Goal: Task Accomplishment & Management: Use online tool/utility

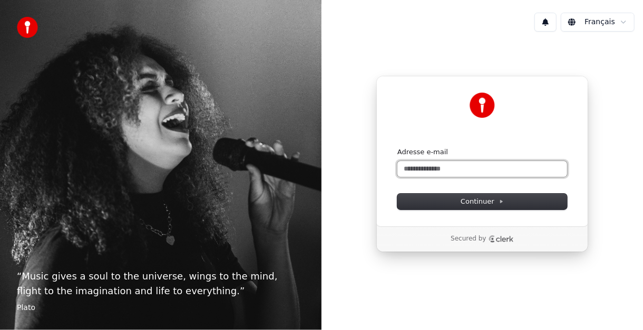
click at [408, 169] on input "Adresse e-mail" at bounding box center [482, 169] width 170 height 16
click at [397, 148] on button "submit" at bounding box center [397, 148] width 0 height 0
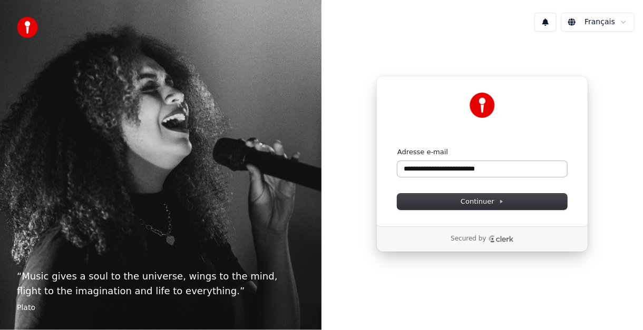
type input "**********"
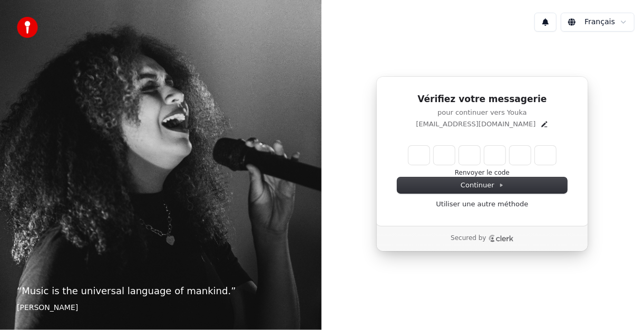
click at [418, 155] on input "Enter verification code" at bounding box center [482, 155] width 148 height 19
type input "******"
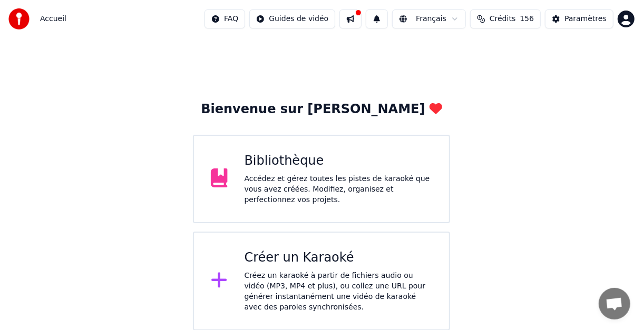
click at [306, 281] on div "Créez un karaoké à partir de fichiers audio ou vidéo (MP3, MP4 et plus), ou col…" at bounding box center [339, 292] width 188 height 42
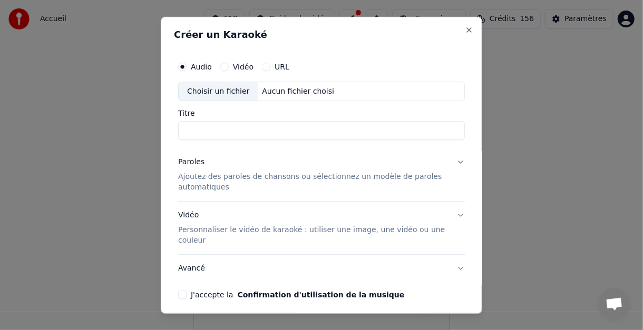
click at [213, 91] on div "Choisir un fichier" at bounding box center [218, 91] width 79 height 19
type input "*****"
click at [450, 159] on button "Paroles Ajoutez des paroles de chansons ou sélectionnez un modèle de paroles au…" at bounding box center [321, 175] width 287 height 53
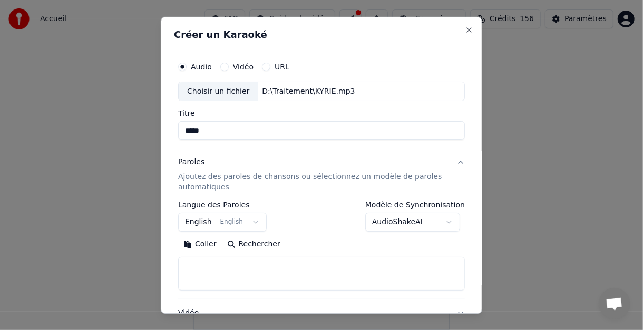
click at [249, 222] on button "English English" at bounding box center [222, 222] width 89 height 19
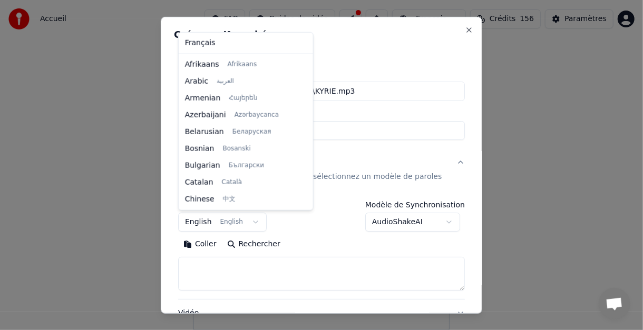
scroll to position [84, 0]
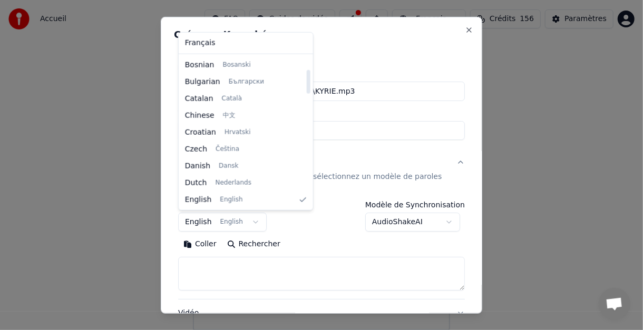
select select "**"
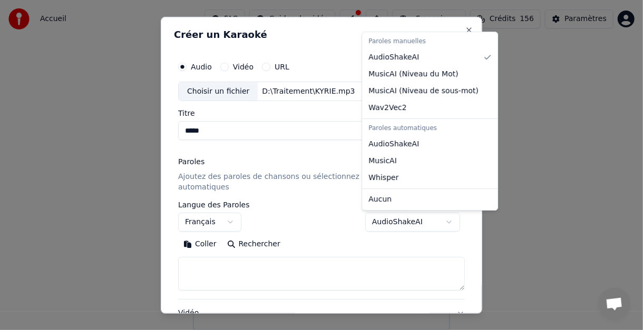
click at [446, 221] on body "Accueil FAQ Guides de vidéo Français Crédits 156 Paramètres Bienvenue sur Youka…" at bounding box center [321, 165] width 643 height 331
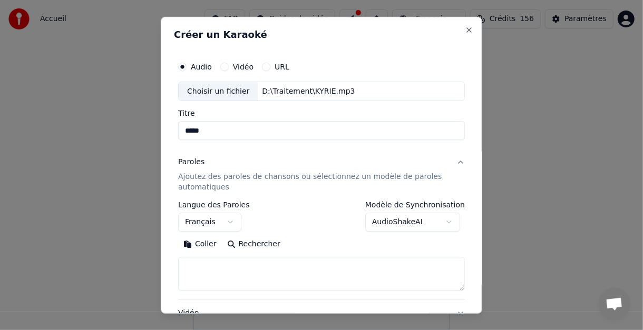
click at [446, 221] on body "Accueil FAQ Guides de vidéo Français Crédits 156 Paramètres Bienvenue sur Youka…" at bounding box center [321, 165] width 643 height 331
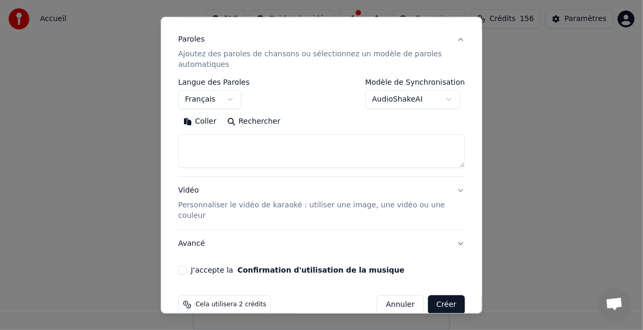
scroll to position [140, 0]
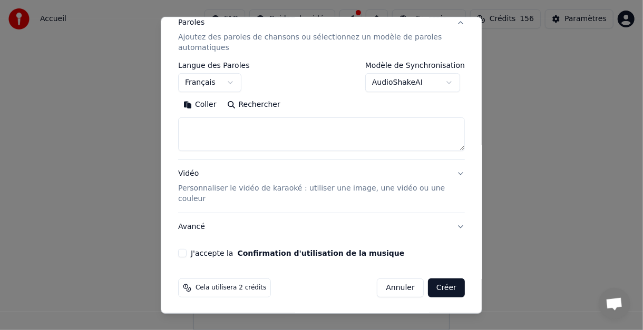
click at [183, 253] on button "J'accepte la Confirmation d'utilisation de la musique" at bounding box center [182, 253] width 8 height 8
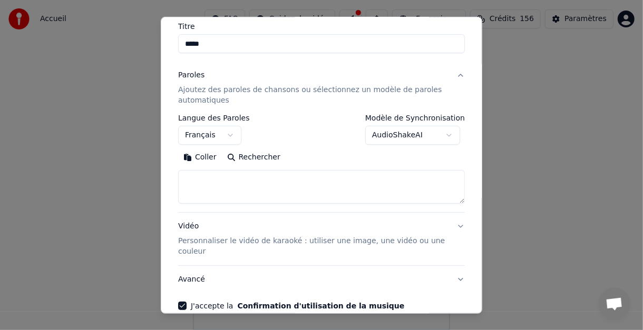
click at [240, 175] on textarea at bounding box center [321, 187] width 287 height 34
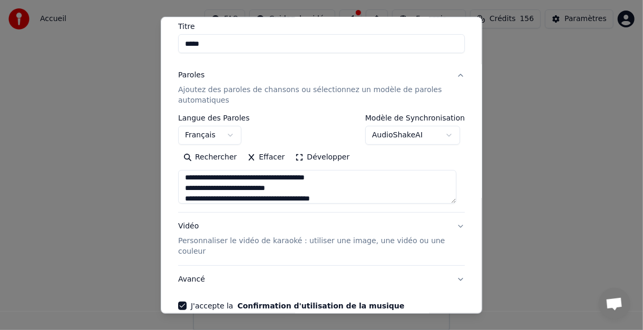
scroll to position [23, 0]
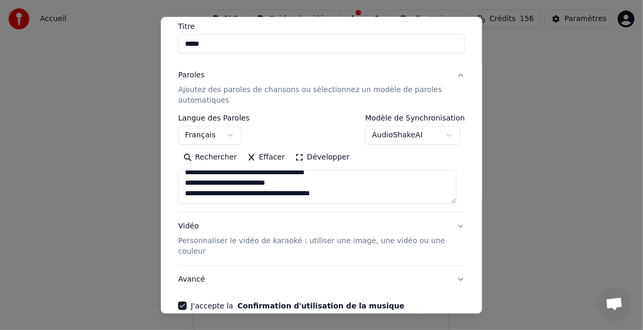
drag, startPoint x: 183, startPoint y: 175, endPoint x: 296, endPoint y: 177, distance: 113.3
click at [296, 177] on textarea "**********" at bounding box center [317, 187] width 278 height 34
click at [196, 196] on textarea "**********" at bounding box center [317, 187] width 278 height 34
paste textarea "**********"
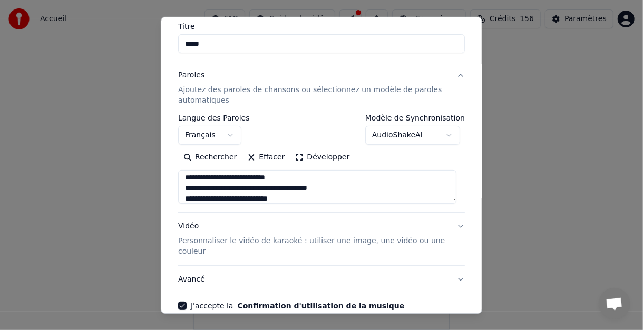
click at [289, 177] on textarea "**********" at bounding box center [317, 187] width 278 height 34
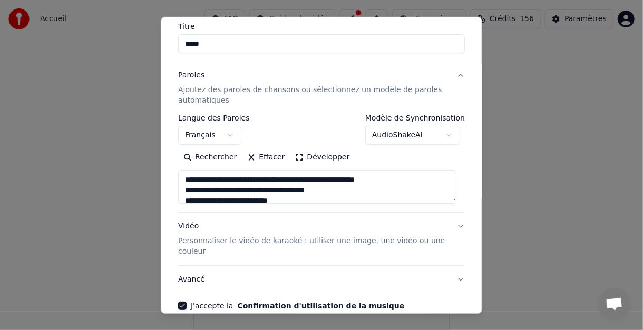
click at [381, 181] on textarea "**********" at bounding box center [317, 187] width 278 height 34
click at [323, 192] on textarea "**********" at bounding box center [317, 187] width 278 height 34
click at [451, 197] on textarea "**********" at bounding box center [317, 187] width 278 height 34
click at [455, 203] on div "**********" at bounding box center [321, 163] width 287 height 98
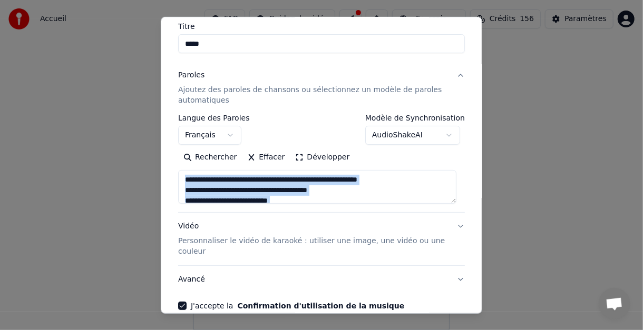
click at [455, 203] on div "**********" at bounding box center [321, 163] width 287 height 98
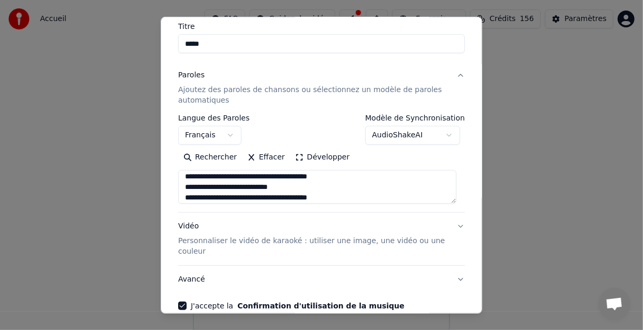
scroll to position [21, 0]
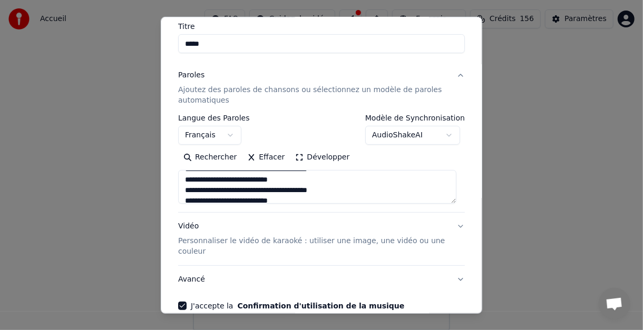
click at [221, 191] on textarea "**********" at bounding box center [317, 187] width 278 height 34
click at [201, 190] on textarea "**********" at bounding box center [317, 187] width 278 height 34
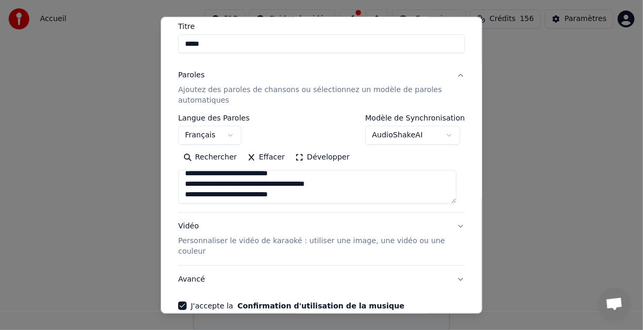
scroll to position [140, 0]
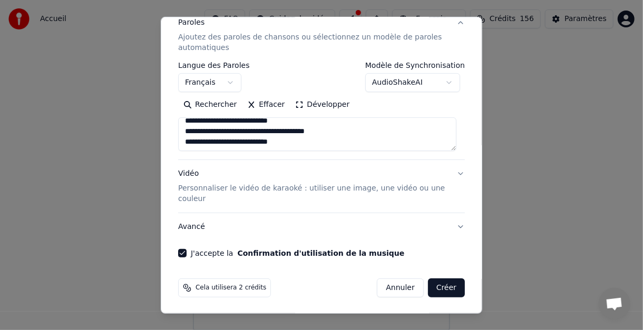
type textarea "**********"
click at [439, 286] on button "Créer" at bounding box center [446, 288] width 37 height 19
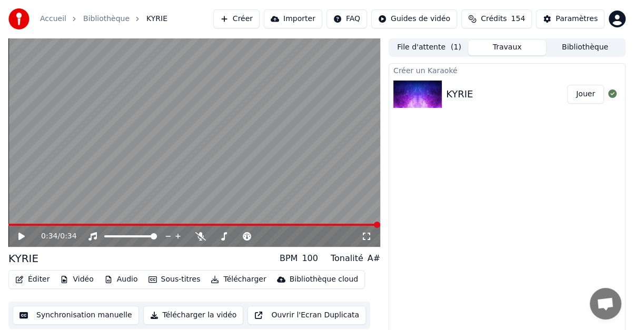
click at [35, 278] on button "Éditer" at bounding box center [32, 279] width 43 height 15
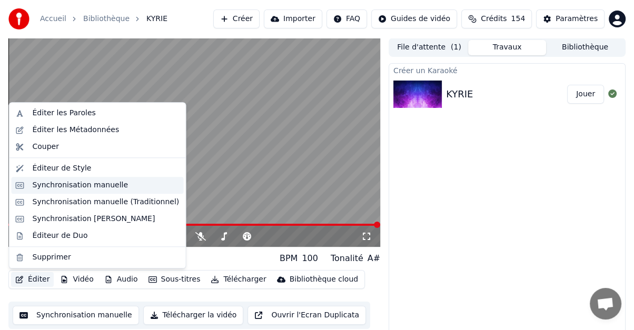
click at [54, 185] on div "Synchronisation manuelle" at bounding box center [81, 185] width 96 height 11
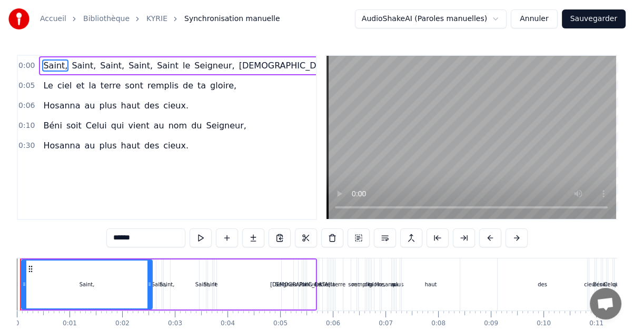
click at [541, 19] on button "Annuler" at bounding box center [534, 18] width 46 height 19
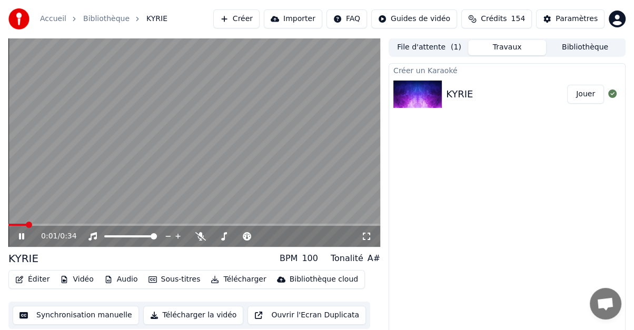
click at [24, 237] on icon at bounding box center [29, 236] width 24 height 8
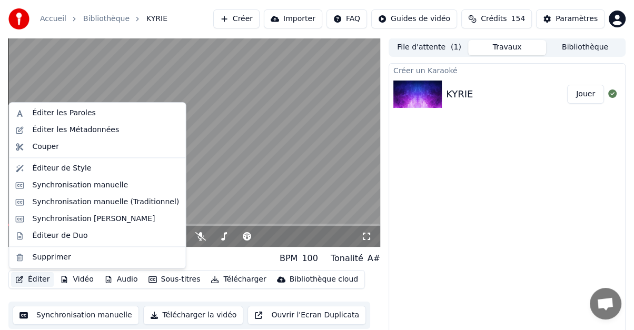
click at [37, 278] on button "Éditer" at bounding box center [32, 279] width 43 height 15
click at [63, 202] on div "Synchronisation manuelle (Traditionnel)" at bounding box center [106, 202] width 147 height 11
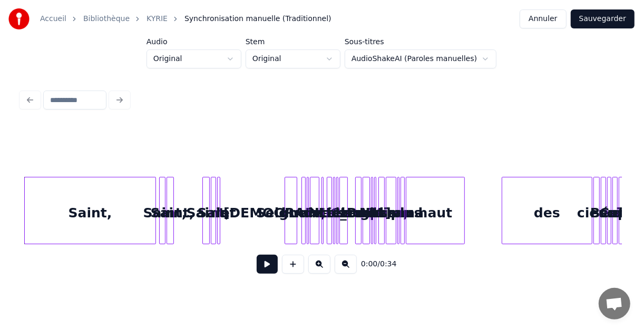
click at [81, 210] on div "Saint," at bounding box center [90, 214] width 131 height 72
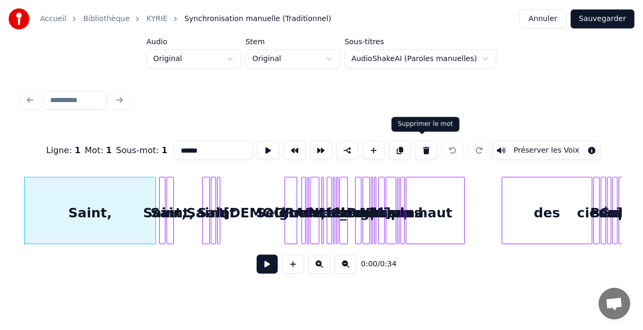
click at [418, 146] on button at bounding box center [426, 150] width 22 height 19
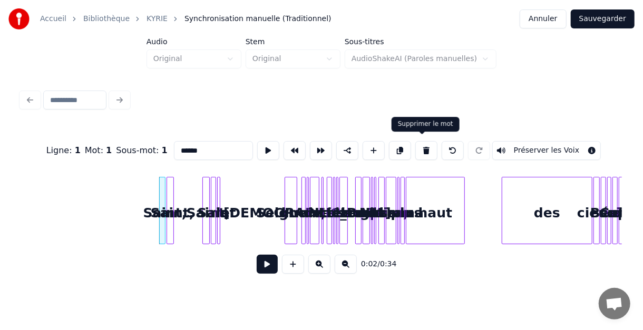
click at [422, 146] on button at bounding box center [426, 150] width 22 height 19
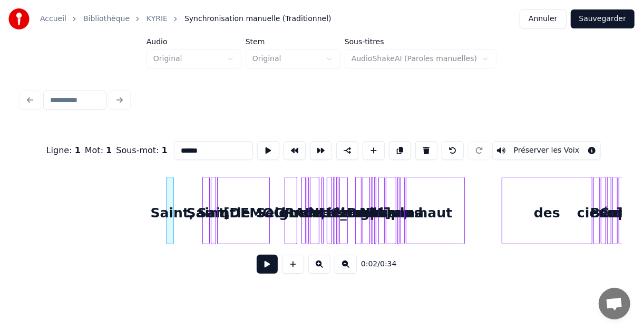
click at [269, 191] on div at bounding box center [267, 211] width 3 height 66
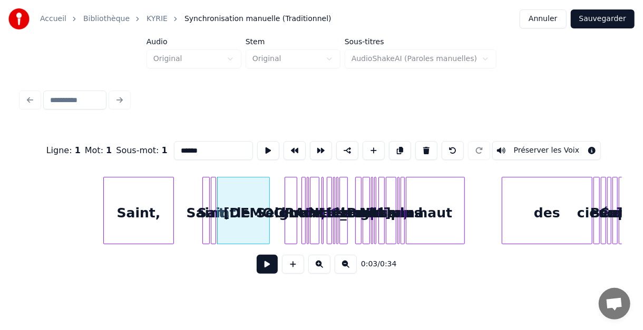
click at [107, 197] on div at bounding box center [105, 211] width 3 height 66
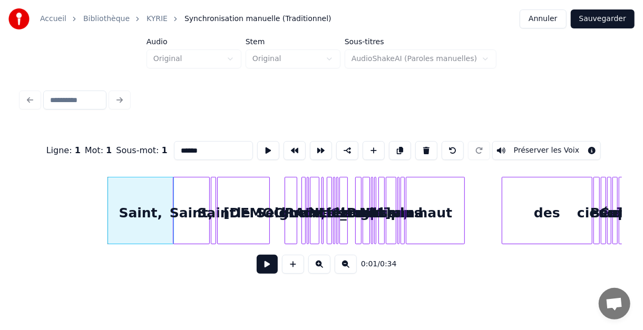
click at [173, 191] on div at bounding box center [174, 211] width 3 height 66
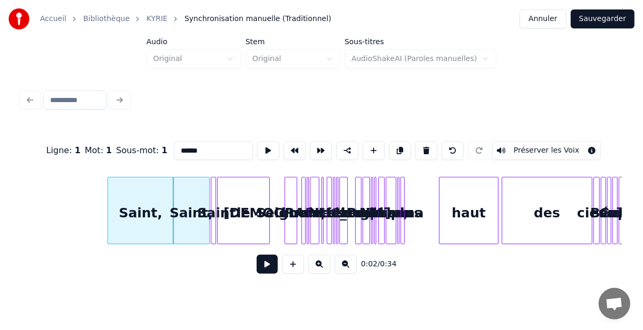
click at [463, 196] on div "haut" at bounding box center [468, 214] width 58 height 72
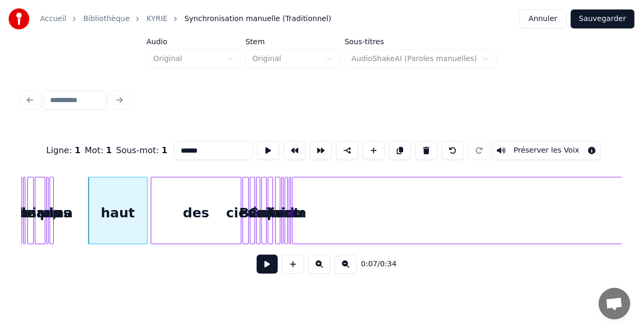
scroll to position [0, 379]
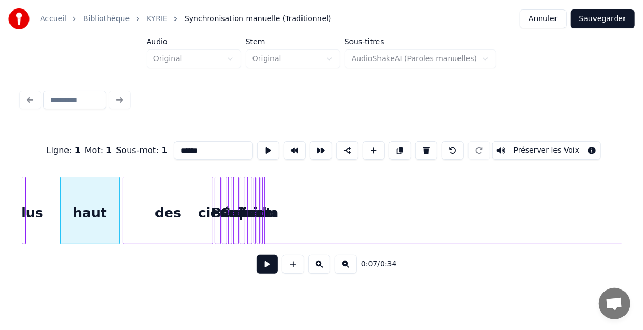
type input "*********"
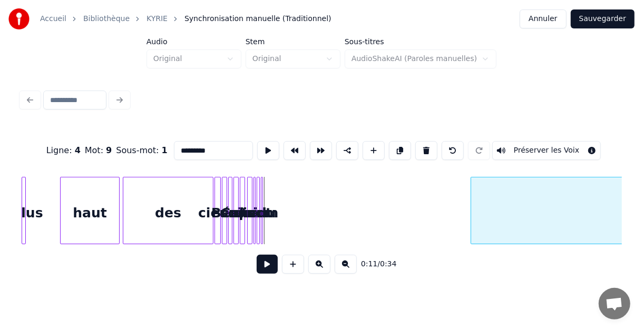
click at [471, 198] on div at bounding box center [472, 211] width 3 height 66
click at [374, 205] on div "plus haut des cieux. Béni soit Celui qui vient au nom du Seigneur," at bounding box center [554, 210] width 1825 height 67
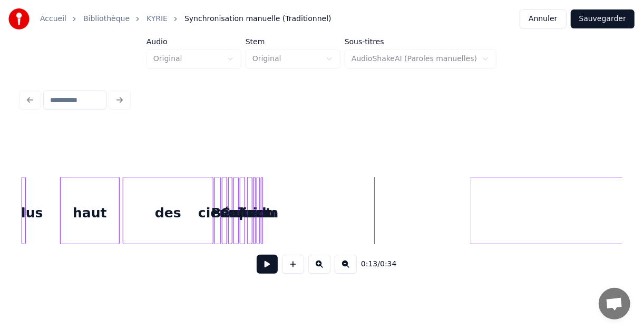
click at [272, 273] on button at bounding box center [267, 264] width 21 height 19
click at [269, 271] on button at bounding box center [267, 264] width 21 height 19
click at [263, 181] on div at bounding box center [262, 211] width 3 height 66
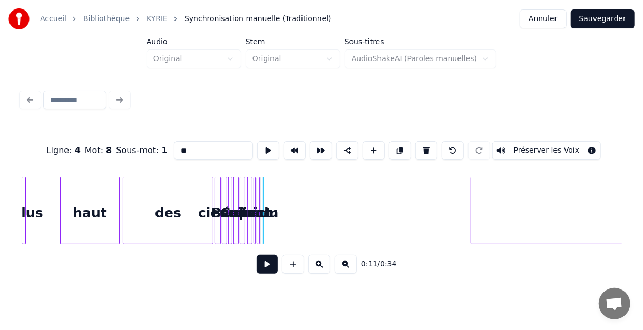
click at [311, 180] on div "plus haut des cieux. Béni soit Celui qui vient au nom du Seigneur," at bounding box center [554, 210] width 1825 height 67
click at [282, 184] on div "du" at bounding box center [273, 210] width 20 height 67
click at [456, 187] on div "du" at bounding box center [452, 214] width 19 height 72
click at [257, 192] on div at bounding box center [257, 211] width 3 height 66
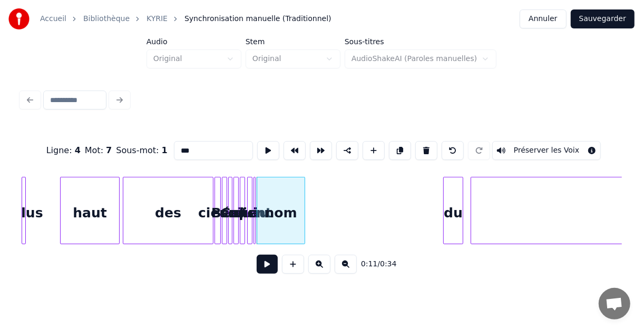
click at [304, 190] on div at bounding box center [302, 211] width 3 height 66
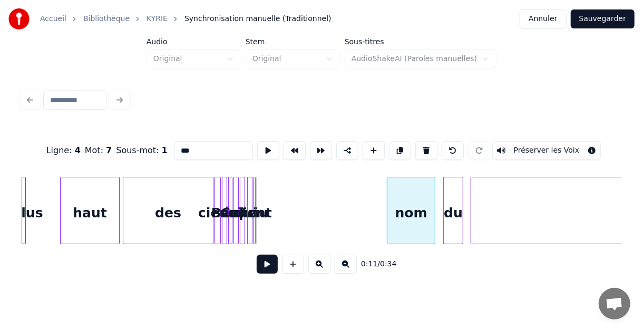
click at [412, 192] on div "nom" at bounding box center [410, 214] width 47 height 72
click at [254, 194] on div at bounding box center [253, 211] width 3 height 66
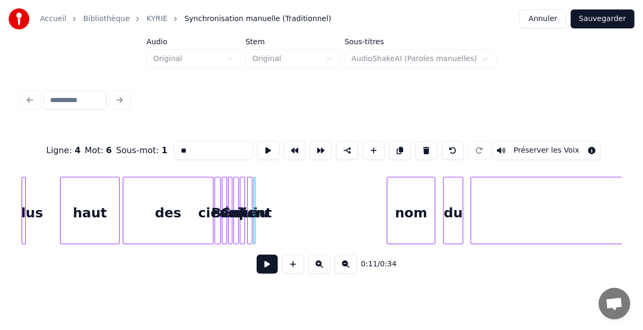
click at [256, 193] on div at bounding box center [255, 211] width 3 height 66
click at [253, 193] on div at bounding box center [253, 211] width 3 height 66
click at [282, 194] on div "plus haut des cieux. Béni soit Celui qui vient au nom du Seigneur," at bounding box center [554, 210] width 1825 height 67
click at [280, 193] on div "plus haut des cieux. Béni soit Celui qui vient au nom du Seigneur," at bounding box center [554, 210] width 1825 height 67
click at [268, 192] on div "plus haut des cieux. Béni soit Celui qui vient au nom du Seigneur," at bounding box center [554, 210] width 1825 height 67
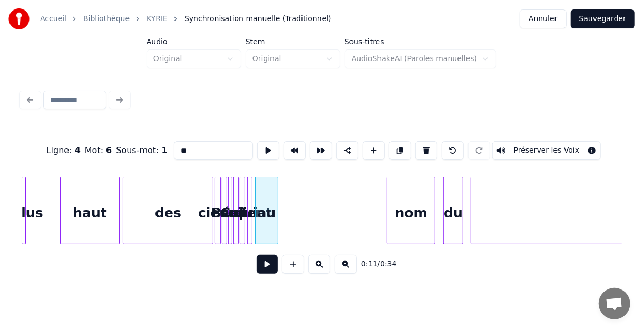
click at [278, 191] on div at bounding box center [276, 211] width 3 height 66
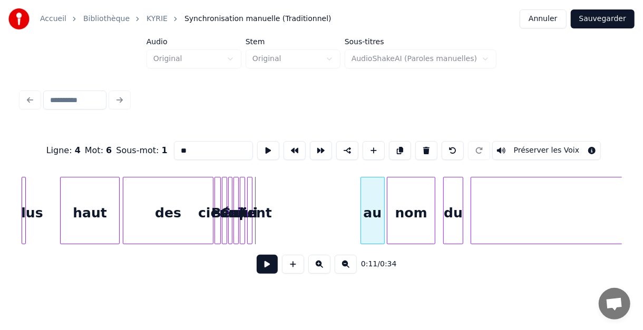
click at [371, 182] on div "au" at bounding box center [373, 214] width 24 height 72
click at [250, 187] on div at bounding box center [250, 211] width 3 height 66
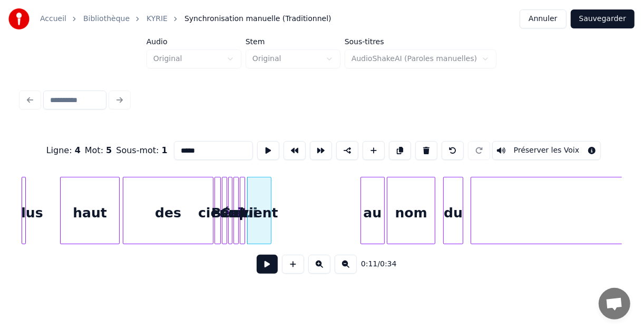
click at [269, 190] on div at bounding box center [269, 211] width 3 height 66
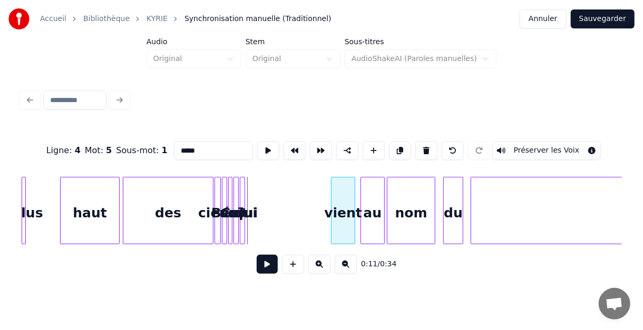
click at [340, 187] on div "vient" at bounding box center [342, 214] width 23 height 72
click at [242, 191] on div at bounding box center [242, 211] width 3 height 66
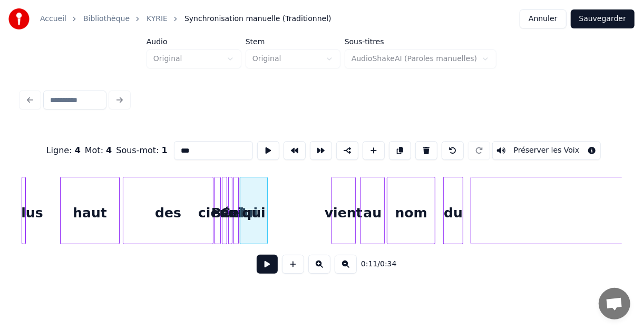
click at [266, 192] on div at bounding box center [265, 211] width 3 height 66
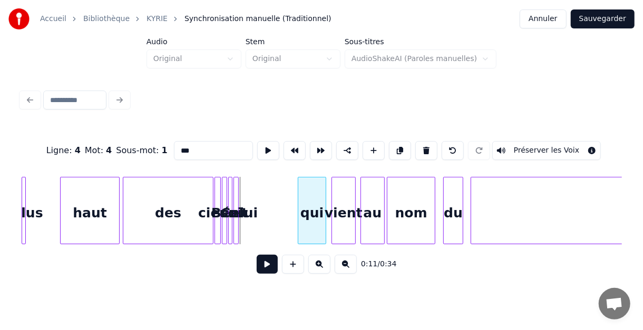
click at [310, 190] on div "qui" at bounding box center [311, 214] width 27 height 72
click at [236, 189] on div at bounding box center [236, 211] width 3 height 66
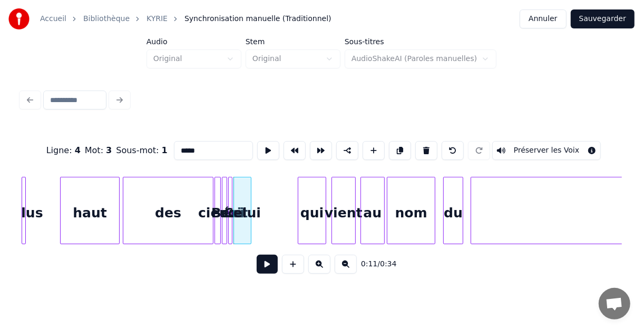
click at [249, 191] on div at bounding box center [249, 211] width 3 height 66
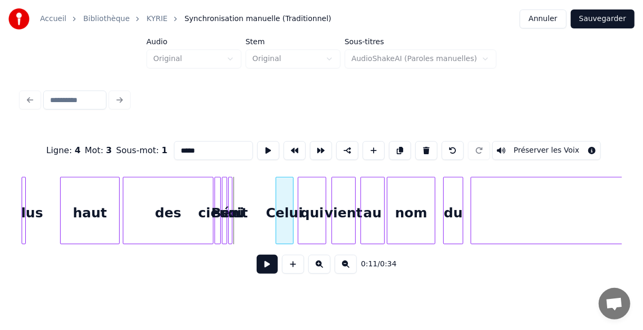
click at [285, 191] on div "Celui" at bounding box center [284, 214] width 17 height 72
click at [229, 192] on div at bounding box center [230, 211] width 3 height 66
click at [240, 193] on div at bounding box center [240, 211] width 3 height 66
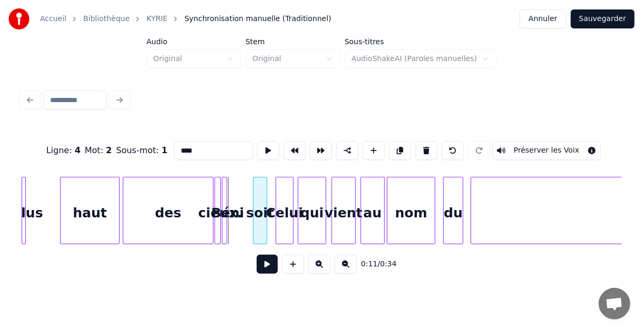
click at [260, 192] on div "soit" at bounding box center [259, 214] width 13 height 72
click at [591, 203] on div at bounding box center [590, 211] width 3 height 66
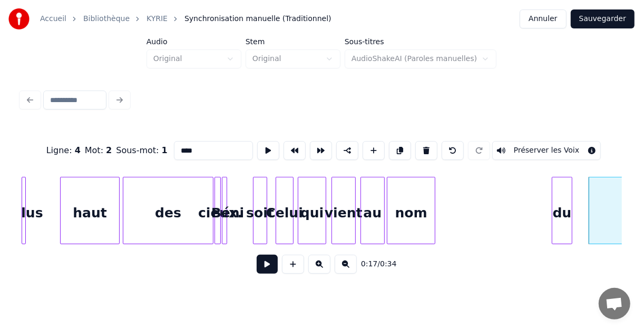
click at [558, 191] on div "du" at bounding box center [561, 214] width 19 height 72
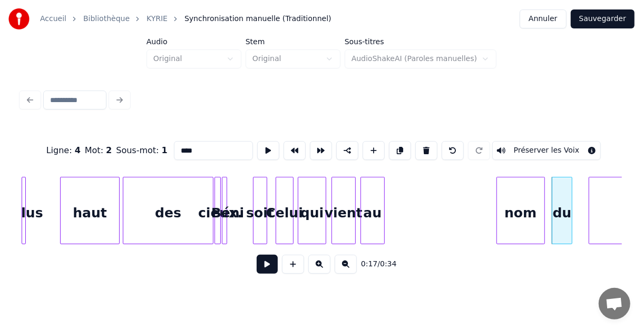
click at [516, 193] on div "nom" at bounding box center [520, 214] width 47 height 72
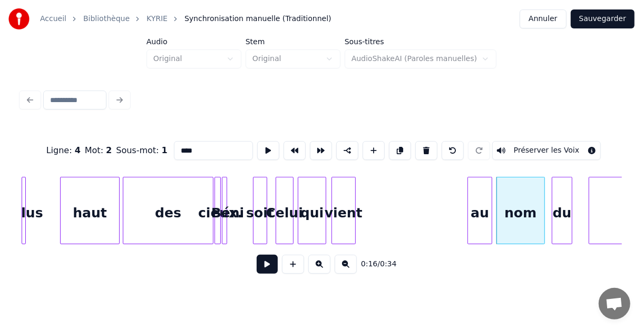
click at [480, 191] on div "au" at bounding box center [480, 214] width 24 height 72
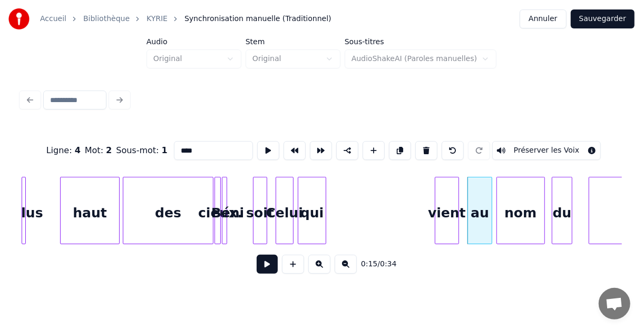
click at [446, 190] on div "vient" at bounding box center [446, 214] width 23 height 72
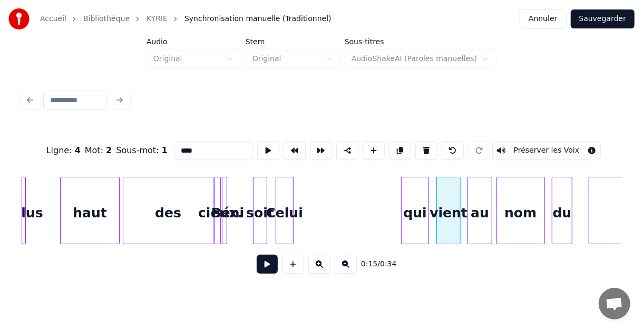
click at [418, 191] on div "qui" at bounding box center [415, 214] width 27 height 72
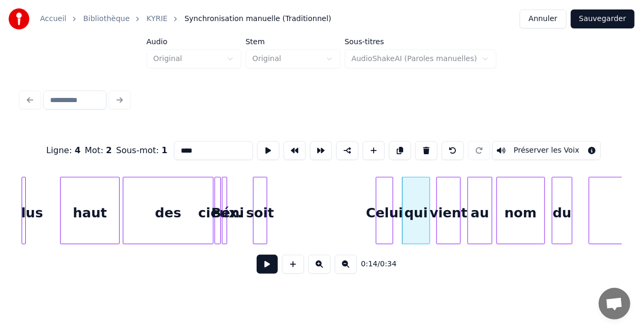
click at [387, 195] on div "Celui" at bounding box center [384, 214] width 17 height 72
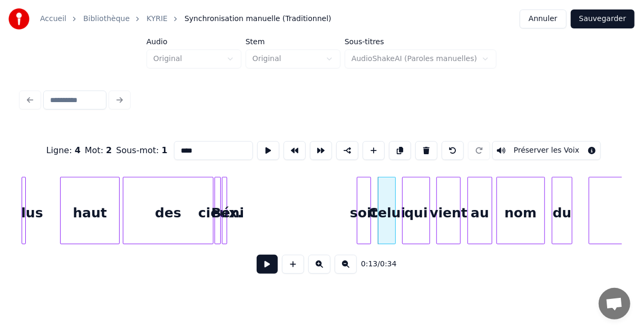
click at [364, 191] on div "soit" at bounding box center [363, 214] width 13 height 72
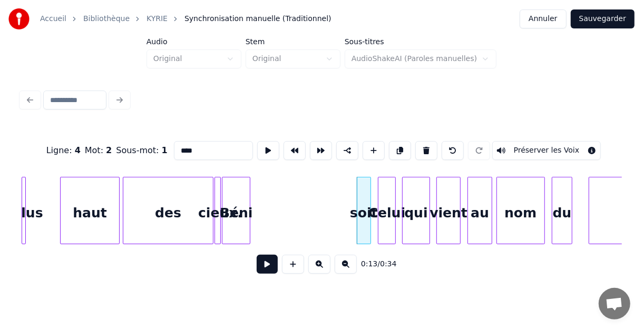
click at [248, 192] on div at bounding box center [248, 211] width 3 height 66
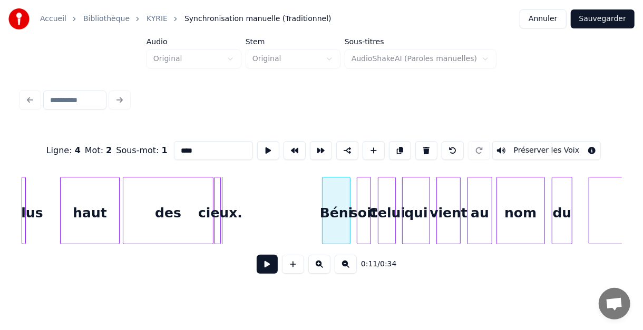
click at [333, 191] on div "Béni" at bounding box center [336, 214] width 27 height 72
click at [218, 192] on div at bounding box center [218, 211] width 3 height 66
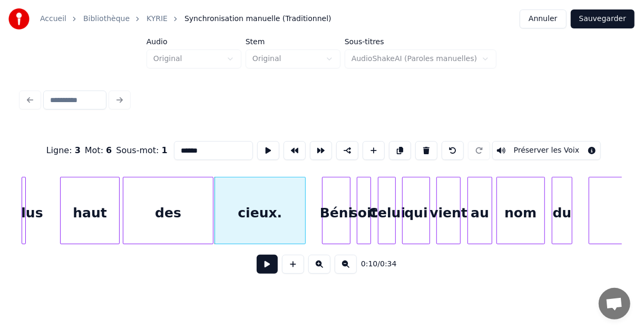
click at [304, 194] on div at bounding box center [303, 211] width 3 height 66
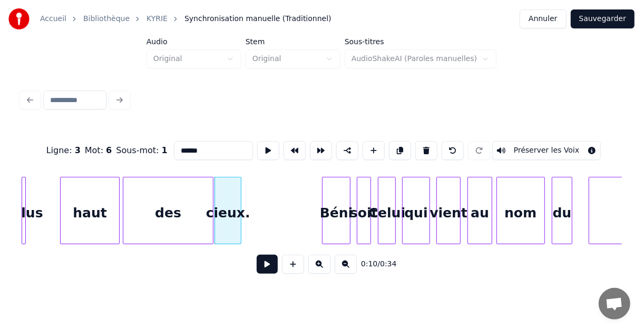
click at [239, 192] on div at bounding box center [239, 211] width 3 height 66
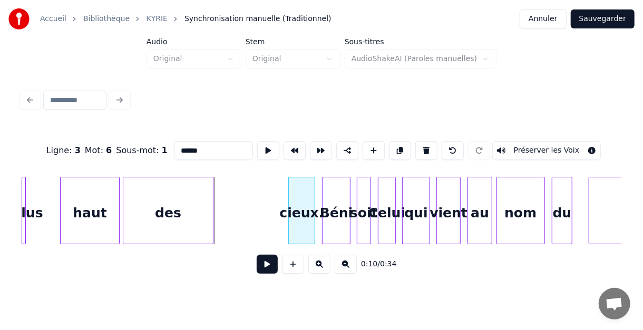
click at [301, 192] on div "cieux." at bounding box center [302, 214] width 26 height 72
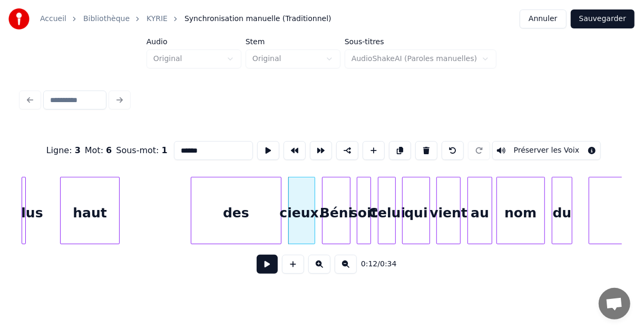
click at [226, 197] on div "des" at bounding box center [236, 214] width 90 height 72
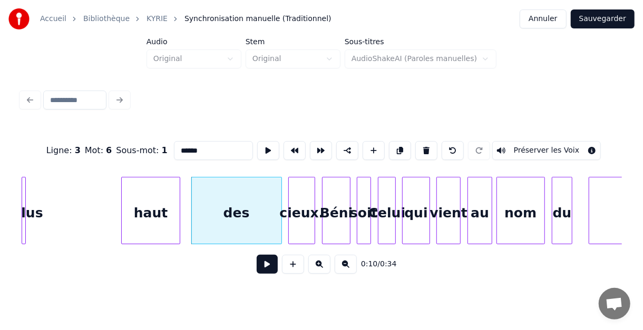
click at [143, 197] on div "haut" at bounding box center [151, 214] width 58 height 72
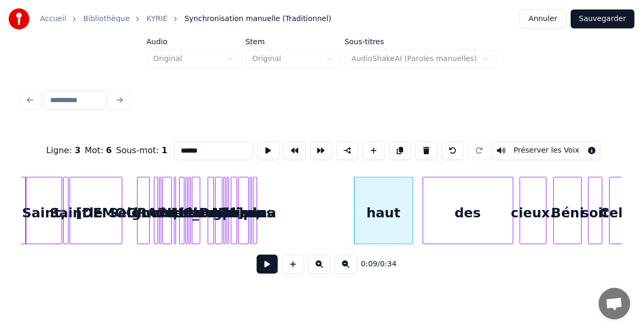
scroll to position [0, 126]
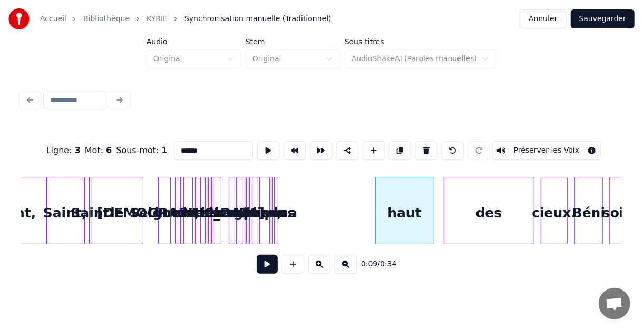
click at [278, 193] on div "au" at bounding box center [276, 214] width 11 height 72
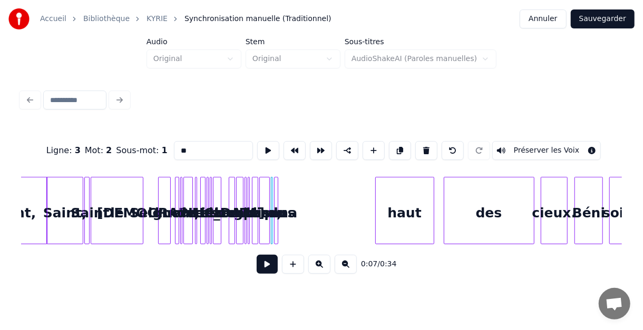
click at [277, 192] on div at bounding box center [276, 211] width 3 height 66
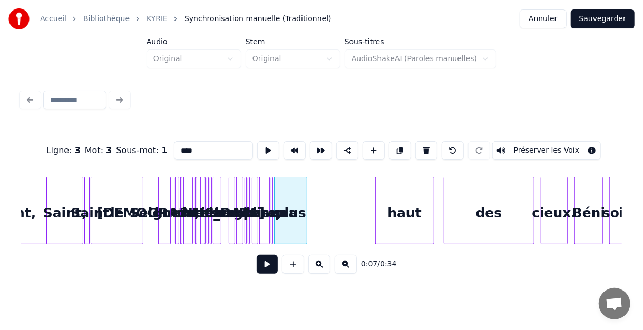
click at [306, 196] on div at bounding box center [305, 211] width 3 height 66
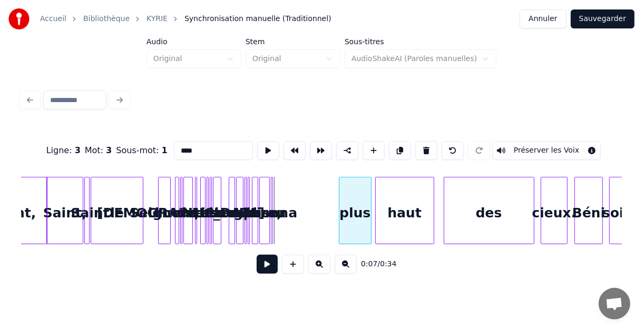
click at [355, 192] on div "plus" at bounding box center [355, 214] width 32 height 72
click at [271, 187] on div at bounding box center [270, 211] width 3 height 66
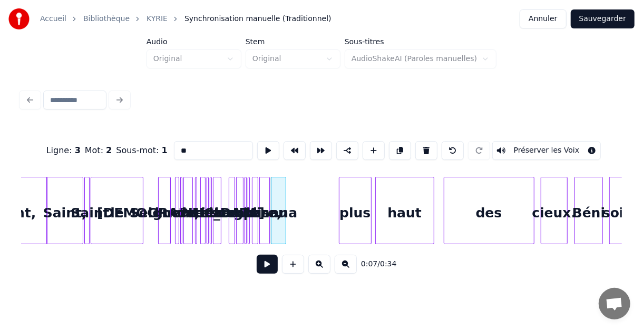
click at [286, 187] on div at bounding box center [283, 211] width 3 height 66
click at [326, 191] on div "au" at bounding box center [326, 214] width 14 height 72
click at [265, 191] on div "Hosanna" at bounding box center [265, 214] width 11 height 72
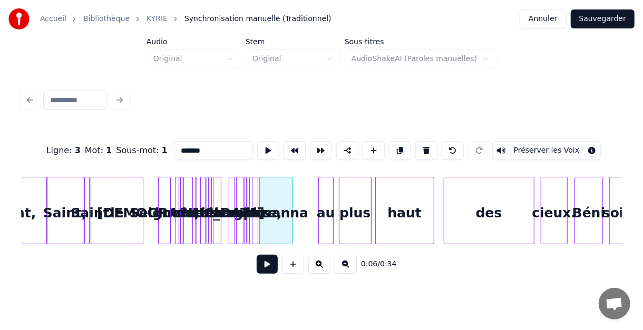
click at [291, 192] on div at bounding box center [290, 211] width 3 height 66
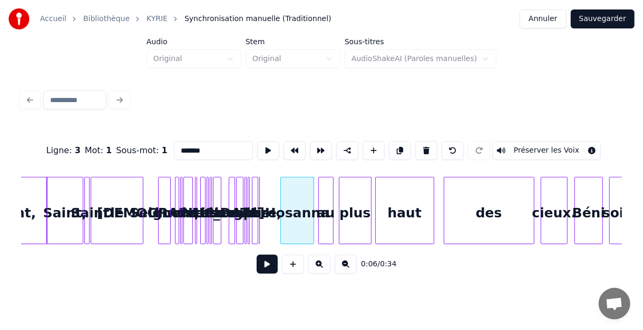
click at [293, 191] on div "Hosanna" at bounding box center [297, 214] width 33 height 72
click at [263, 190] on div at bounding box center [264, 211] width 3 height 66
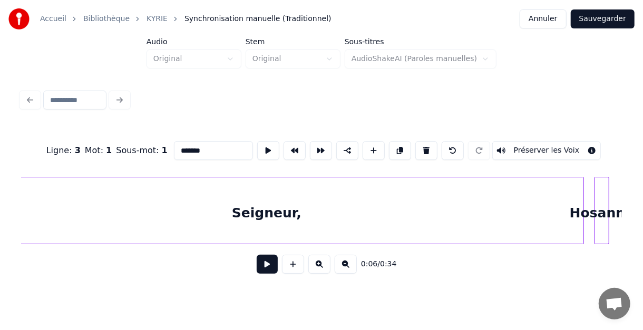
scroll to position [0, 1046]
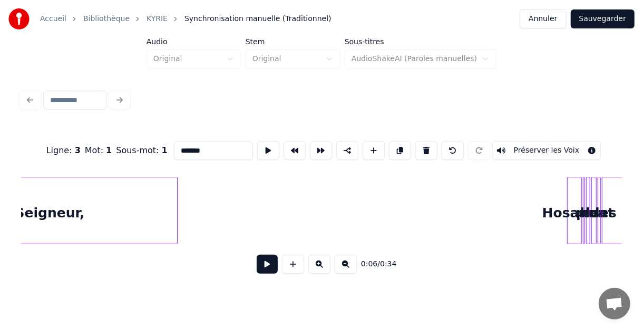
click at [175, 226] on div at bounding box center [175, 211] width 3 height 66
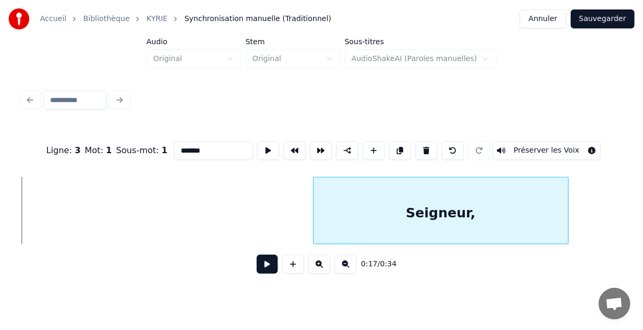
scroll to position [0, 990]
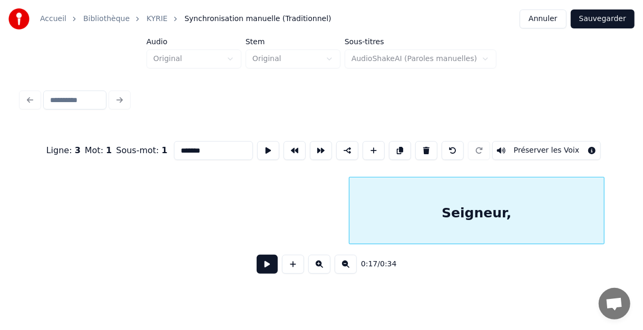
click at [492, 196] on div "Seigneur," at bounding box center [476, 214] width 255 height 72
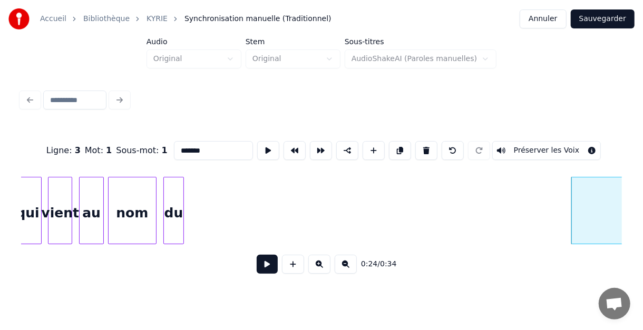
scroll to position [0, 772]
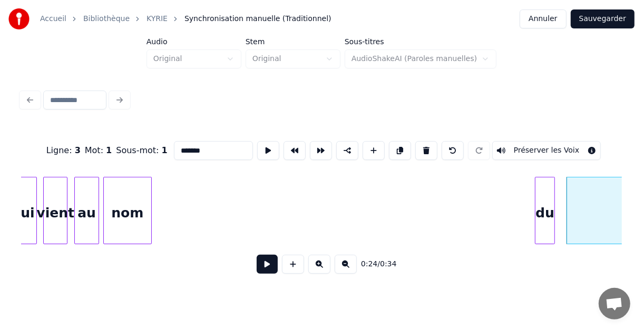
click at [546, 181] on div "du" at bounding box center [544, 214] width 19 height 72
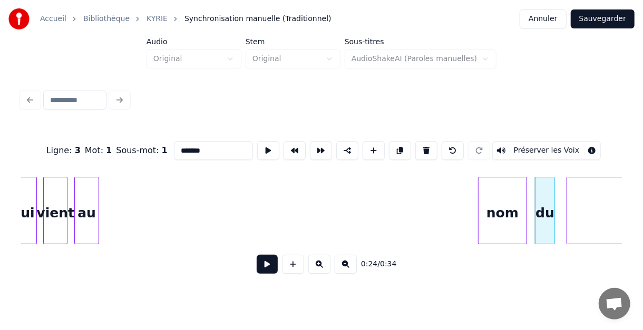
click at [511, 194] on div "nom" at bounding box center [501, 214] width 47 height 72
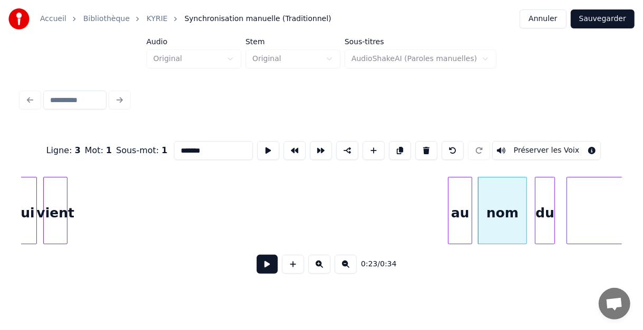
click at [464, 191] on div "au" at bounding box center [460, 214] width 24 height 72
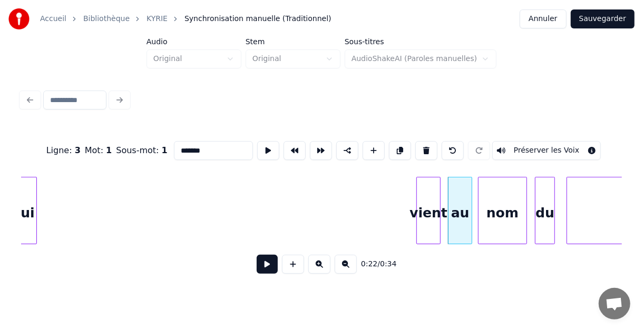
click at [431, 191] on div "vient" at bounding box center [428, 214] width 23 height 72
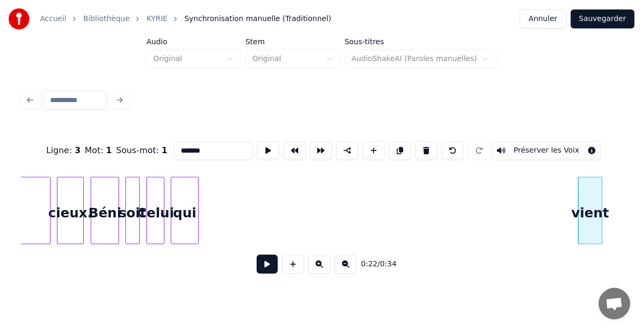
scroll to position [0, 597]
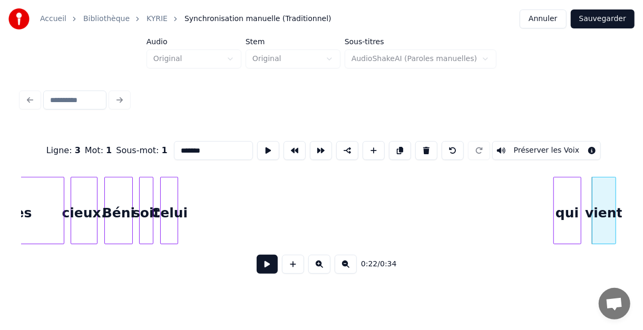
click at [566, 192] on div "qui" at bounding box center [567, 214] width 27 height 72
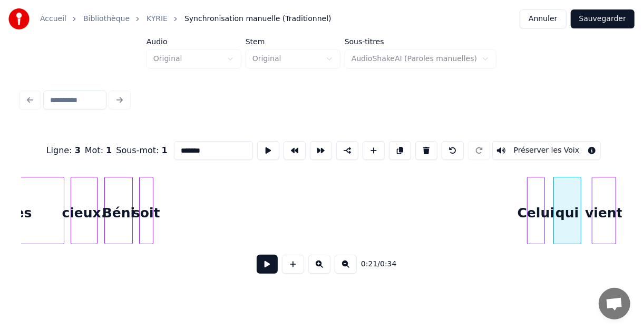
click at [539, 191] on div "Celui" at bounding box center [535, 214] width 17 height 72
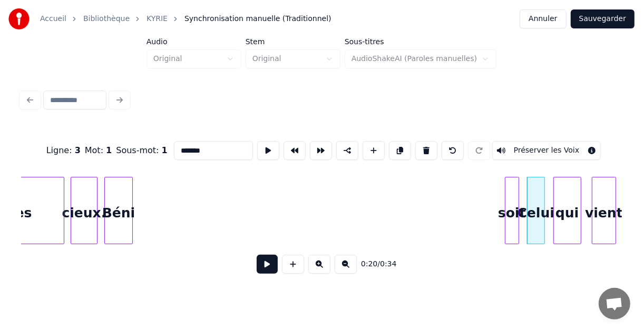
click at [510, 200] on div "soit" at bounding box center [511, 214] width 13 height 72
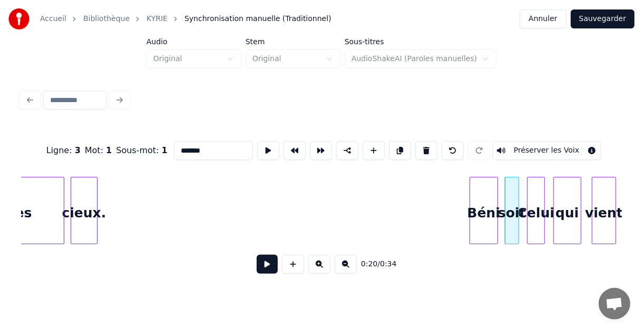
click at [474, 191] on div "Béni" at bounding box center [483, 214] width 27 height 72
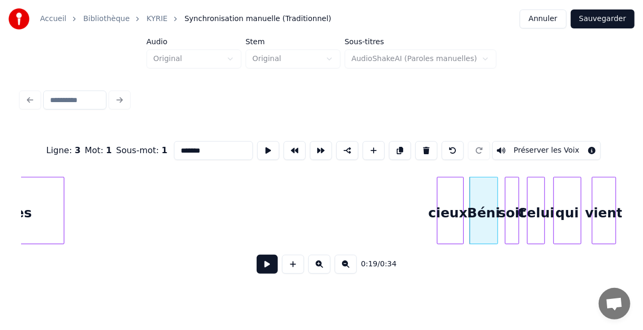
click at [448, 190] on div "cieux." at bounding box center [450, 214] width 26 height 72
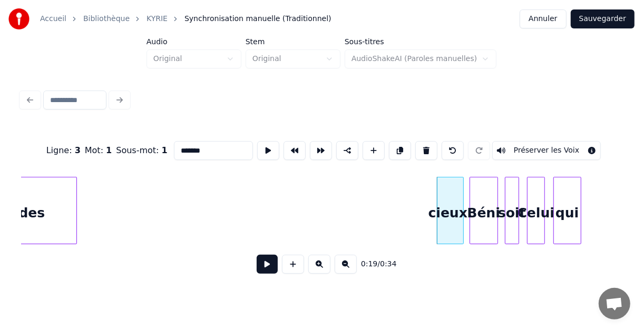
scroll to position [0, 551]
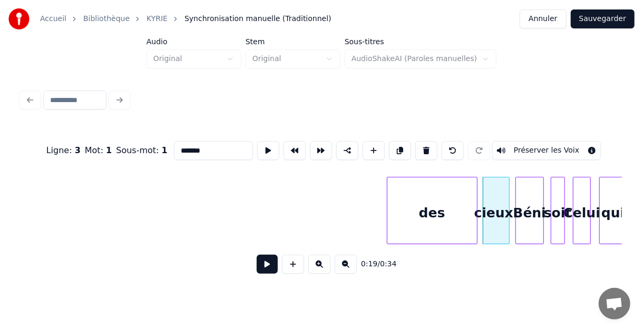
click at [405, 193] on div "des" at bounding box center [432, 214] width 90 height 72
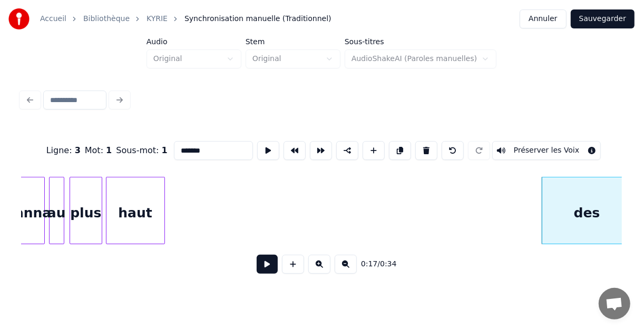
scroll to position [0, 382]
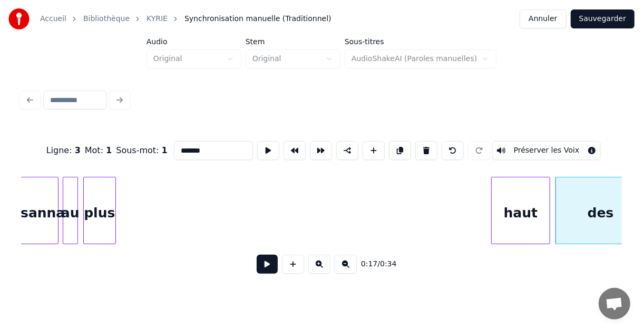
click at [522, 186] on div "haut" at bounding box center [521, 214] width 58 height 72
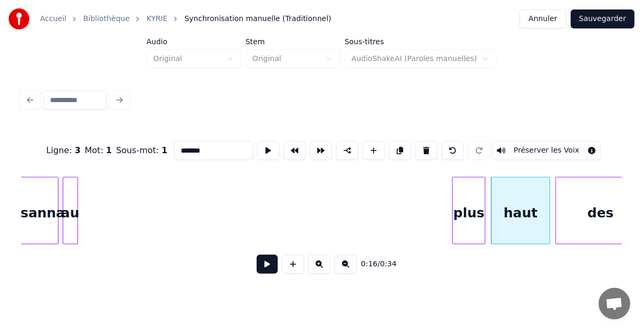
click at [471, 183] on div "plus" at bounding box center [469, 214] width 32 height 72
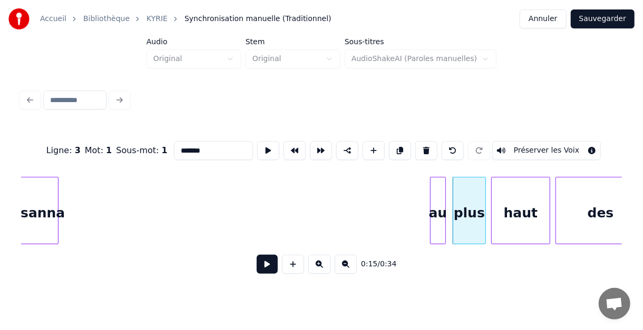
click at [436, 190] on div "au" at bounding box center [438, 214] width 14 height 72
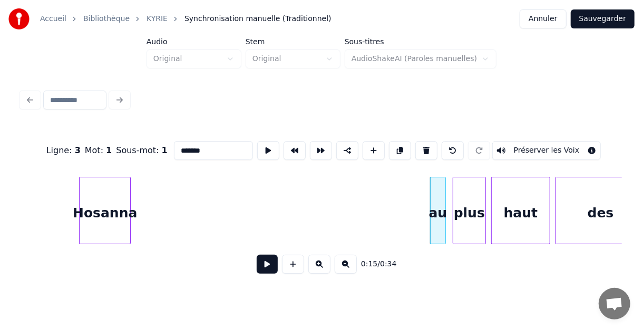
scroll to position [0, 373]
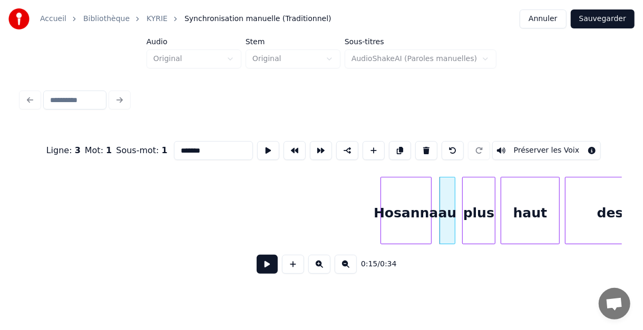
click at [405, 196] on div "Hosanna" at bounding box center [406, 214] width 50 height 72
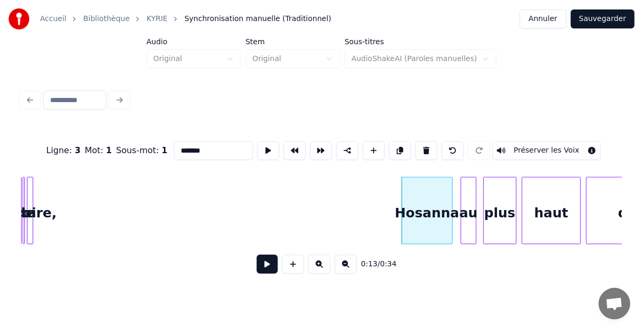
scroll to position [0, 260]
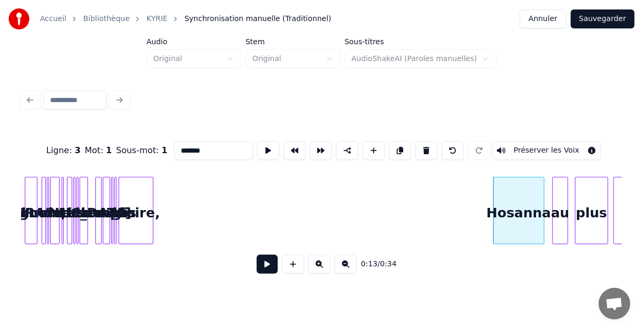
click at [153, 192] on div at bounding box center [151, 211] width 3 height 66
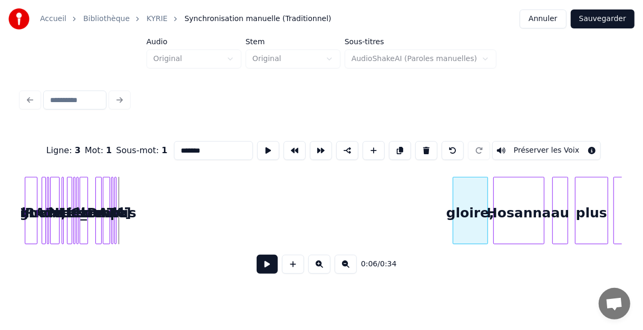
click at [465, 189] on div "gloire," at bounding box center [470, 214] width 34 height 72
click at [116, 231] on div at bounding box center [116, 211] width 3 height 66
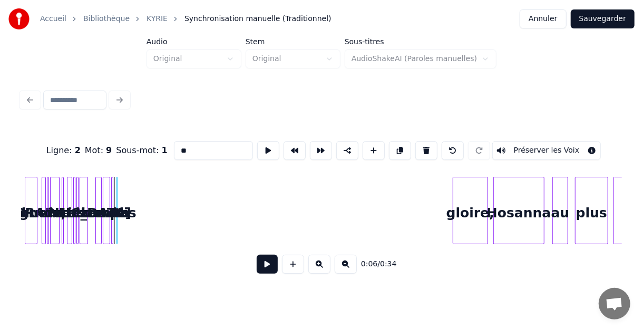
click at [114, 229] on div at bounding box center [115, 211] width 3 height 66
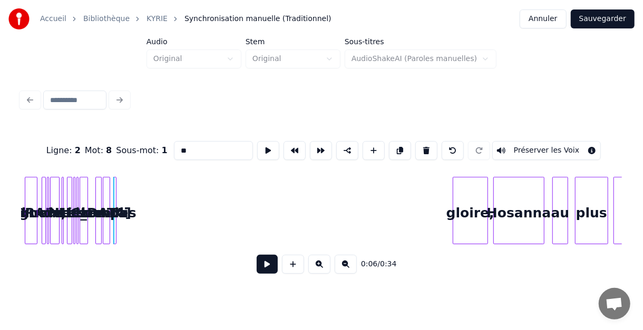
click at [116, 183] on div "de" at bounding box center [119, 214] width 11 height 72
click at [135, 188] on div at bounding box center [134, 211] width 3 height 66
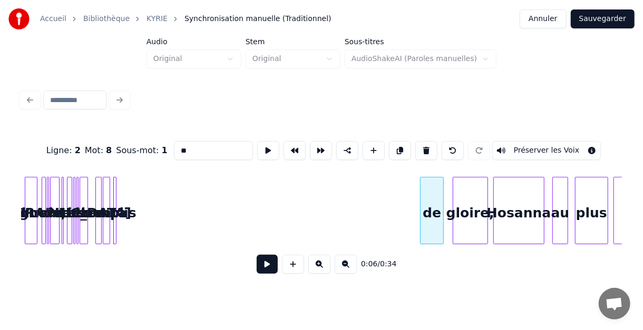
click at [435, 196] on div "de" at bounding box center [432, 214] width 23 height 72
click at [114, 189] on div at bounding box center [114, 211] width 3 height 66
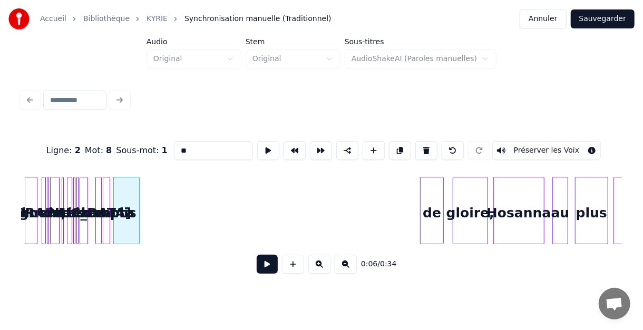
click at [138, 187] on div at bounding box center [137, 211] width 3 height 66
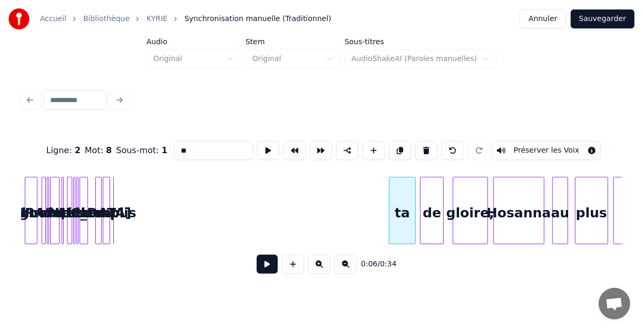
click at [399, 183] on div "ta" at bounding box center [401, 214] width 25 height 72
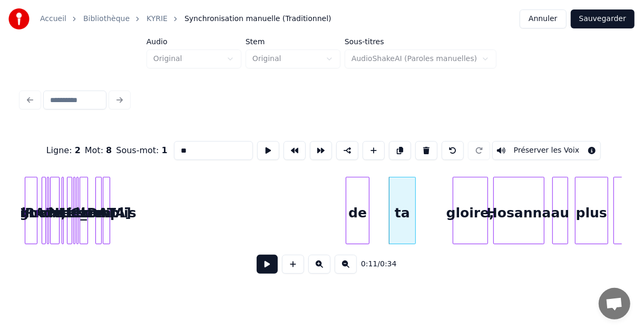
click at [358, 185] on div "de" at bounding box center [357, 214] width 23 height 72
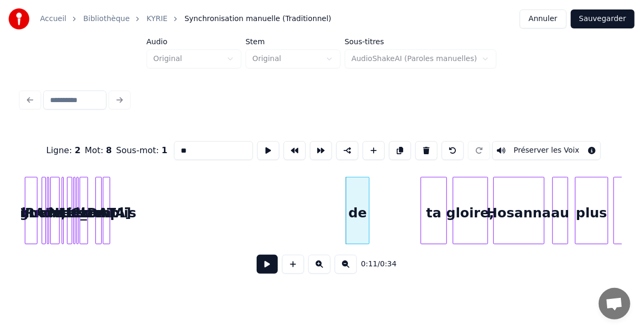
click at [433, 184] on div "ta" at bounding box center [433, 214] width 25 height 72
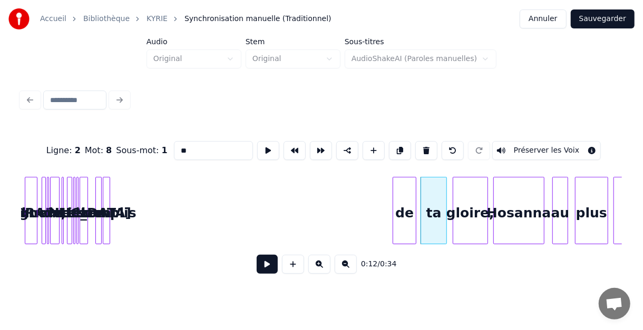
click at [401, 187] on div "de" at bounding box center [404, 214] width 23 height 72
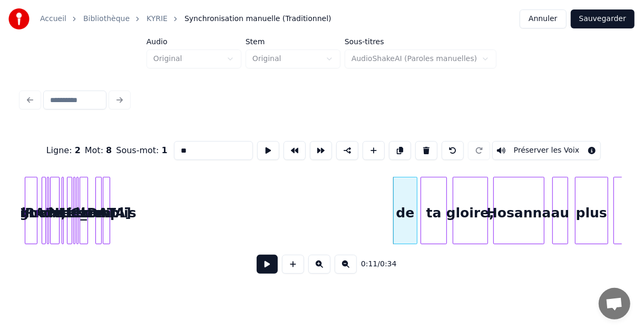
click at [105, 192] on div at bounding box center [104, 211] width 3 height 66
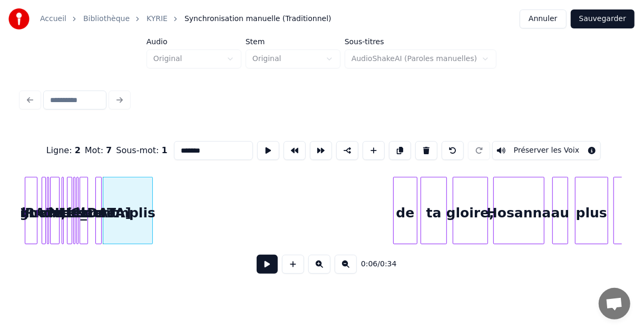
click at [151, 189] on div at bounding box center [150, 211] width 3 height 66
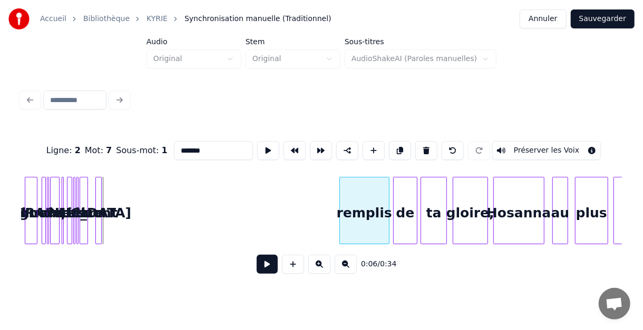
click at [364, 186] on div "remplis" at bounding box center [364, 214] width 49 height 72
click at [98, 193] on div at bounding box center [99, 211] width 3 height 66
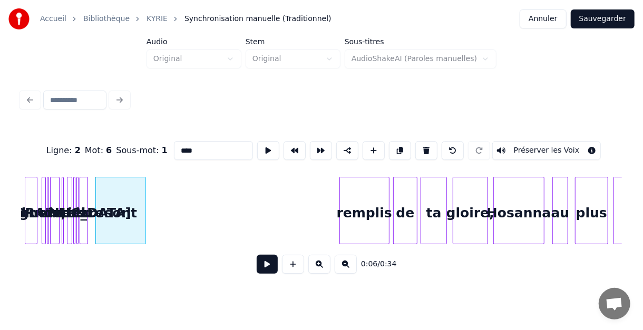
click at [143, 194] on div at bounding box center [143, 211] width 3 height 66
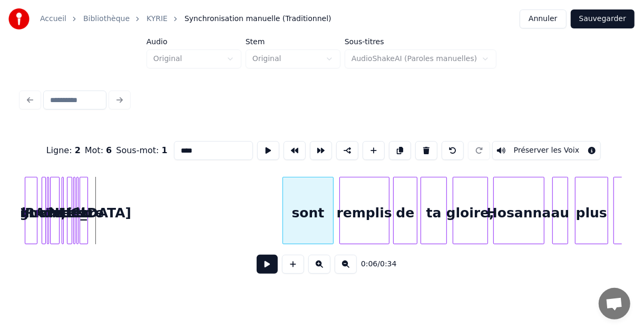
click at [305, 186] on div "sont" at bounding box center [308, 214] width 50 height 72
click at [82, 194] on div "et" at bounding box center [79, 214] width 11 height 72
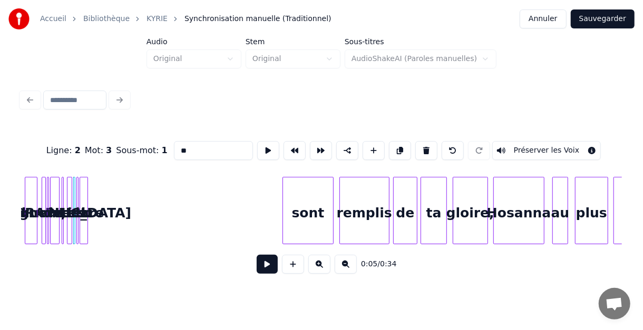
click at [87, 193] on div at bounding box center [85, 211] width 3 height 66
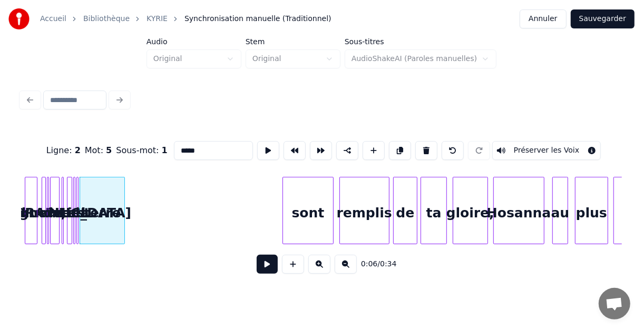
click at [123, 193] on div at bounding box center [122, 211] width 3 height 66
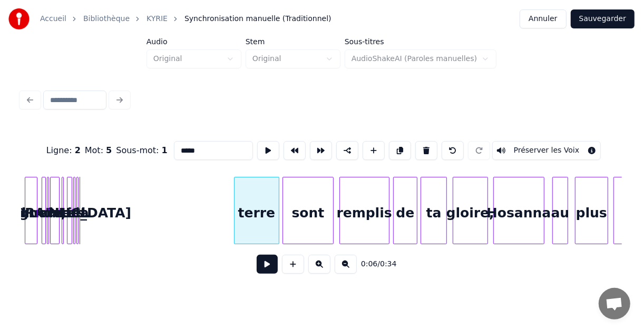
click at [254, 189] on div "terre" at bounding box center [257, 214] width 45 height 72
click at [79, 190] on div at bounding box center [78, 211] width 3 height 66
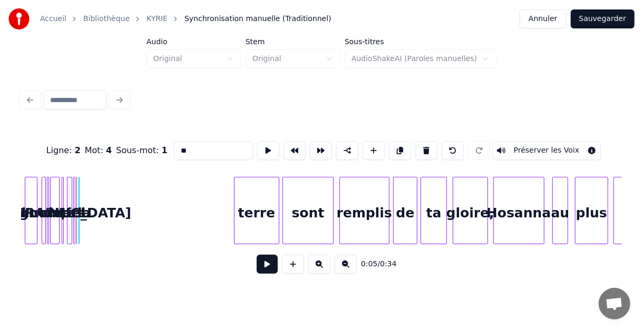
click at [80, 190] on div at bounding box center [80, 211] width 3 height 66
click at [95, 194] on div at bounding box center [94, 211] width 3 height 66
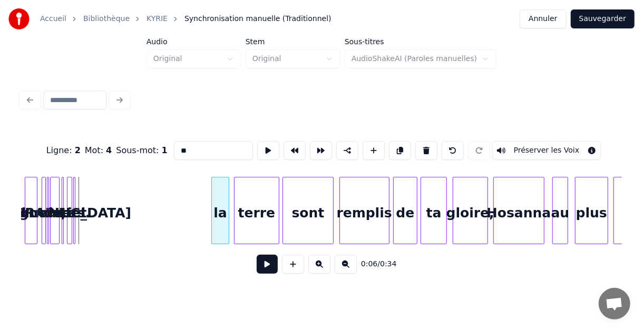
click at [221, 191] on div "la" at bounding box center [220, 214] width 17 height 72
click at [74, 192] on div at bounding box center [73, 211] width 3 height 66
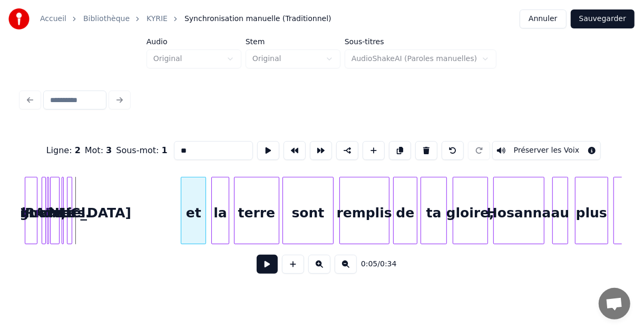
click at [193, 194] on div "et" at bounding box center [193, 214] width 24 height 72
click at [70, 186] on div at bounding box center [70, 211] width 3 height 66
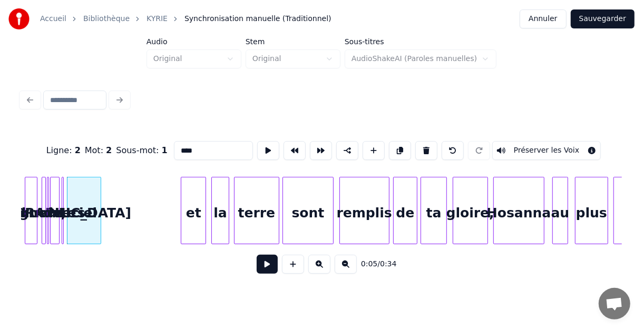
click at [100, 187] on div at bounding box center [98, 211] width 3 height 66
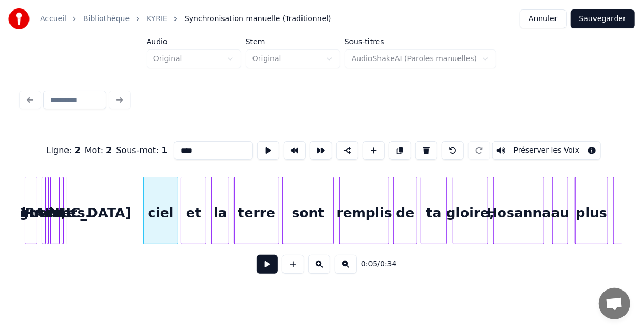
click at [161, 187] on div "ciel" at bounding box center [160, 214] width 33 height 72
click at [62, 189] on div at bounding box center [61, 211] width 3 height 66
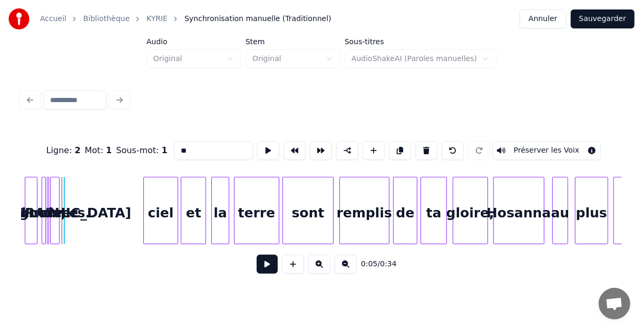
click at [87, 189] on div at bounding box center [85, 211] width 3 height 66
click at [121, 189] on div "Le" at bounding box center [125, 214] width 25 height 72
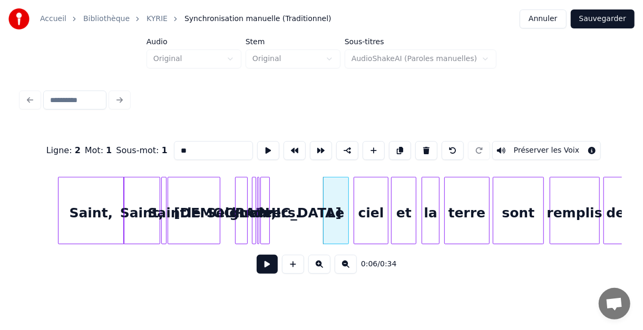
scroll to position [0, 35]
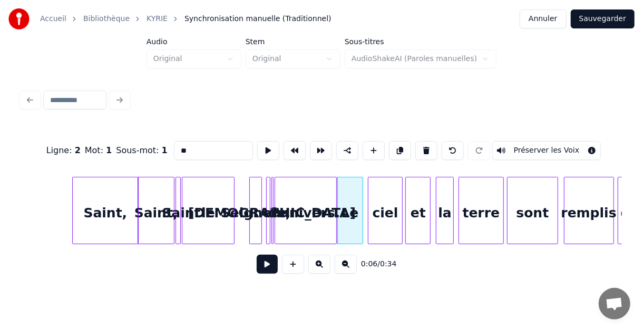
click at [334, 194] on div at bounding box center [334, 211] width 3 height 66
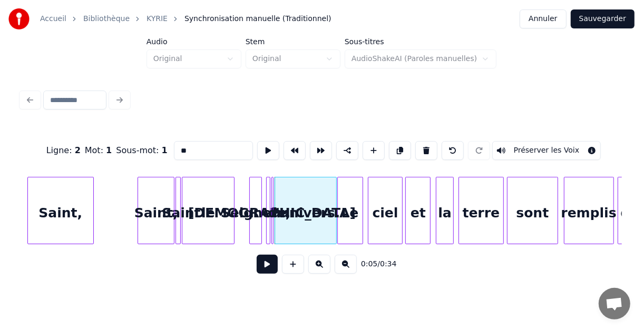
click at [52, 185] on div "Saint," at bounding box center [60, 214] width 65 height 72
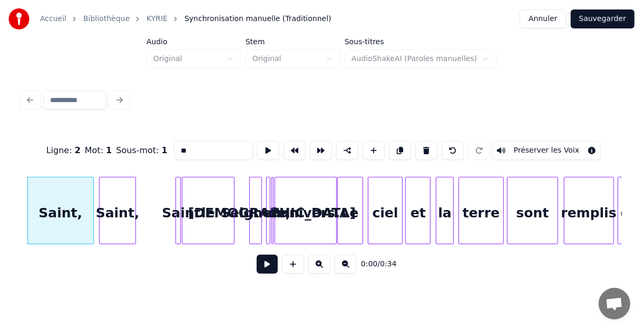
click at [114, 192] on div "Saint," at bounding box center [118, 214] width 36 height 72
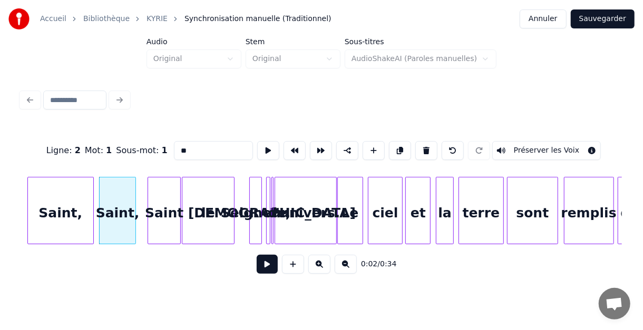
click at [148, 193] on div at bounding box center [149, 211] width 3 height 66
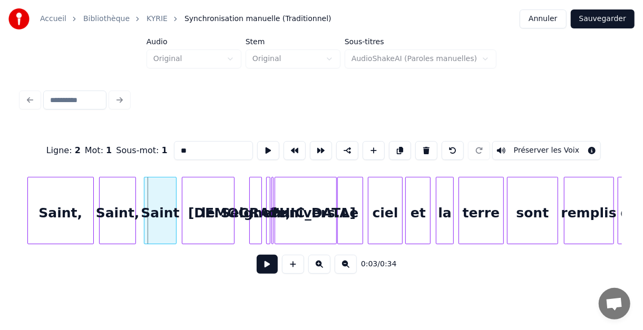
click at [157, 190] on div "Saint" at bounding box center [160, 214] width 32 height 72
click at [200, 191] on div "le" at bounding box center [206, 214] width 52 height 72
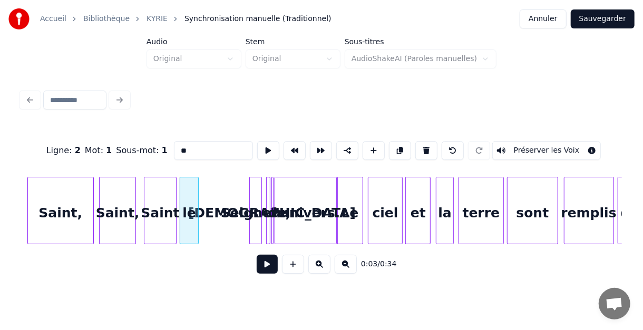
click at [195, 190] on div at bounding box center [196, 211] width 3 height 66
click at [255, 196] on div "Seigneur," at bounding box center [256, 214] width 12 height 72
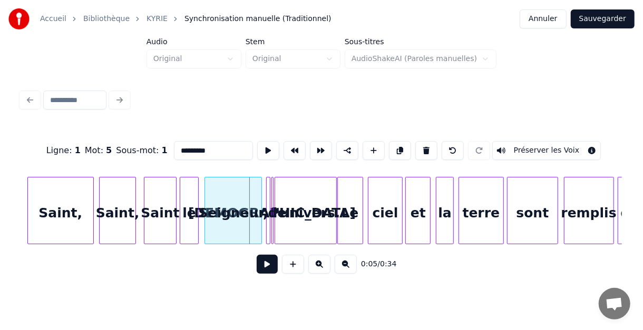
click at [205, 197] on div at bounding box center [206, 211] width 3 height 66
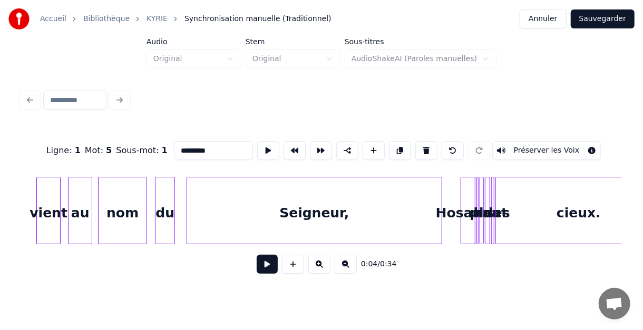
scroll to position [0, 1224]
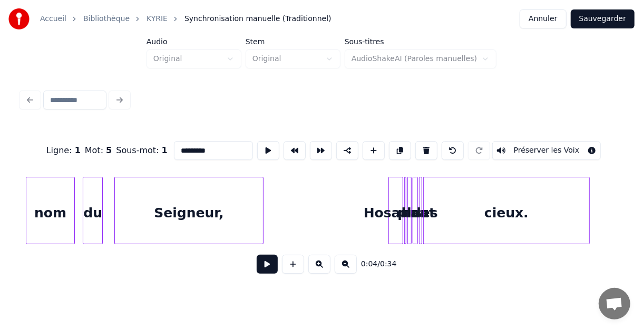
click at [261, 207] on div at bounding box center [261, 211] width 3 height 66
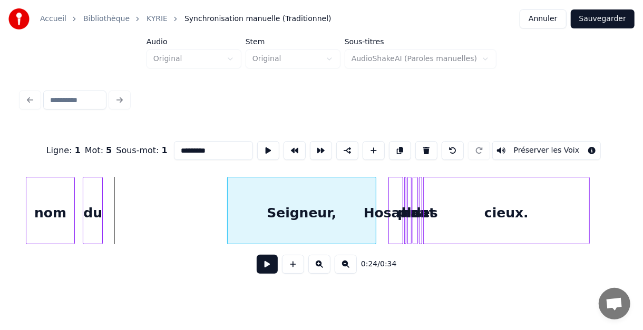
click at [316, 191] on div "Seigneur," at bounding box center [302, 214] width 148 height 72
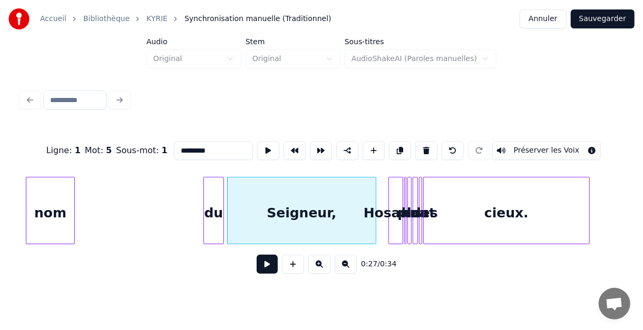
click at [214, 194] on div "du" at bounding box center [213, 214] width 19 height 72
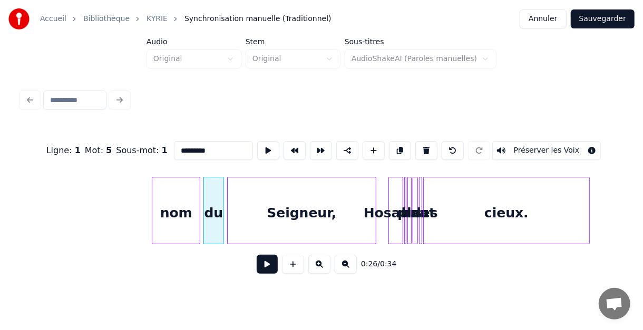
click at [178, 194] on div "nom" at bounding box center [175, 214] width 47 height 72
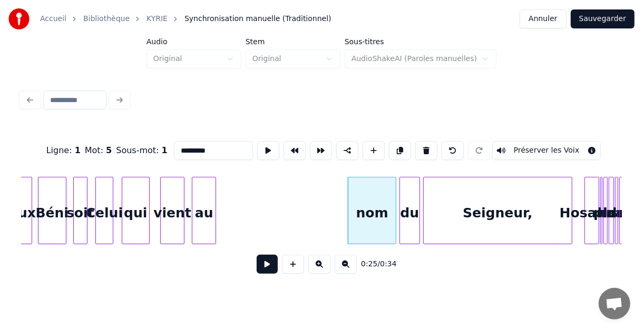
scroll to position [0, 958]
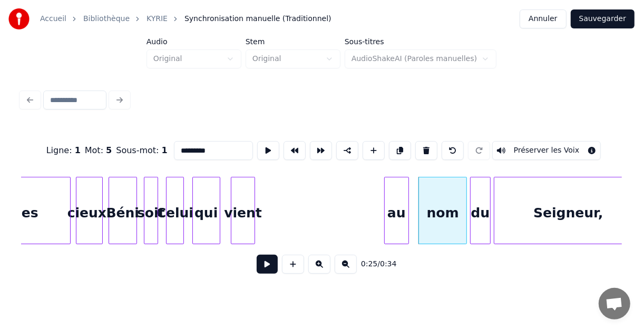
click at [399, 191] on div "au" at bounding box center [397, 214] width 24 height 72
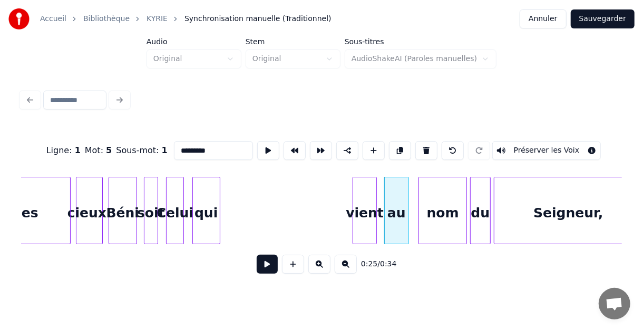
click at [365, 184] on div "vient" at bounding box center [364, 214] width 23 height 72
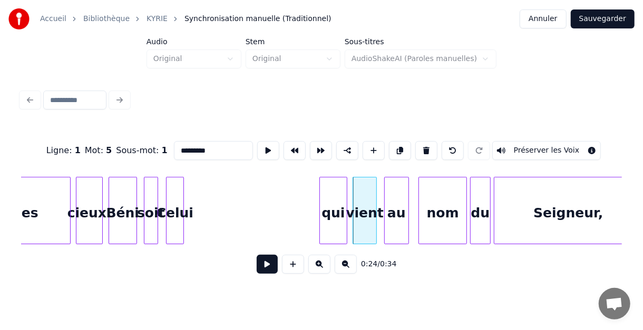
click at [334, 184] on div "qui" at bounding box center [333, 214] width 27 height 72
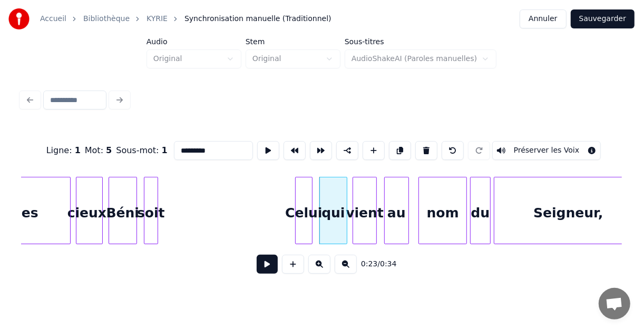
click at [303, 190] on div "Celui" at bounding box center [304, 214] width 17 height 72
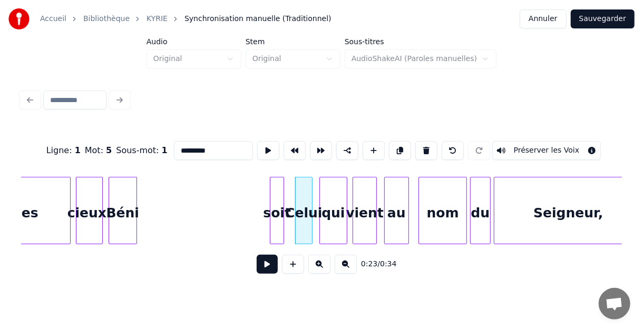
click at [277, 187] on div "soit" at bounding box center [276, 214] width 13 height 72
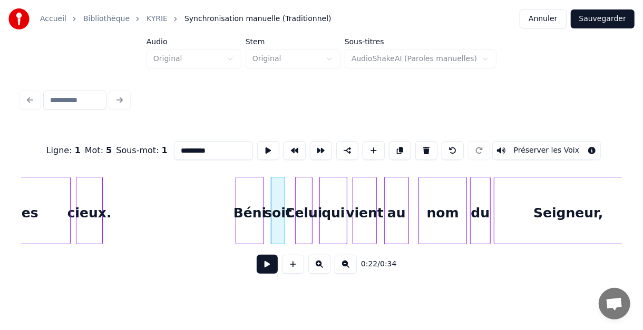
click at [246, 186] on div "Béni" at bounding box center [249, 214] width 27 height 72
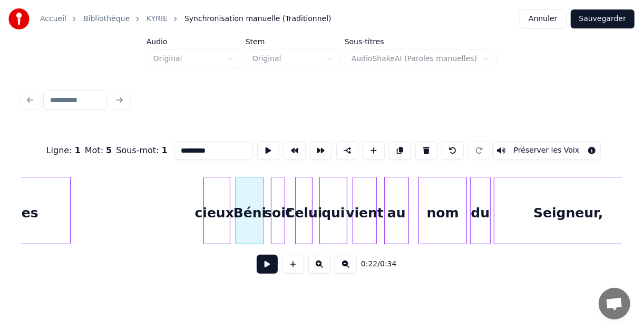
click at [218, 187] on div "cieux." at bounding box center [217, 214] width 26 height 72
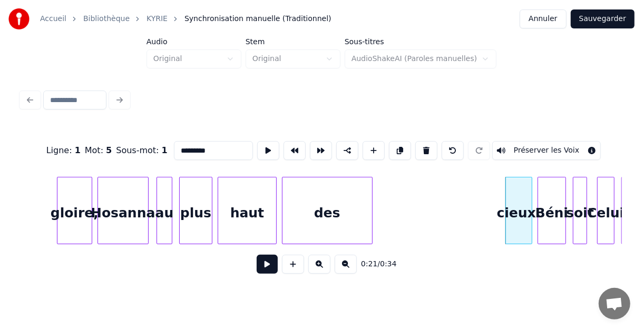
scroll to position [0, 641]
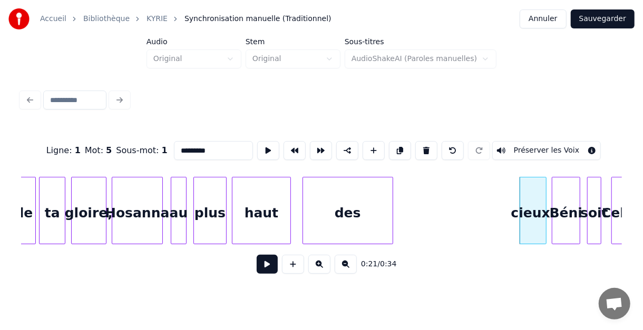
click at [393, 191] on div "des" at bounding box center [347, 210] width 91 height 67
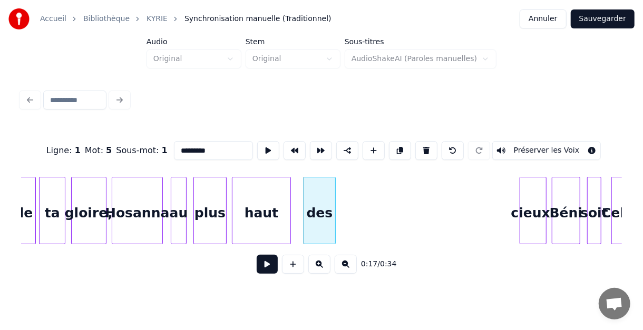
click at [333, 198] on div at bounding box center [333, 211] width 3 height 66
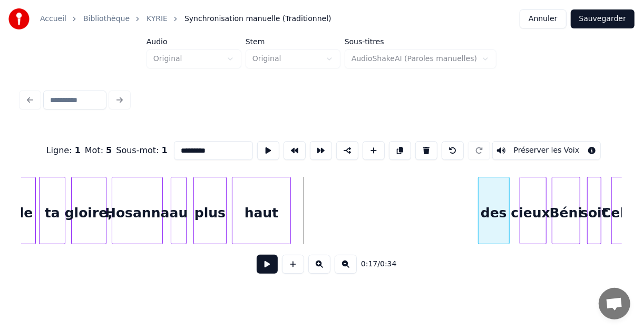
click at [495, 189] on div "des" at bounding box center [493, 214] width 31 height 72
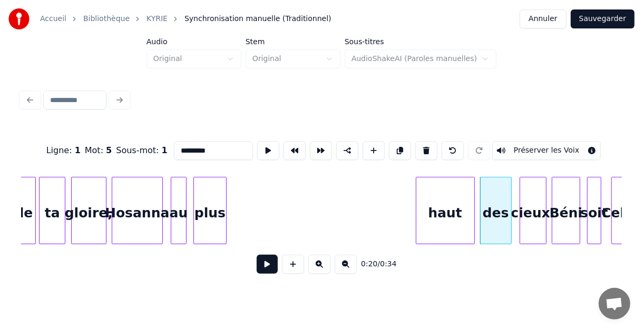
click at [453, 179] on div "haut" at bounding box center [445, 214] width 58 height 72
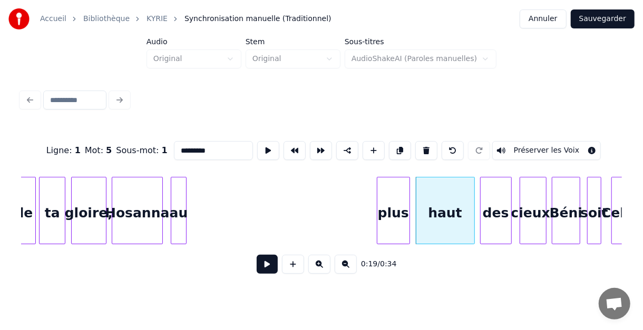
click at [398, 181] on div "plus" at bounding box center [393, 214] width 32 height 72
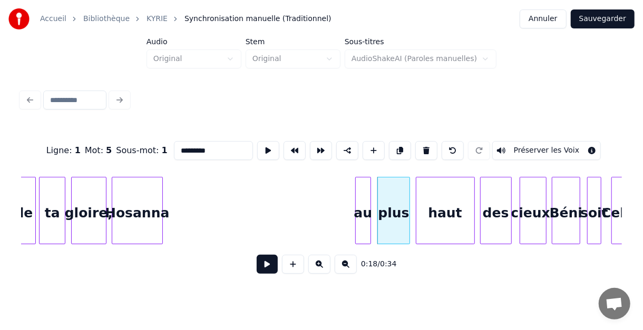
click at [365, 191] on div "au" at bounding box center [363, 214] width 14 height 72
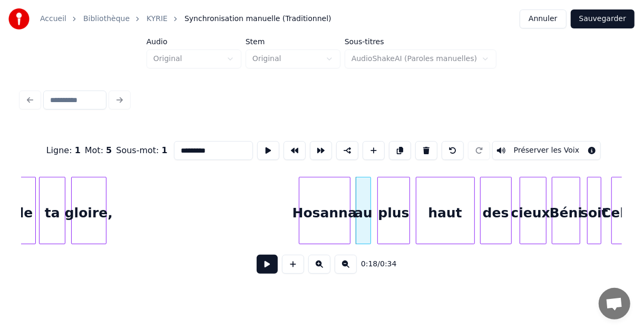
click at [310, 189] on div "Hosanna" at bounding box center [324, 214] width 50 height 72
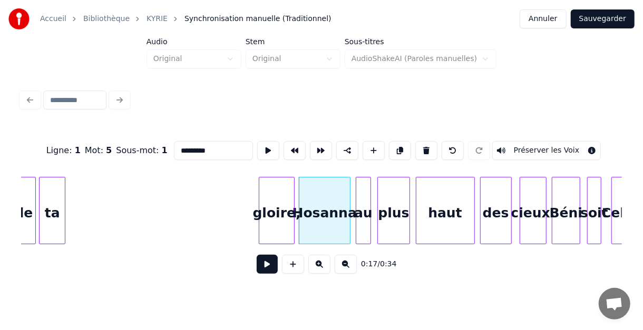
click at [269, 186] on div "gloire," at bounding box center [276, 214] width 34 height 72
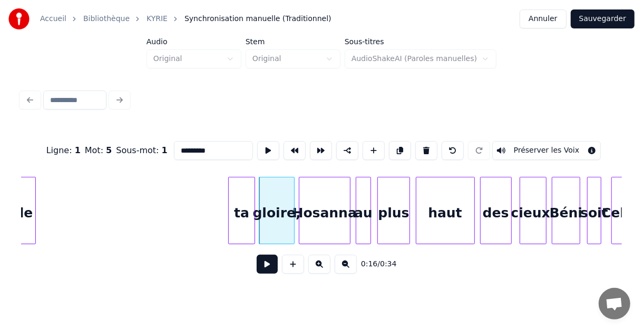
click at [240, 185] on div "ta" at bounding box center [241, 214] width 25 height 72
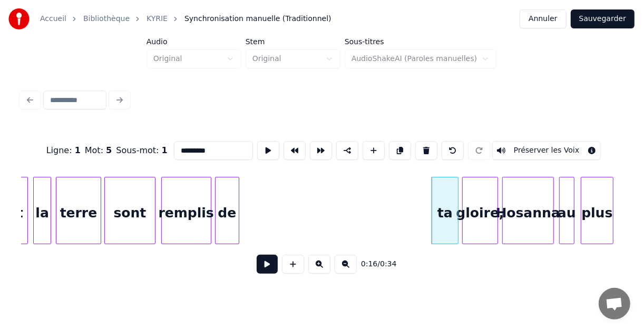
scroll to position [0, 410]
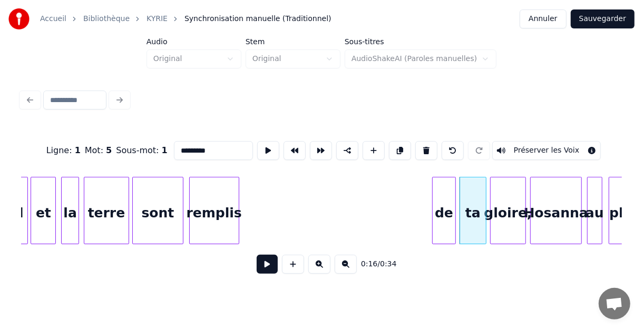
click at [443, 178] on div "de" at bounding box center [444, 214] width 23 height 72
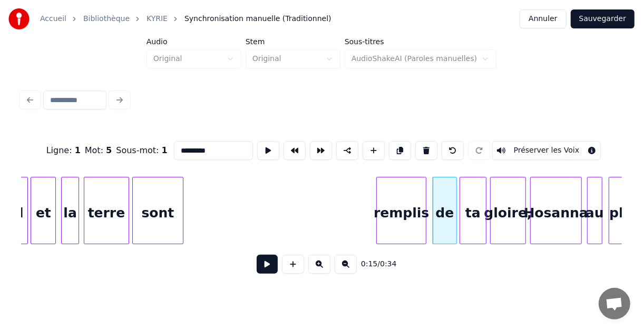
click at [403, 178] on div "remplis" at bounding box center [401, 214] width 49 height 72
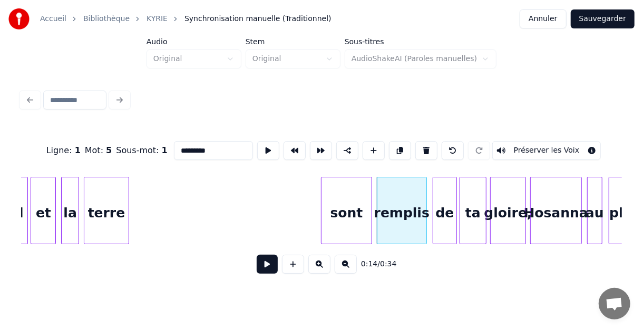
click at [351, 184] on div "sont" at bounding box center [346, 214] width 50 height 72
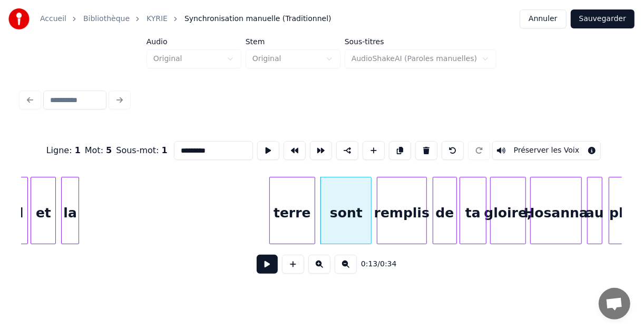
click at [294, 183] on div "terre" at bounding box center [292, 214] width 44 height 72
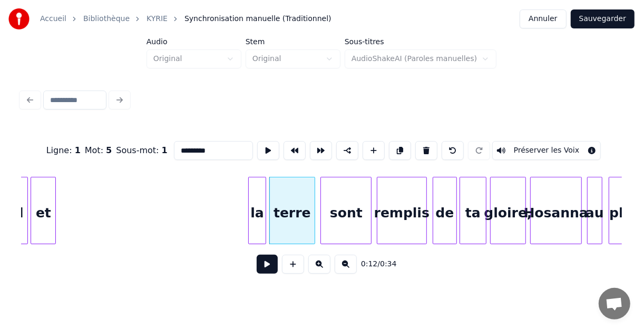
click at [260, 190] on div "la" at bounding box center [257, 214] width 17 height 72
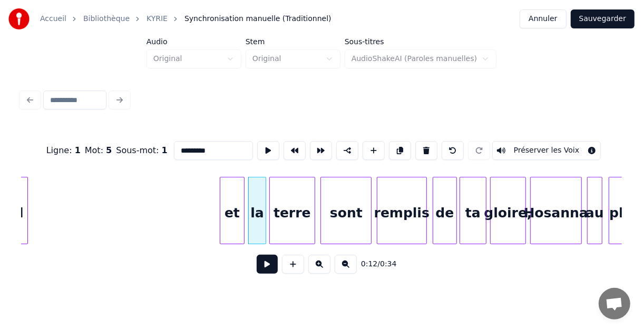
click at [236, 178] on div "et" at bounding box center [232, 214] width 24 height 72
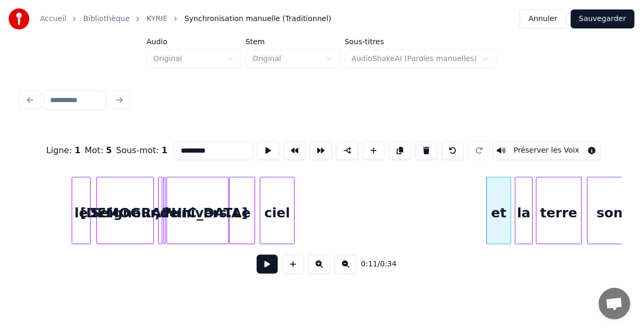
scroll to position [0, 108]
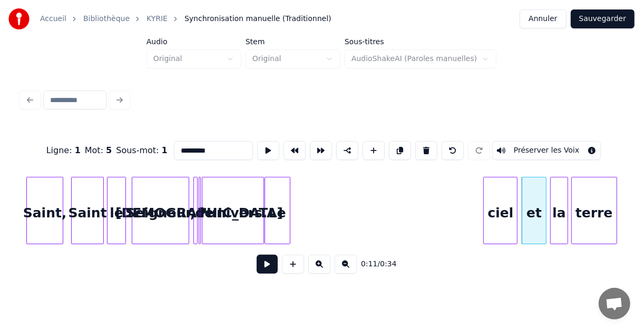
click at [501, 178] on div "ciel" at bounding box center [500, 214] width 33 height 72
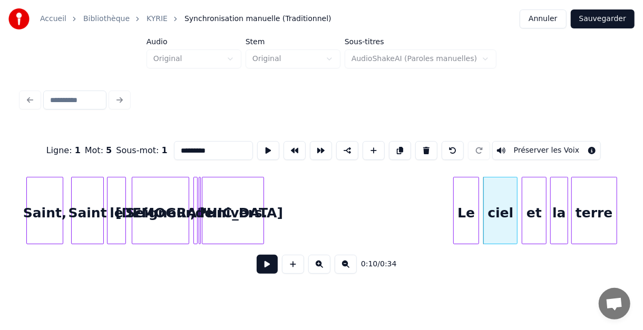
click at [467, 179] on div "Le" at bounding box center [466, 214] width 25 height 72
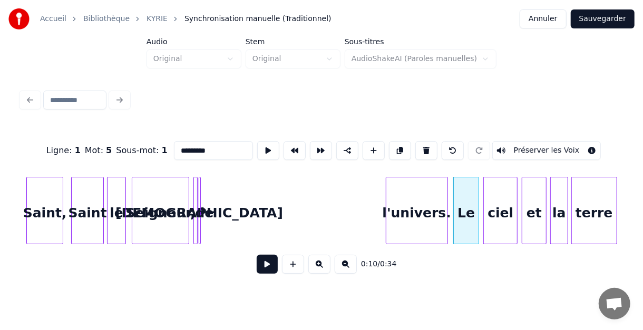
click at [418, 181] on div "l'univers." at bounding box center [416, 214] width 61 height 72
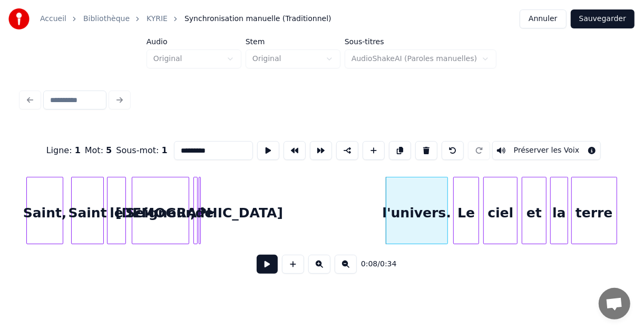
click at [201, 195] on div at bounding box center [200, 211] width 3 height 66
type input "**"
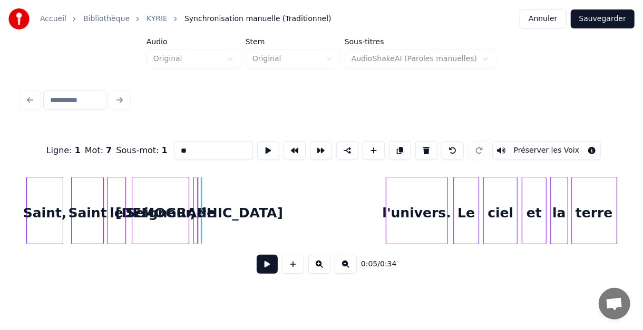
click at [201, 198] on div at bounding box center [202, 211] width 3 height 66
click at [202, 198] on div "de" at bounding box center [201, 210] width 1 height 67
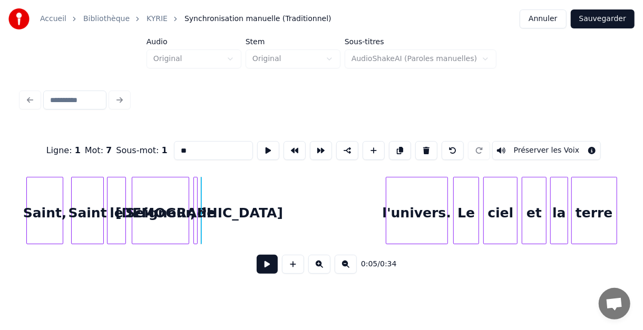
click at [202, 200] on div "de" at bounding box center [201, 210] width 1 height 67
click at [198, 197] on div at bounding box center [199, 211] width 3 height 66
click at [228, 196] on div at bounding box center [227, 211] width 3 height 66
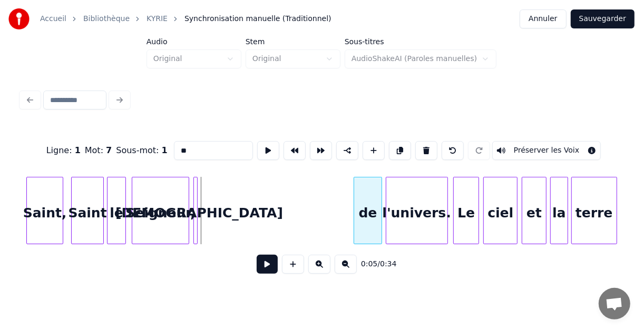
click at [365, 183] on div "de" at bounding box center [367, 214] width 27 height 72
click at [195, 197] on div at bounding box center [195, 211] width 3 height 66
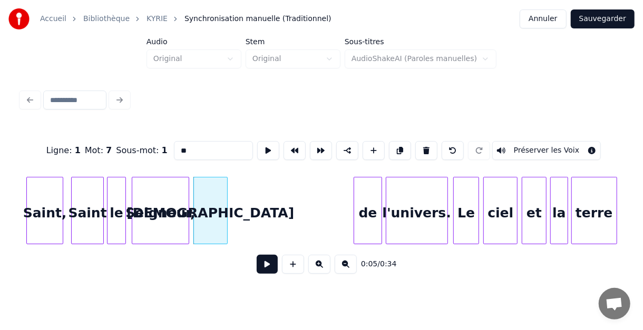
click at [224, 198] on div at bounding box center [225, 211] width 3 height 66
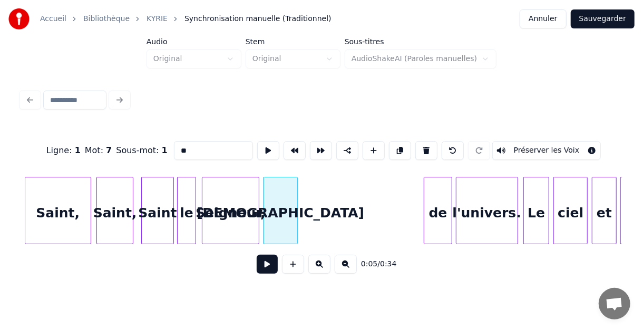
scroll to position [0, 0]
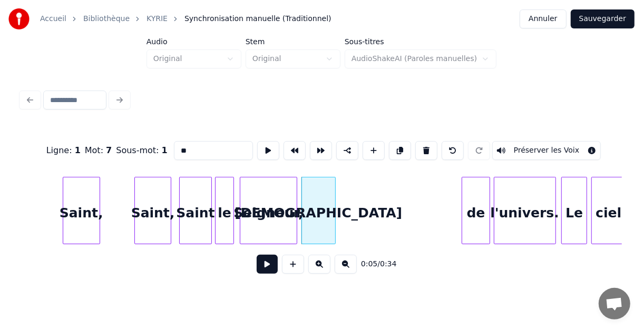
click at [98, 193] on div at bounding box center [97, 211] width 3 height 66
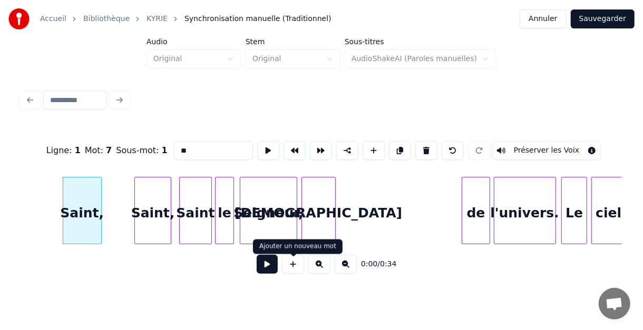
click at [271, 271] on button at bounding box center [267, 264] width 21 height 19
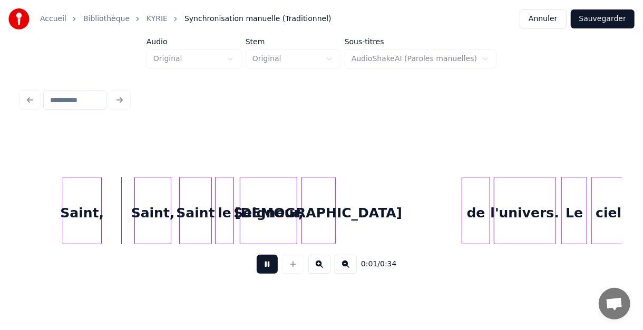
click at [270, 271] on button at bounding box center [267, 264] width 21 height 19
click at [264, 269] on button at bounding box center [267, 264] width 21 height 19
click at [266, 270] on button at bounding box center [267, 264] width 21 height 19
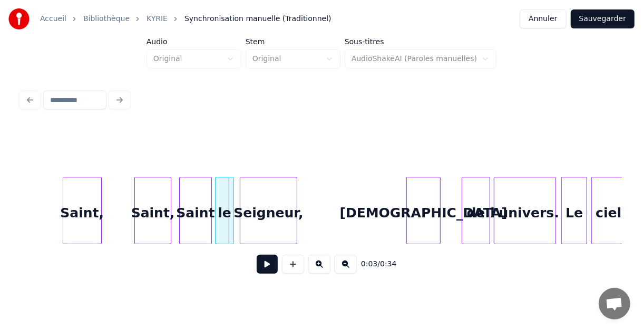
click at [426, 206] on div "[DEMOGRAPHIC_DATA]" at bounding box center [423, 214] width 33 height 72
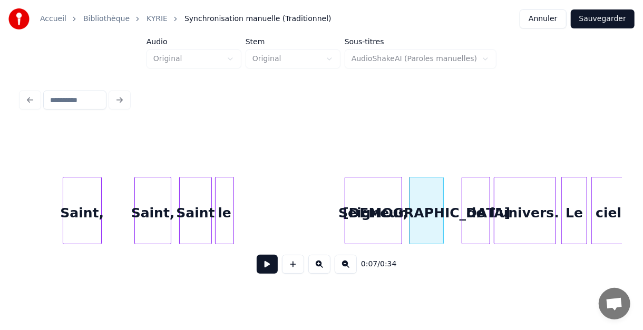
click at [381, 201] on div "Seigneur," at bounding box center [373, 214] width 56 height 72
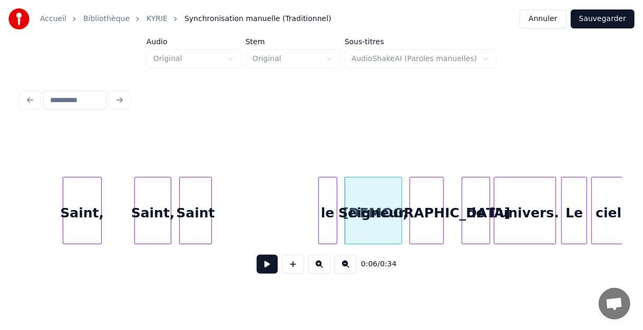
click at [328, 198] on div "le" at bounding box center [328, 214] width 18 height 72
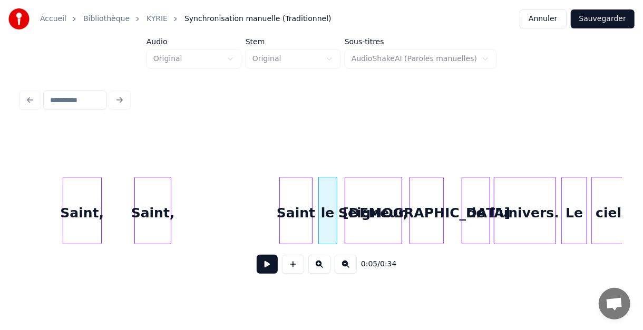
click at [287, 197] on div "Saint" at bounding box center [296, 214] width 32 height 72
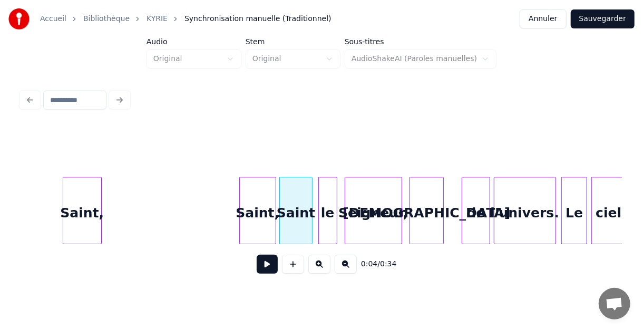
click at [257, 194] on div "Saint," at bounding box center [258, 214] width 36 height 72
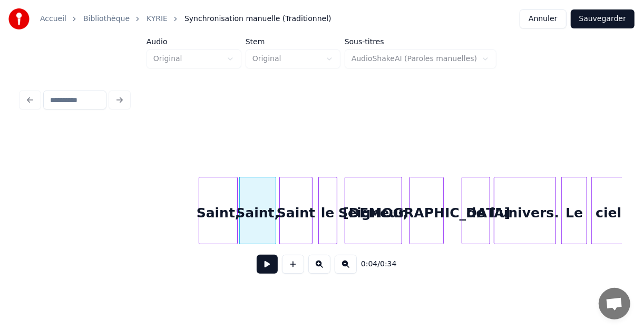
click at [205, 196] on div "Saint," at bounding box center [218, 214] width 38 height 72
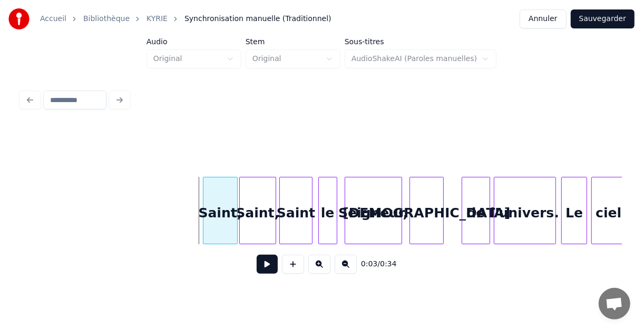
click at [203, 198] on div at bounding box center [204, 211] width 3 height 66
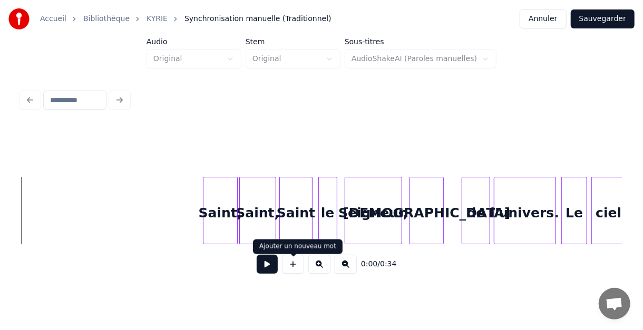
click at [265, 268] on button at bounding box center [267, 264] width 21 height 19
click at [266, 269] on button at bounding box center [267, 264] width 21 height 19
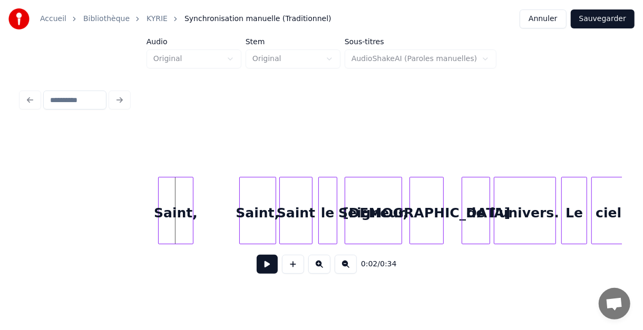
click at [174, 191] on div "Saint," at bounding box center [176, 214] width 34 height 72
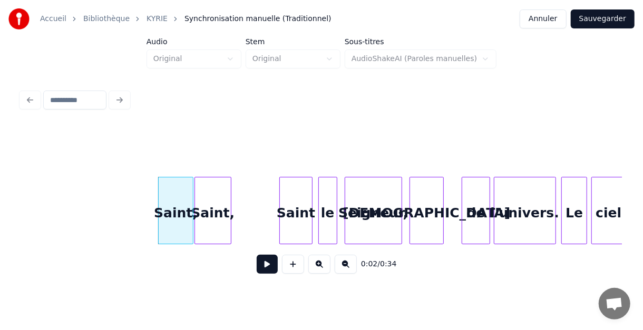
click at [212, 192] on div "Saint," at bounding box center [213, 214] width 36 height 72
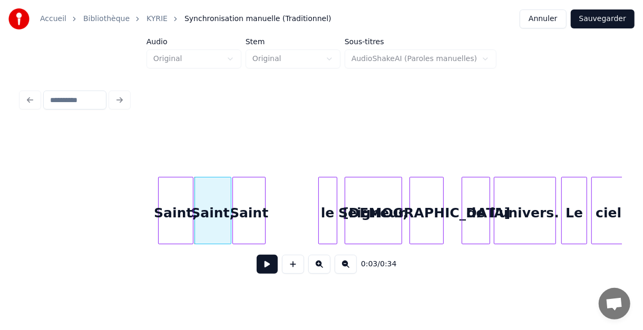
click at [242, 191] on div "Saint" at bounding box center [249, 214] width 32 height 72
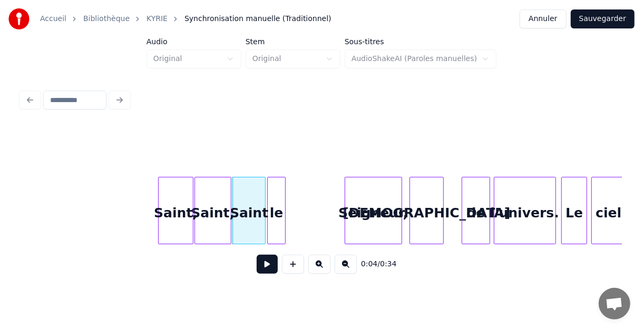
click at [278, 191] on div "le" at bounding box center [277, 214] width 18 height 72
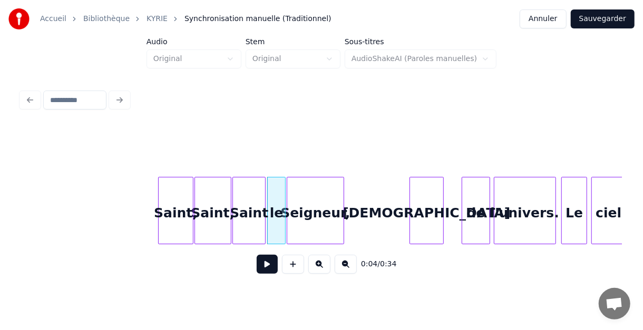
click at [308, 194] on div "Seigneur," at bounding box center [315, 214] width 56 height 72
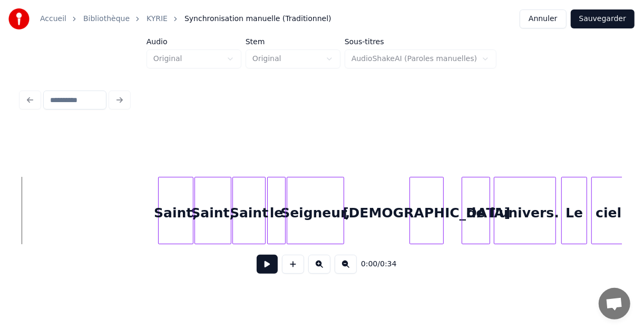
click at [266, 267] on button at bounding box center [267, 264] width 21 height 19
click at [269, 268] on button at bounding box center [267, 264] width 21 height 19
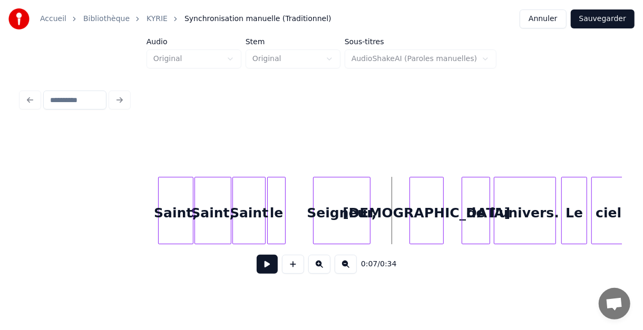
click at [348, 200] on div "Seigneur," at bounding box center [342, 214] width 56 height 72
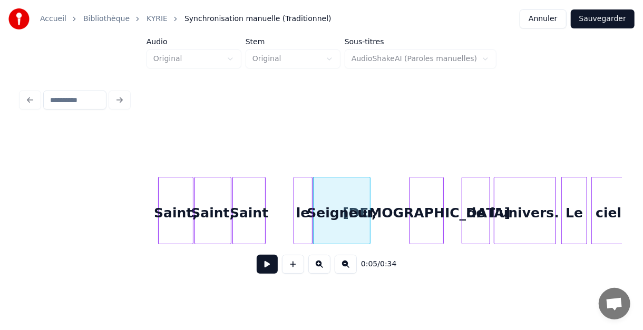
click at [306, 202] on div "le" at bounding box center [303, 214] width 18 height 72
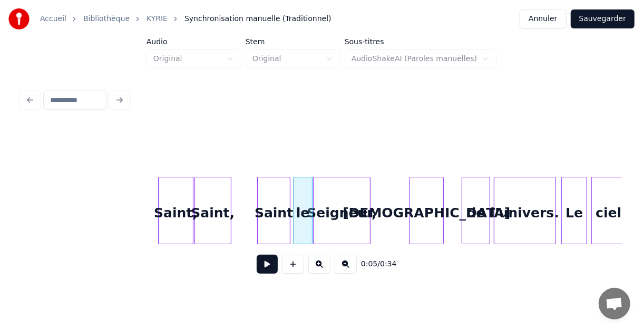
click at [276, 199] on div "Saint" at bounding box center [274, 214] width 32 height 72
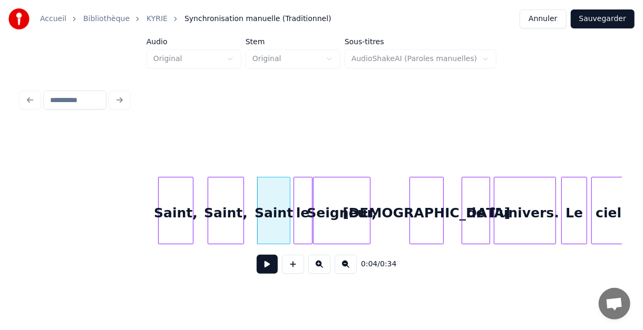
click at [221, 198] on div "Saint," at bounding box center [226, 214] width 36 height 72
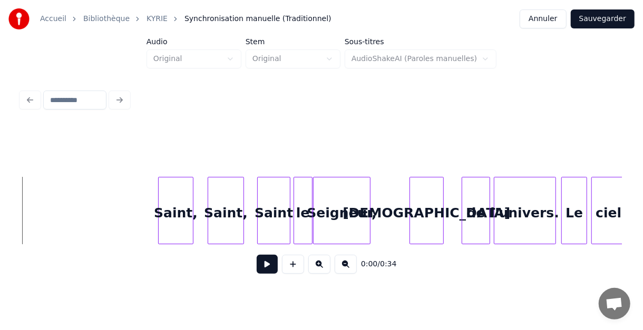
click at [266, 267] on button at bounding box center [267, 264] width 21 height 19
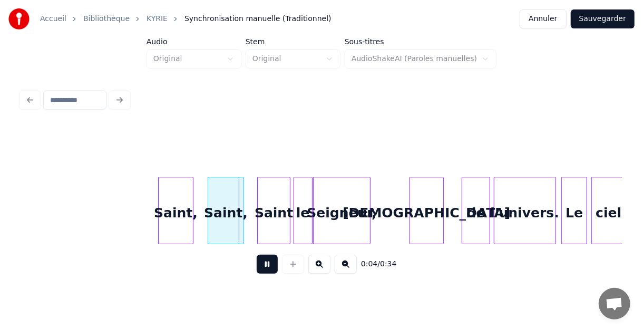
click at [267, 271] on button at bounding box center [267, 264] width 21 height 19
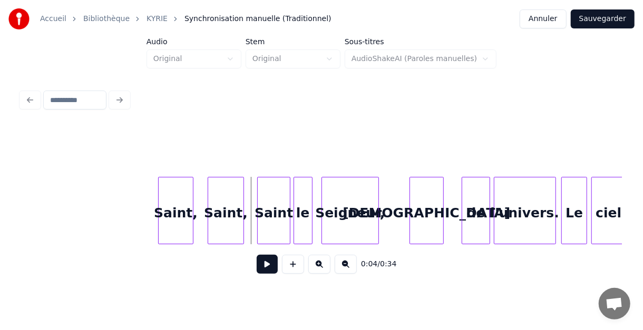
click at [345, 204] on div "Seigneur," at bounding box center [350, 214] width 56 height 72
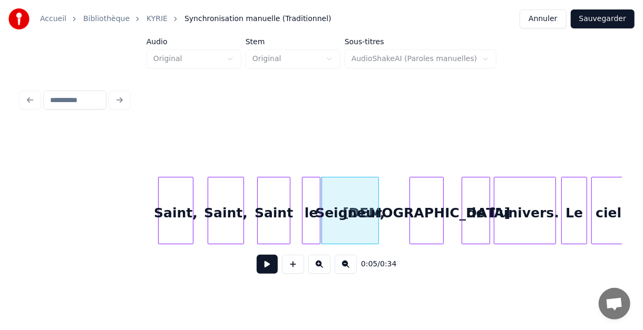
click at [309, 208] on div "le" at bounding box center [311, 214] width 18 height 72
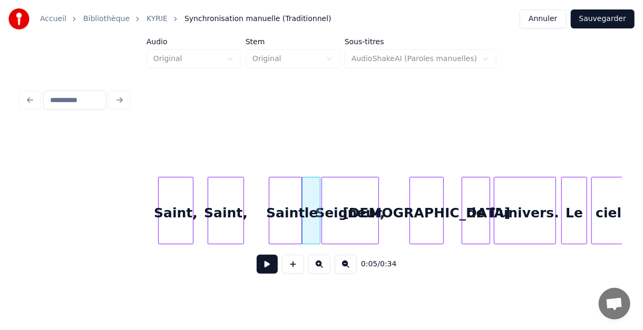
click at [286, 206] on div "Saint" at bounding box center [285, 214] width 32 height 72
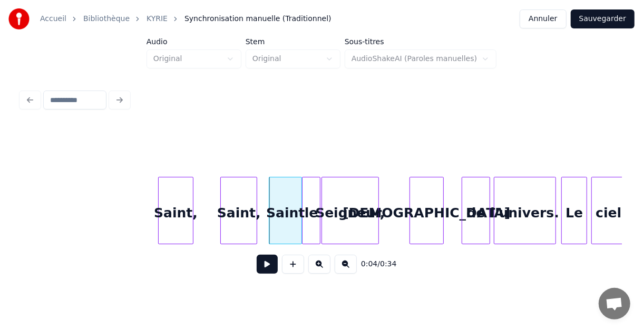
click at [246, 211] on div "Saint," at bounding box center [239, 214] width 36 height 72
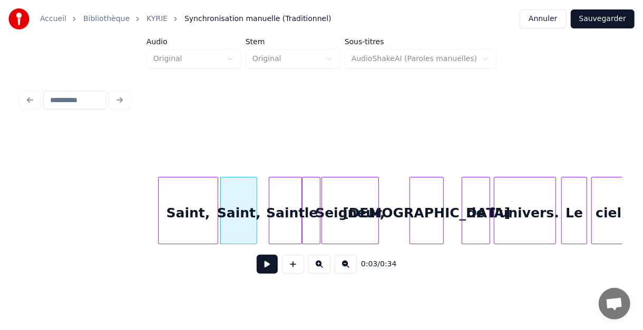
click at [217, 204] on div at bounding box center [215, 211] width 3 height 66
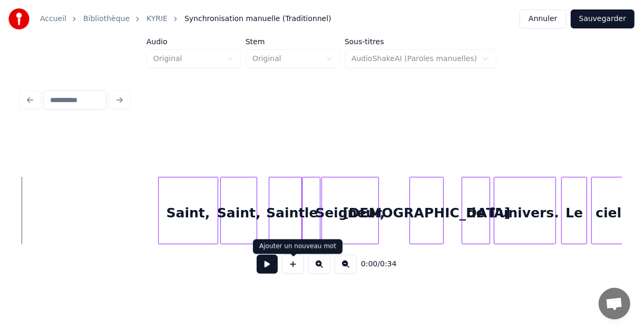
click at [269, 268] on button at bounding box center [267, 264] width 21 height 19
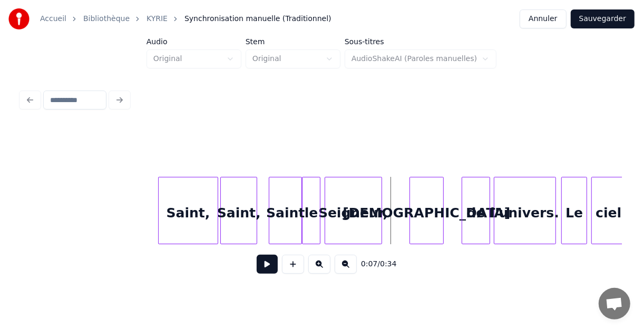
click at [353, 209] on div "Seigneur," at bounding box center [353, 214] width 56 height 72
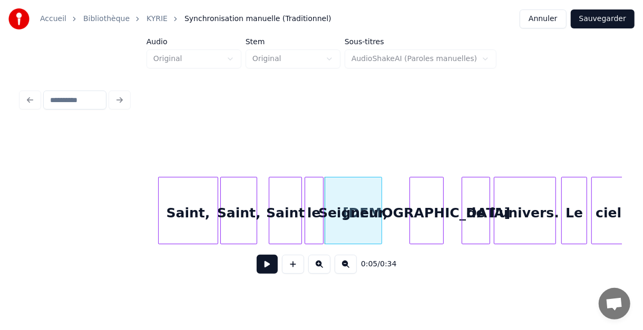
click at [312, 211] on div "le" at bounding box center [314, 214] width 18 height 72
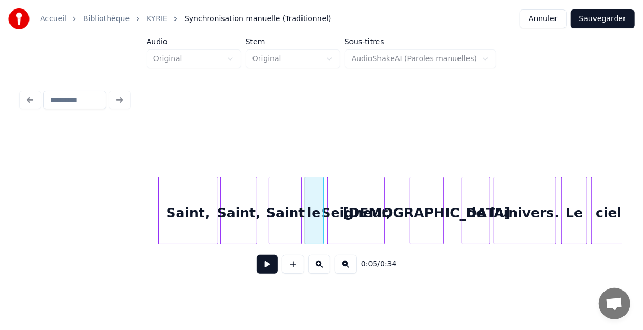
click at [347, 214] on div "Seigneur," at bounding box center [356, 214] width 56 height 72
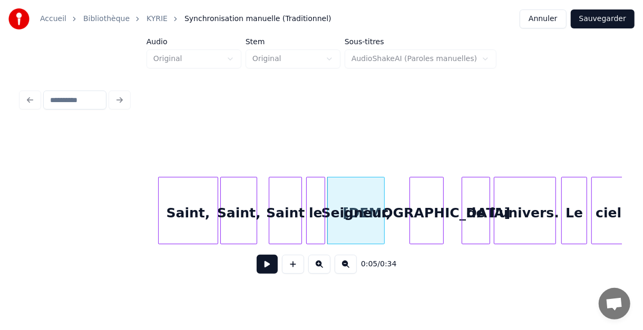
click at [317, 212] on div "le" at bounding box center [316, 214] width 18 height 72
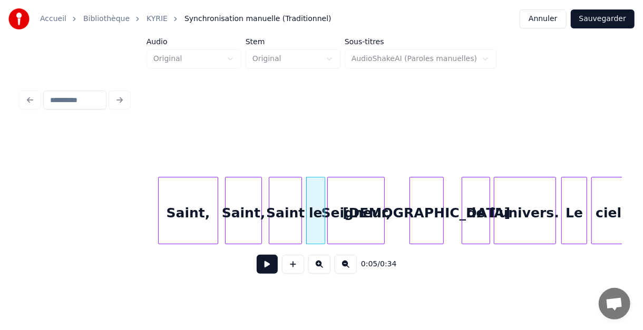
click at [243, 212] on div "Saint," at bounding box center [244, 214] width 36 height 72
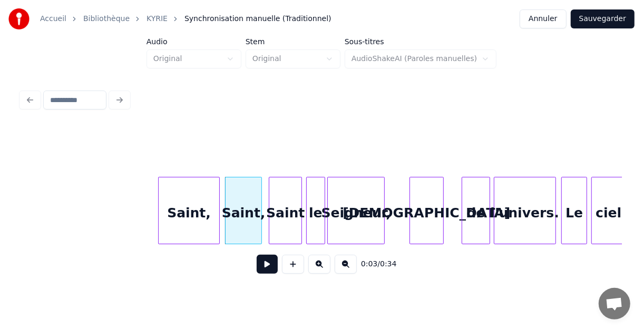
click at [217, 217] on div at bounding box center [217, 211] width 3 height 66
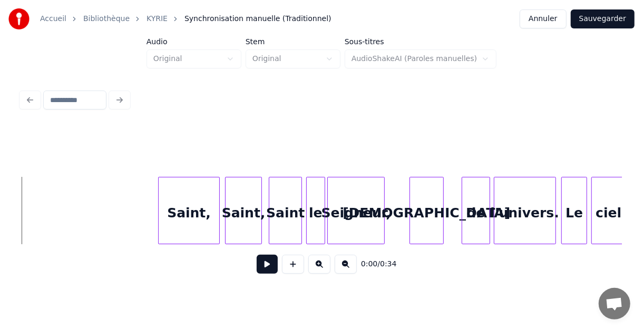
click at [266, 265] on button at bounding box center [267, 264] width 21 height 19
click at [270, 273] on button at bounding box center [267, 264] width 21 height 19
click at [195, 203] on div at bounding box center [195, 211] width 3 height 66
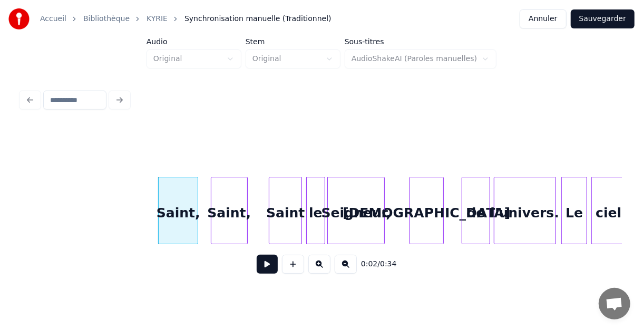
click at [229, 203] on div "Saint," at bounding box center [229, 214] width 36 height 72
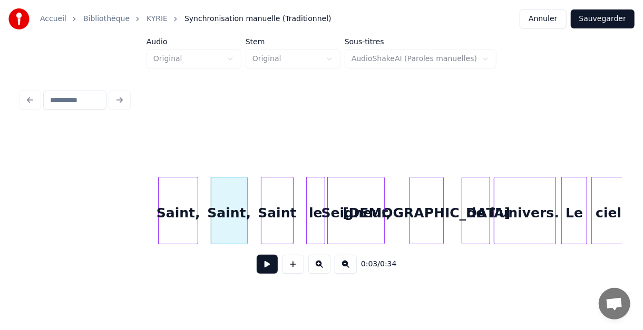
click at [274, 204] on div "Saint" at bounding box center [277, 214] width 32 height 72
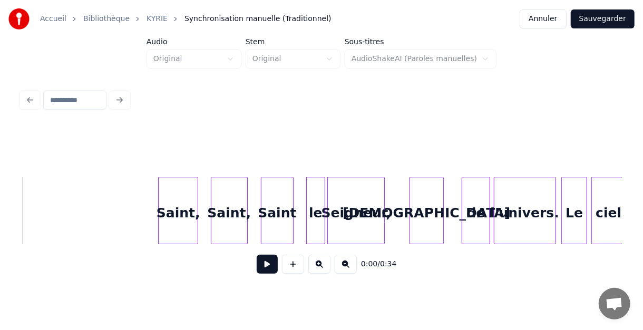
click at [263, 269] on button at bounding box center [267, 264] width 21 height 19
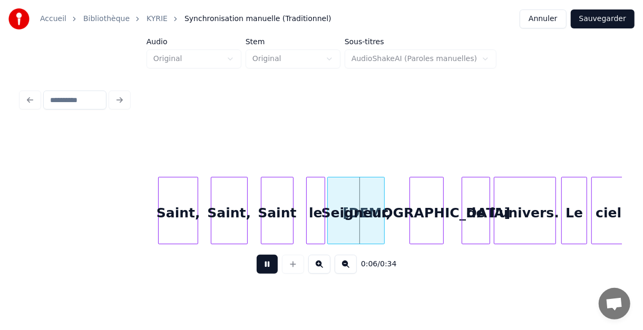
click at [266, 270] on button at bounding box center [267, 264] width 21 height 19
click at [281, 214] on div "Saint" at bounding box center [282, 214] width 32 height 72
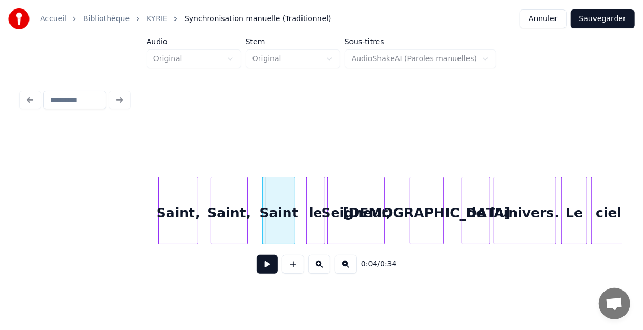
click at [273, 216] on div "Saint" at bounding box center [279, 214] width 32 height 72
click at [230, 212] on div "Saint," at bounding box center [232, 214] width 36 height 72
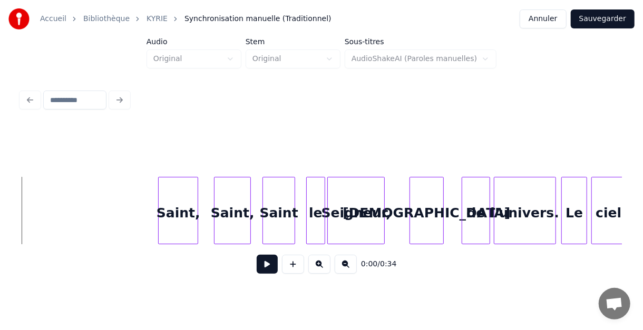
click at [266, 270] on button at bounding box center [267, 264] width 21 height 19
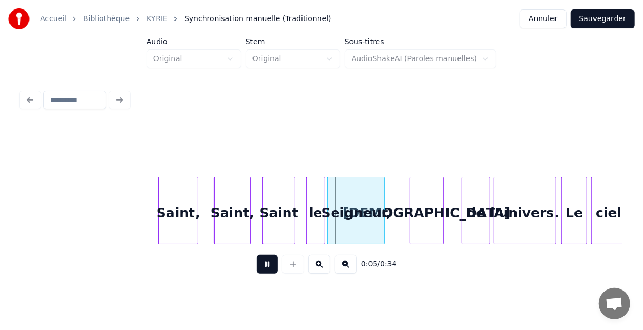
click at [267, 272] on button at bounding box center [267, 264] width 21 height 19
click at [289, 209] on div "Saint" at bounding box center [288, 214] width 32 height 72
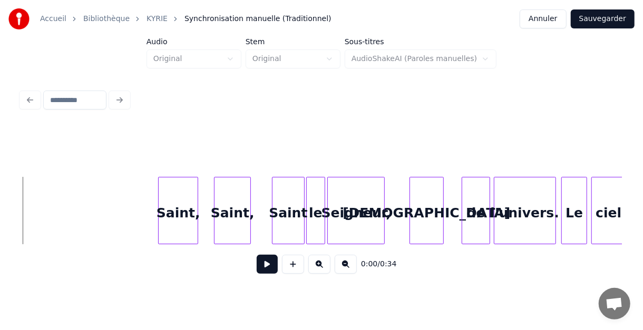
click at [265, 269] on button at bounding box center [267, 264] width 21 height 19
click at [272, 270] on button at bounding box center [267, 264] width 21 height 19
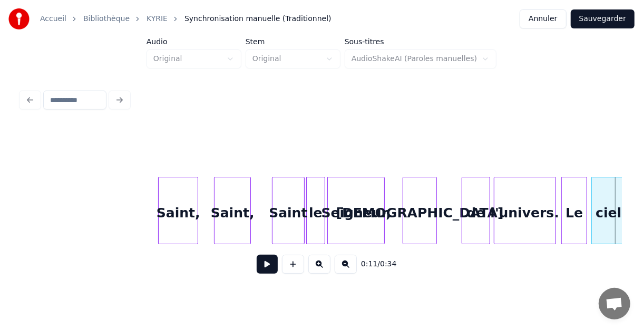
click at [422, 211] on div "[DEMOGRAPHIC_DATA]" at bounding box center [419, 214] width 33 height 72
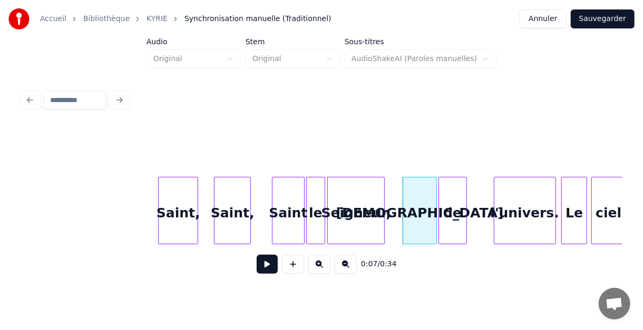
click at [455, 209] on div "de" at bounding box center [452, 214] width 27 height 72
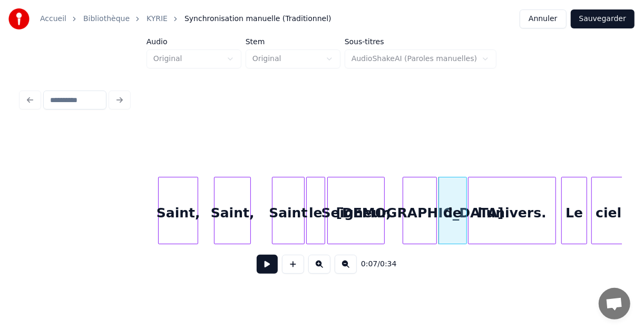
click at [468, 210] on div at bounding box center [469, 211] width 3 height 66
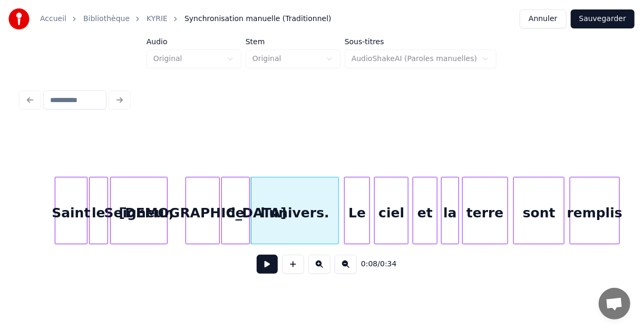
scroll to position [0, 295]
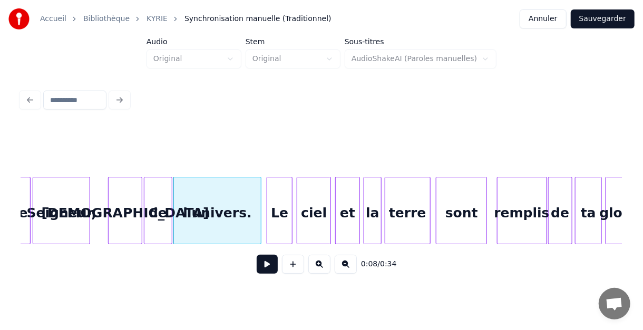
click at [533, 220] on div "remplis" at bounding box center [521, 214] width 49 height 72
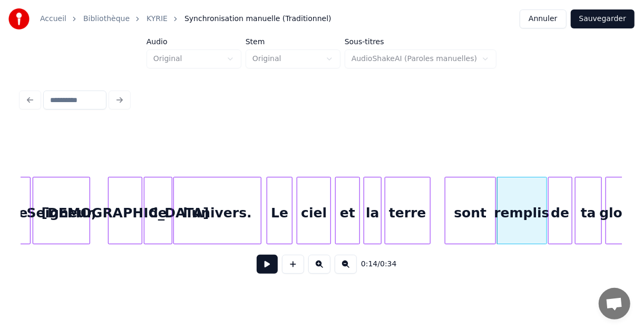
click at [481, 217] on div "sont" at bounding box center [470, 214] width 50 height 72
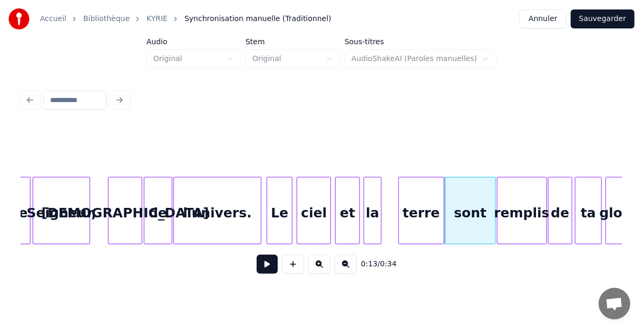
click at [422, 212] on div "terre" at bounding box center [421, 214] width 44 height 72
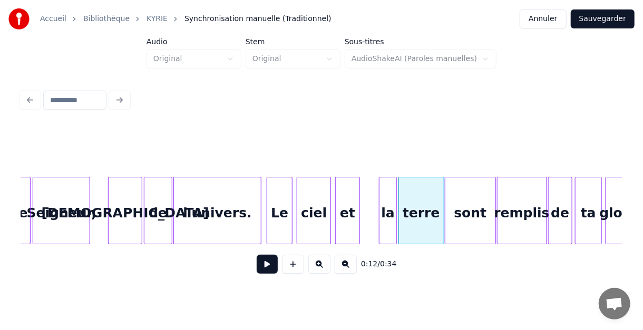
click at [388, 213] on div "la" at bounding box center [387, 214] width 17 height 72
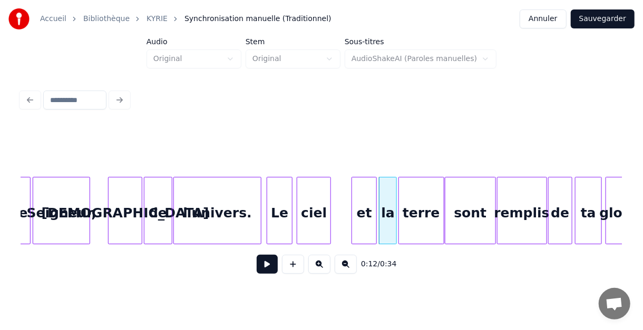
click at [365, 209] on div "et" at bounding box center [364, 214] width 24 height 72
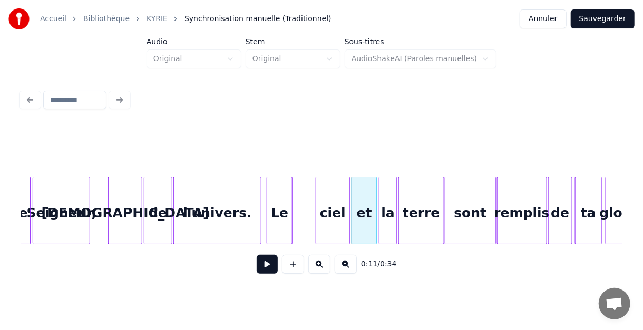
click at [334, 210] on div "ciel" at bounding box center [332, 214] width 33 height 72
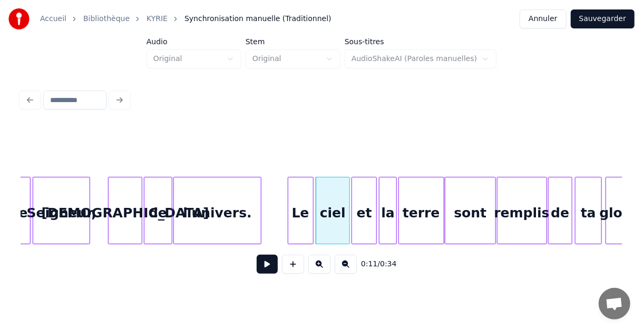
click at [303, 210] on div "Le" at bounding box center [300, 214] width 25 height 72
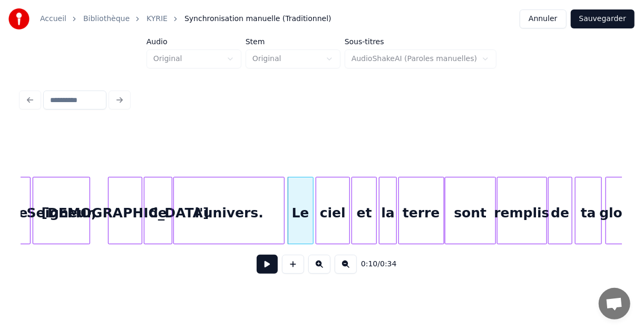
click at [284, 213] on div at bounding box center [282, 211] width 3 height 66
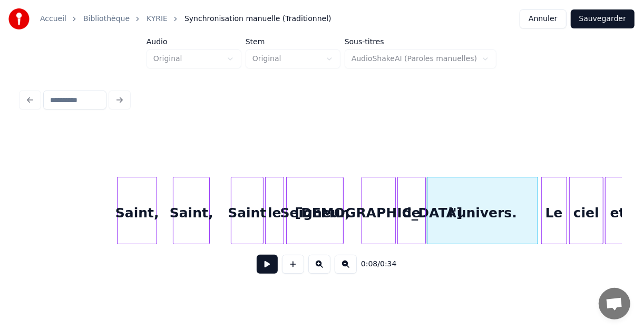
scroll to position [0, 0]
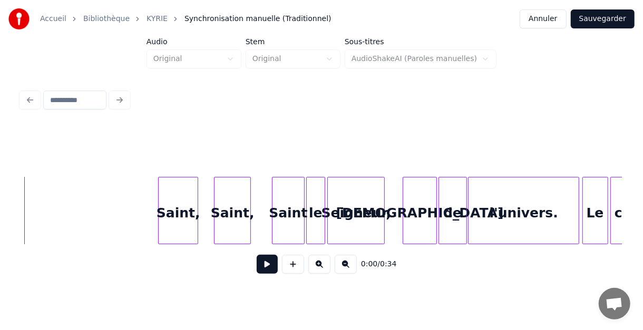
click at [263, 267] on button at bounding box center [267, 264] width 21 height 19
click at [269, 269] on button at bounding box center [267, 264] width 21 height 19
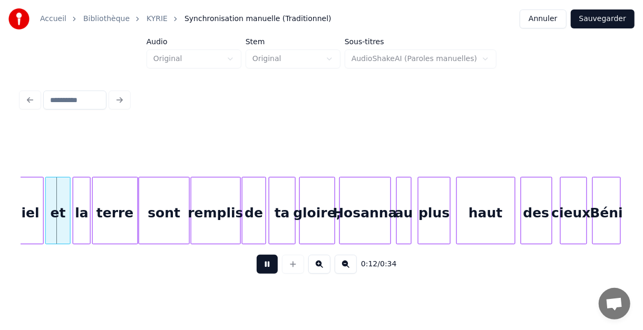
click at [269, 270] on button at bounding box center [267, 264] width 21 height 19
click at [118, 199] on div at bounding box center [117, 211] width 3 height 66
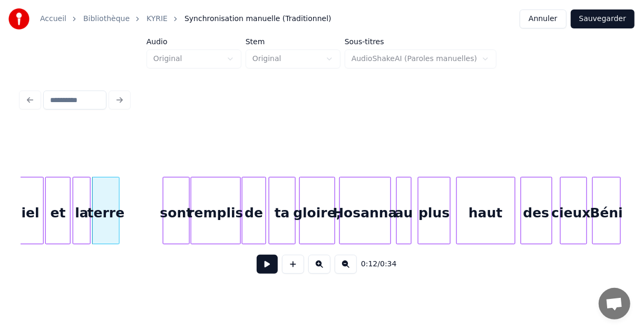
click at [165, 198] on div at bounding box center [164, 211] width 3 height 66
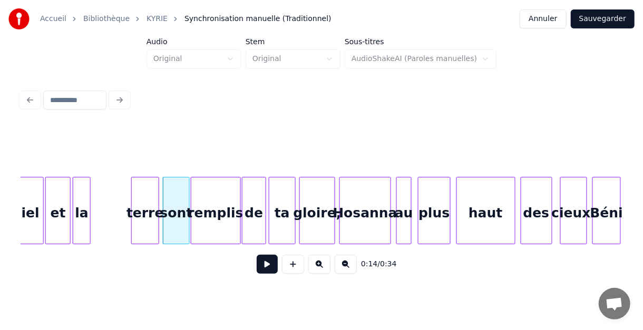
click at [149, 198] on div "terre" at bounding box center [145, 214] width 26 height 72
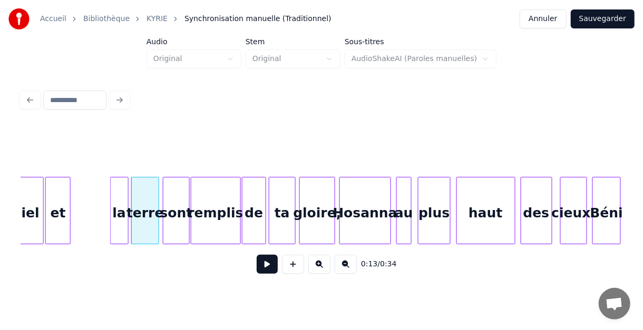
click at [120, 196] on div "la" at bounding box center [119, 214] width 17 height 72
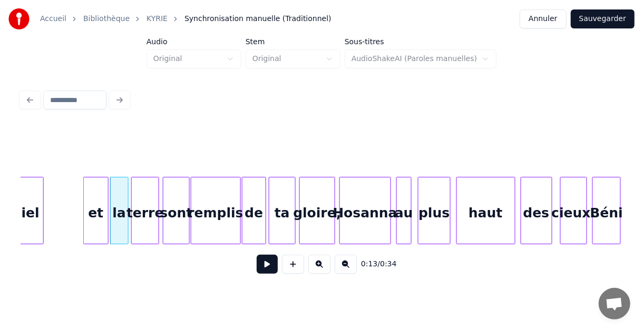
click at [101, 201] on div "et" at bounding box center [96, 214] width 24 height 72
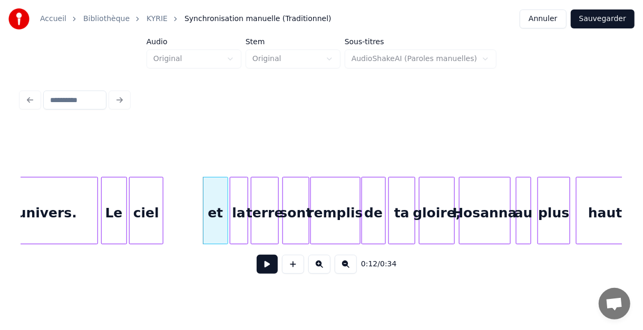
scroll to position [0, 411]
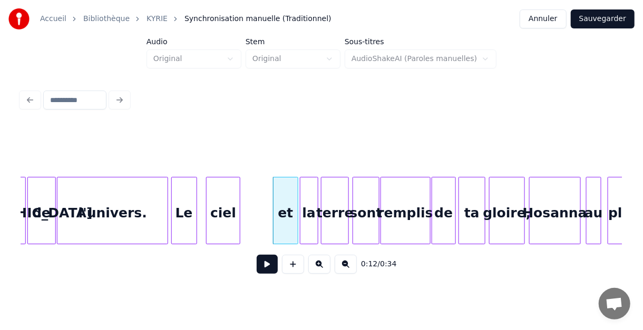
click at [221, 202] on div "ciel" at bounding box center [223, 214] width 33 height 72
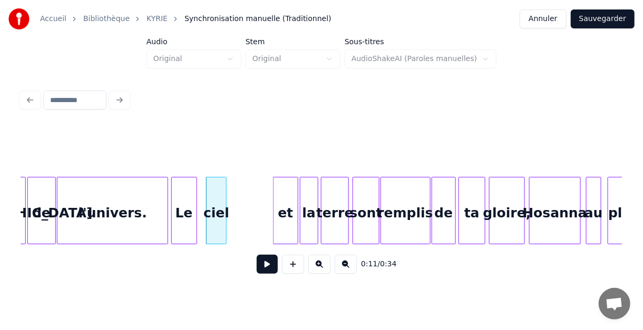
click at [226, 201] on div at bounding box center [224, 211] width 3 height 66
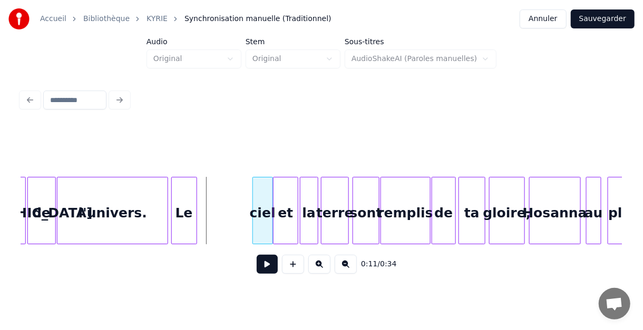
click at [262, 200] on div "ciel" at bounding box center [262, 214] width 19 height 72
click at [243, 202] on div "Le" at bounding box center [238, 214] width 25 height 72
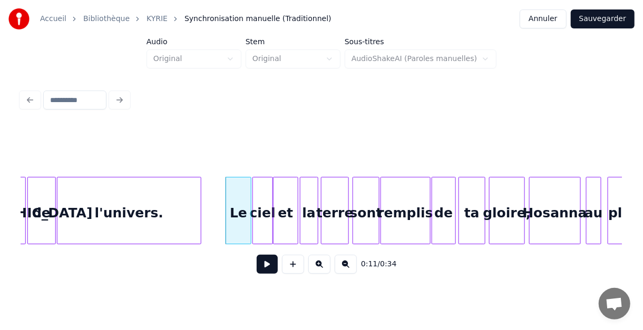
click at [199, 202] on div at bounding box center [199, 211] width 3 height 66
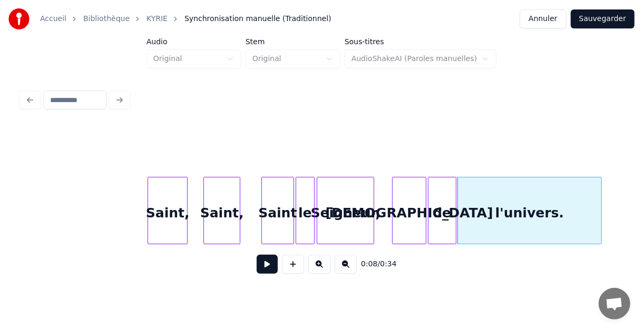
scroll to position [0, 0]
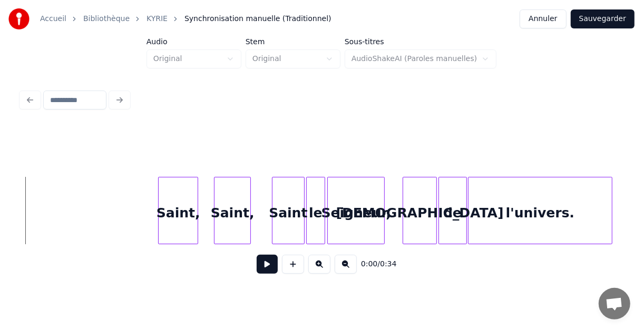
click at [267, 271] on button at bounding box center [267, 264] width 21 height 19
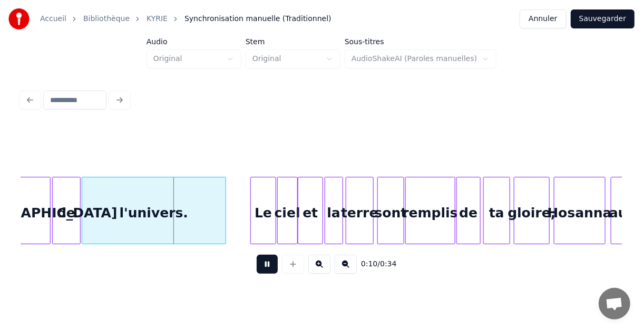
scroll to position [0, 400]
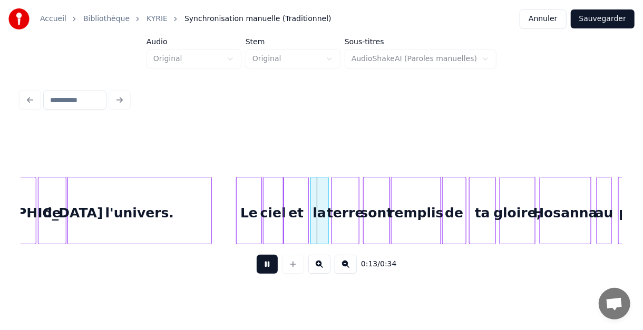
click at [270, 270] on button at bounding box center [267, 264] width 21 height 19
click at [218, 213] on div at bounding box center [218, 211] width 3 height 66
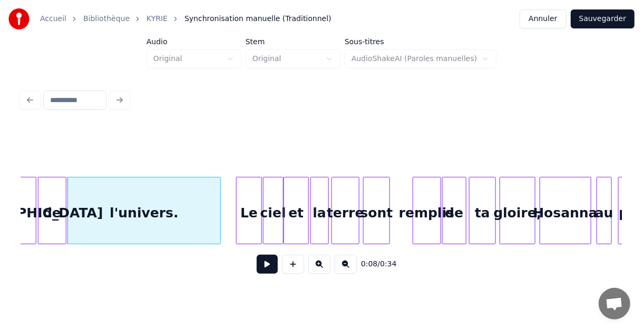
click at [413, 199] on div at bounding box center [414, 211] width 3 height 66
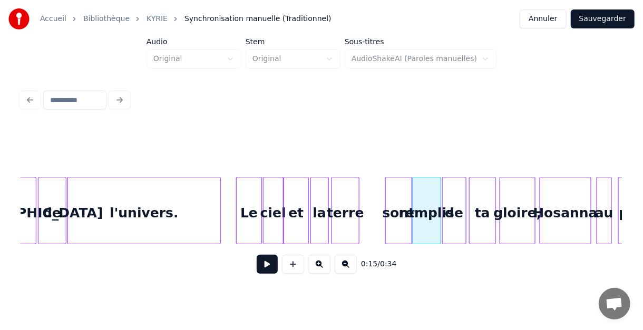
click at [399, 195] on div "sont" at bounding box center [399, 214] width 26 height 72
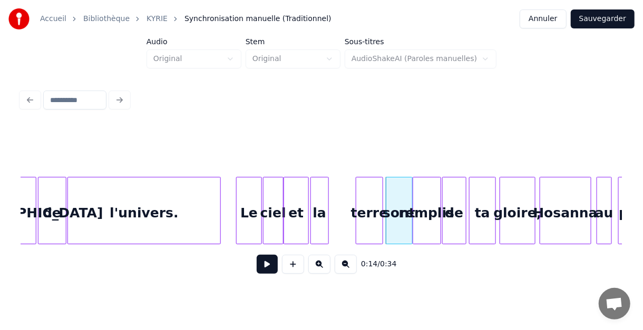
click at [366, 192] on div "terre" at bounding box center [369, 214] width 26 height 72
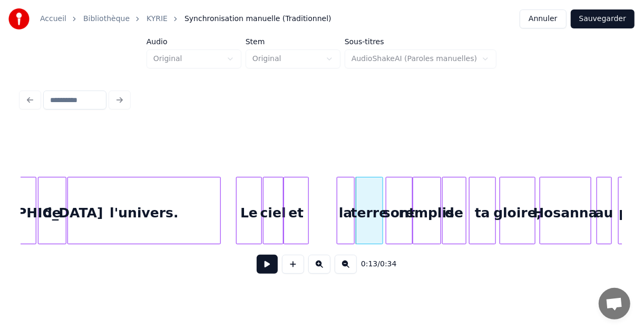
click at [346, 196] on div "la" at bounding box center [345, 214] width 17 height 72
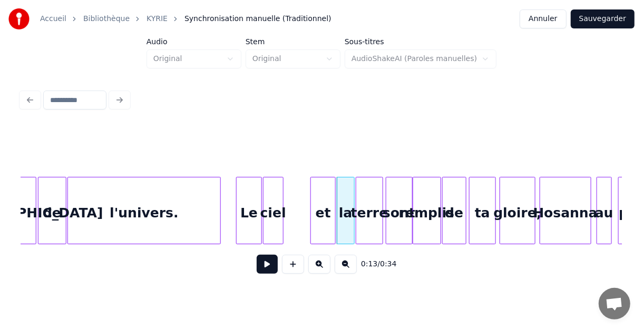
click at [325, 195] on div "et" at bounding box center [323, 214] width 24 height 72
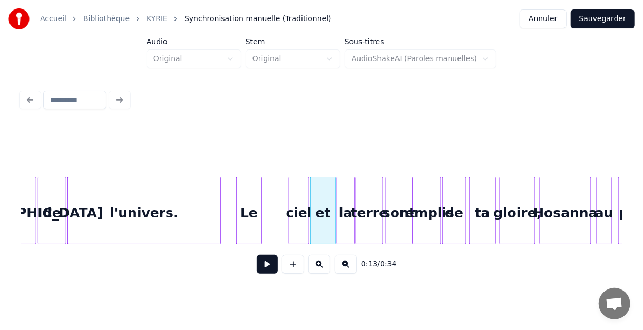
click at [303, 197] on div "ciel" at bounding box center [298, 214] width 19 height 72
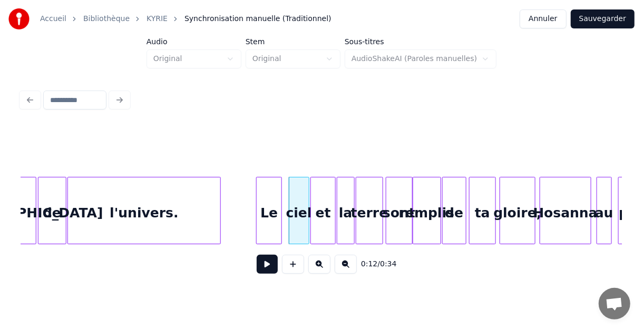
click at [272, 197] on div "Le" at bounding box center [269, 214] width 25 height 72
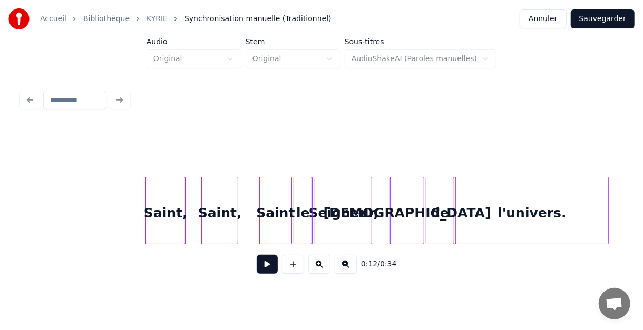
scroll to position [0, 0]
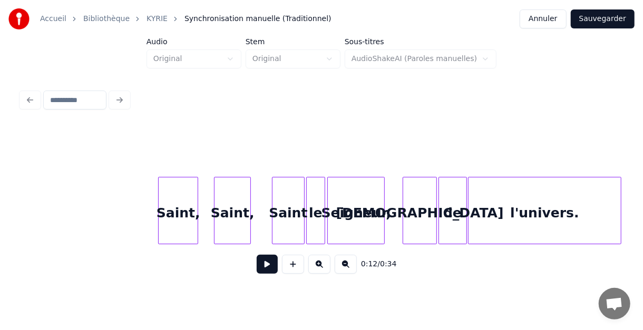
click at [359, 212] on div "Seigneur," at bounding box center [361, 214] width 56 height 72
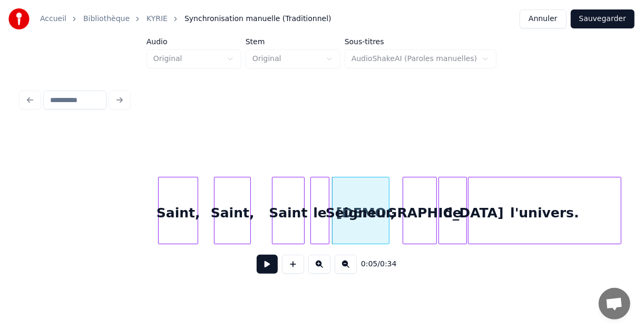
click at [320, 206] on div "le" at bounding box center [320, 214] width 18 height 72
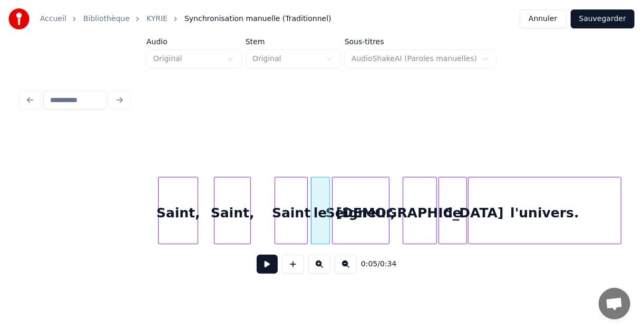
click at [294, 207] on div "Saint" at bounding box center [291, 214] width 32 height 72
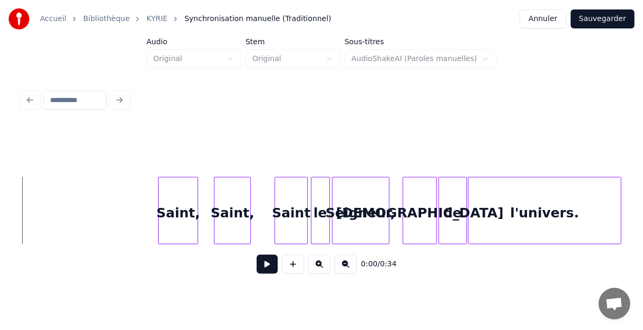
click at [268, 269] on button at bounding box center [267, 264] width 21 height 19
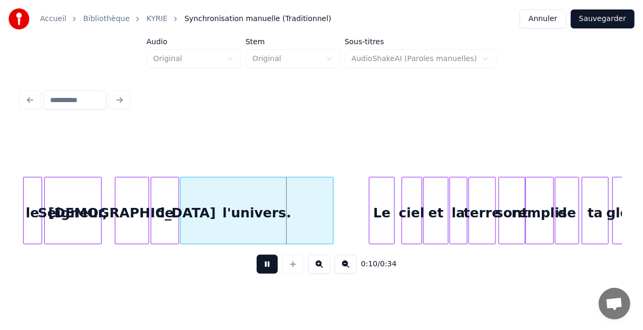
scroll to position [0, 316]
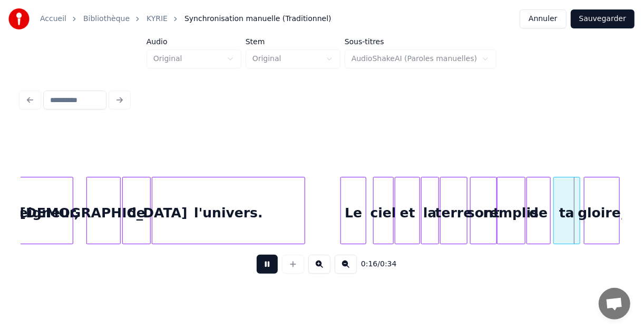
click at [272, 271] on button at bounding box center [267, 264] width 21 height 19
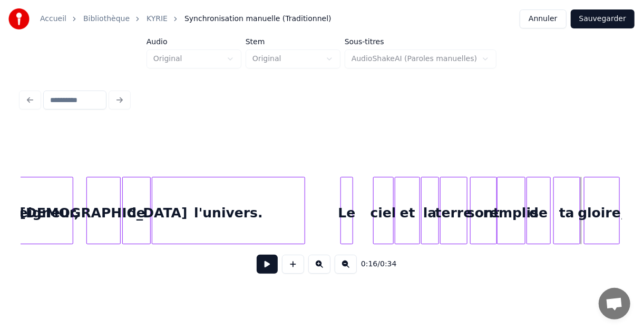
click at [350, 198] on div at bounding box center [350, 211] width 3 height 66
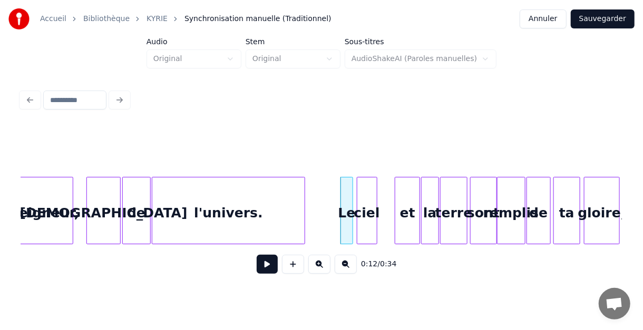
click at [364, 194] on div "ciel" at bounding box center [366, 214] width 19 height 72
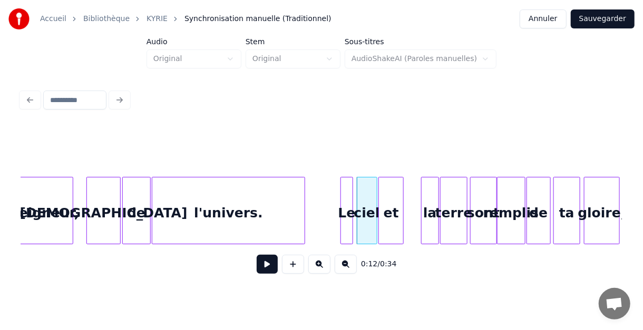
click at [389, 196] on div "et" at bounding box center [391, 214] width 24 height 72
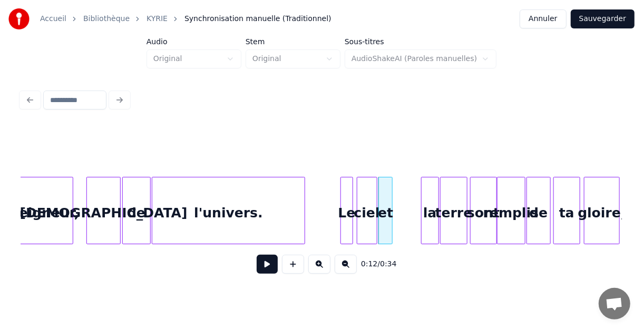
click at [391, 196] on div at bounding box center [390, 211] width 3 height 66
click at [429, 196] on div "la" at bounding box center [430, 214] width 17 height 72
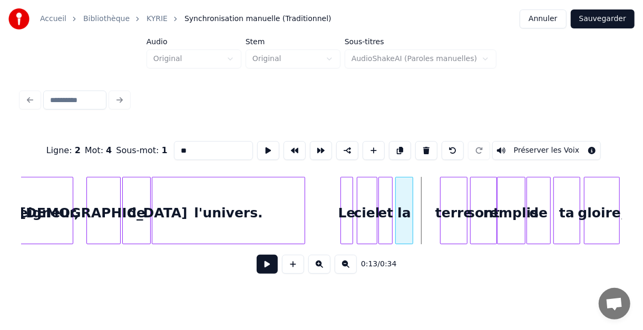
click at [407, 195] on div "la" at bounding box center [404, 214] width 17 height 72
click at [408, 197] on div at bounding box center [406, 211] width 3 height 66
click at [419, 198] on div "terre" at bounding box center [424, 214] width 26 height 72
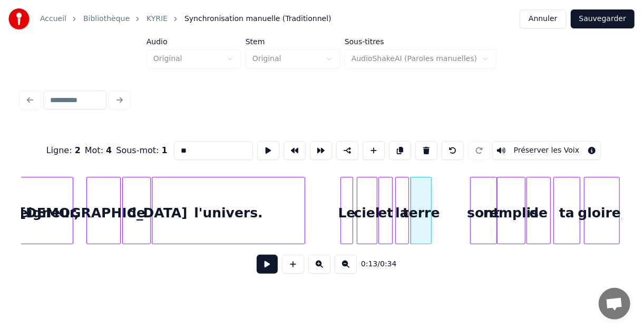
click at [430, 197] on div at bounding box center [429, 211] width 3 height 66
click at [326, 188] on div "l'univers. de [DEMOGRAPHIC_DATA] Seigneur, Le ciel et la terre sont remplis de …" at bounding box center [617, 210] width 1825 height 67
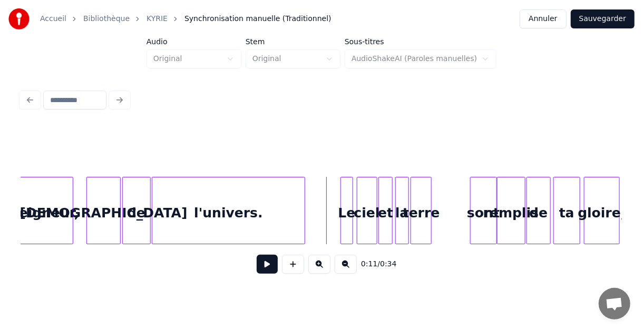
click at [268, 267] on button at bounding box center [267, 264] width 21 height 19
click at [267, 267] on button at bounding box center [267, 264] width 21 height 19
click at [265, 267] on button at bounding box center [267, 264] width 21 height 19
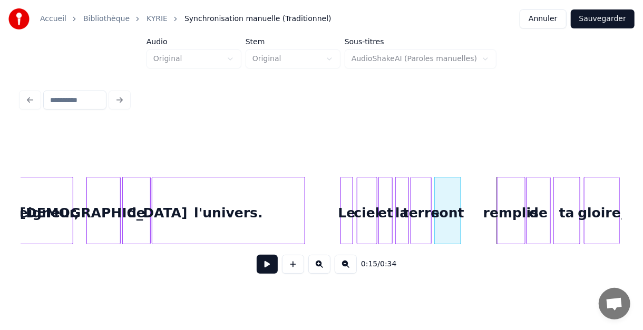
click at [450, 184] on div "sont" at bounding box center [448, 214] width 26 height 72
click at [453, 188] on div at bounding box center [451, 211] width 3 height 66
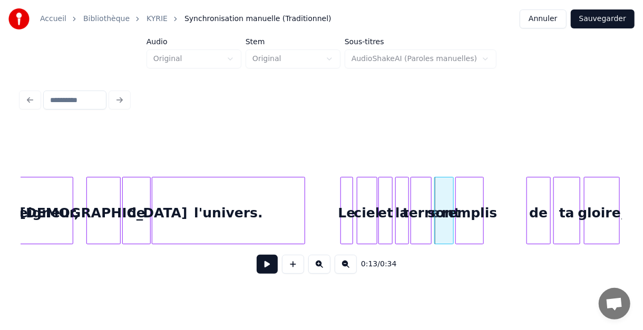
click at [464, 192] on div "remplis" at bounding box center [469, 214] width 27 height 72
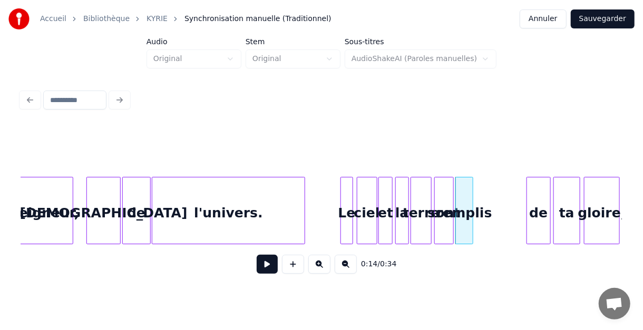
click at [471, 191] on div at bounding box center [471, 211] width 3 height 66
click at [485, 190] on div "de" at bounding box center [486, 214] width 23 height 72
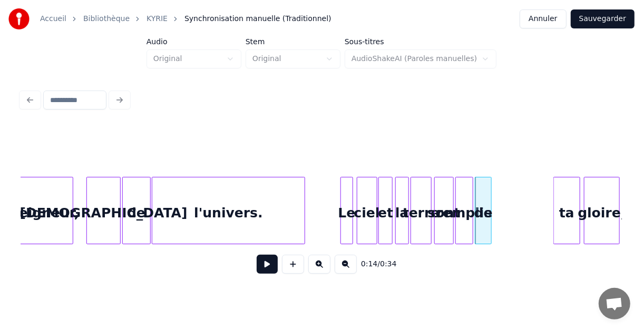
click at [491, 191] on div at bounding box center [489, 211] width 3 height 66
click at [507, 196] on div "ta" at bounding box center [506, 214] width 25 height 72
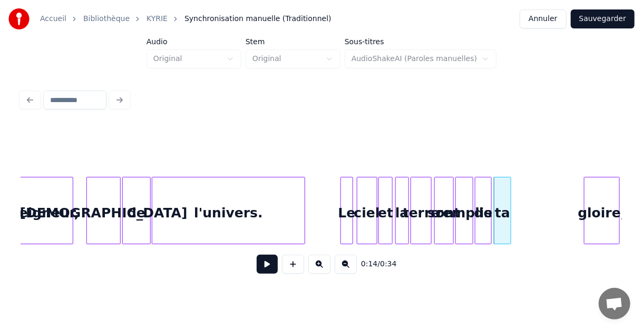
click at [509, 194] on div at bounding box center [508, 211] width 3 height 66
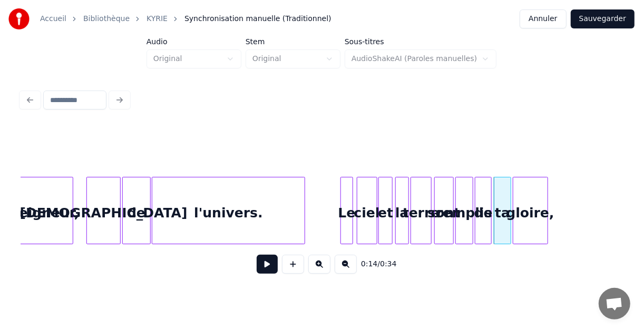
click at [527, 196] on div "gloire," at bounding box center [530, 214] width 34 height 72
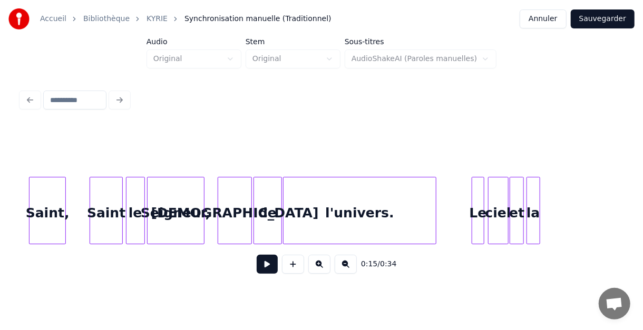
scroll to position [0, 0]
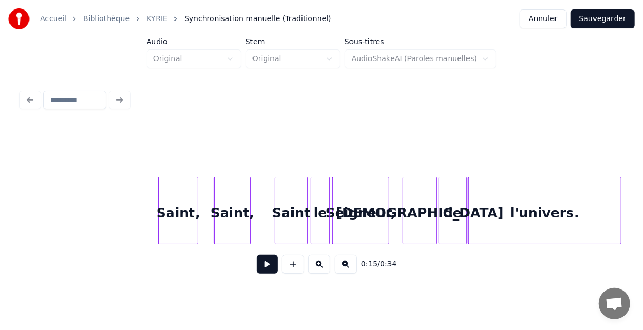
click at [269, 268] on button at bounding box center [267, 264] width 21 height 19
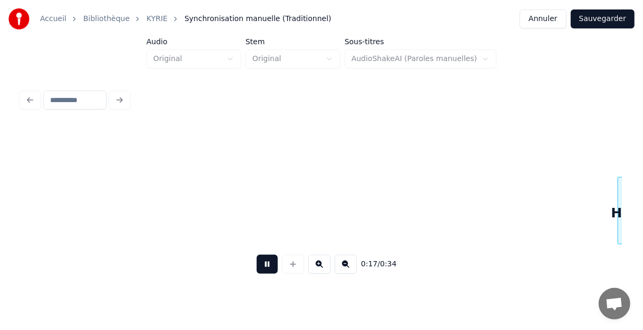
scroll to position [0, 924]
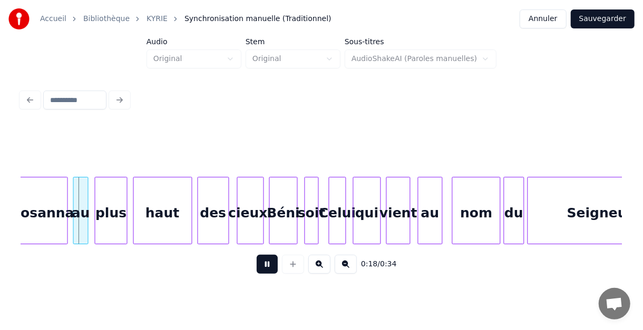
click at [269, 268] on button at bounding box center [267, 264] width 21 height 19
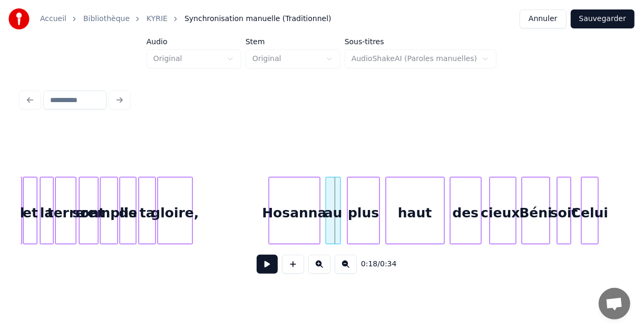
scroll to position [0, 615]
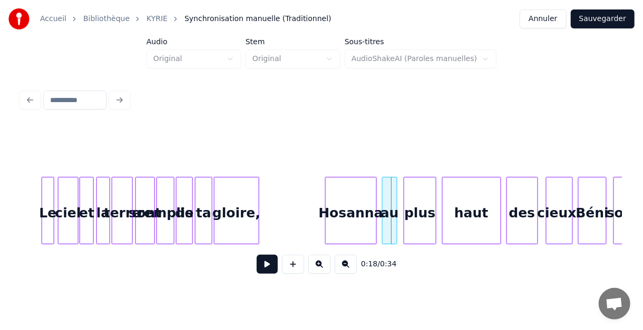
click at [257, 197] on div at bounding box center [257, 211] width 3 height 66
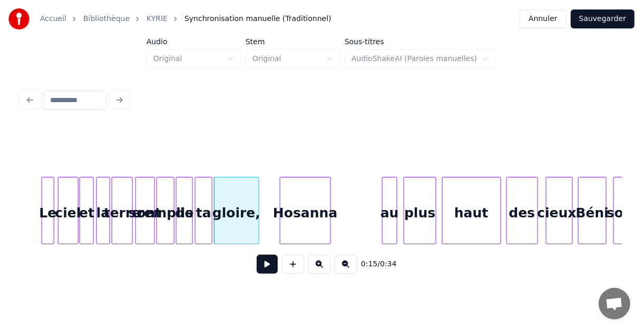
click at [308, 196] on div "Hosanna" at bounding box center [305, 214] width 50 height 72
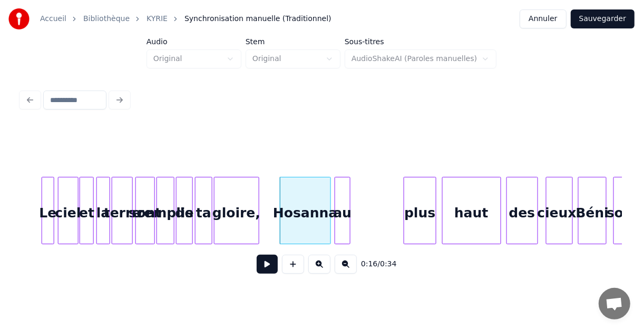
click at [343, 194] on div "au" at bounding box center [342, 214] width 14 height 72
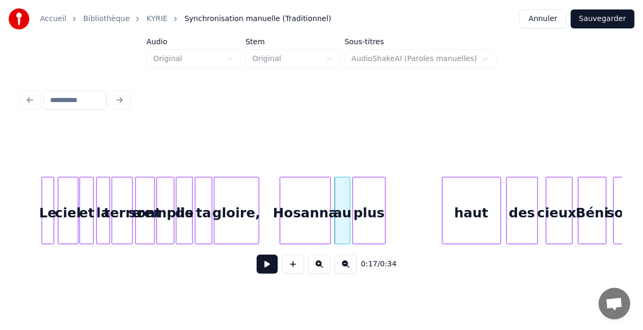
click at [369, 192] on div "plus" at bounding box center [369, 214] width 32 height 72
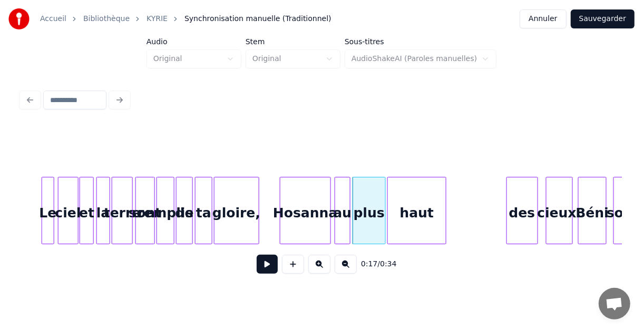
click at [417, 192] on div "haut" at bounding box center [417, 214] width 58 height 72
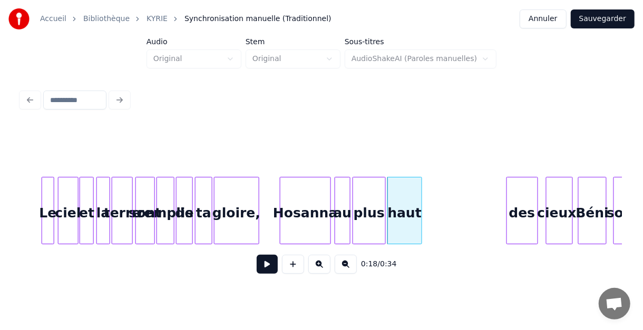
click at [421, 197] on div at bounding box center [419, 211] width 3 height 66
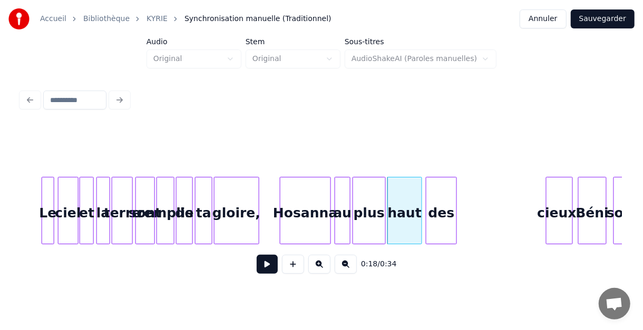
click at [438, 197] on div "des" at bounding box center [441, 214] width 31 height 72
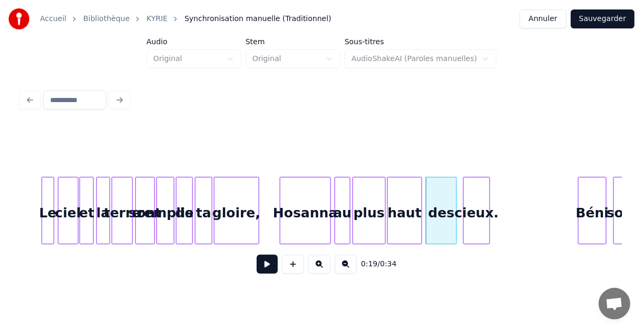
click at [479, 201] on div "cieux." at bounding box center [477, 214] width 26 height 72
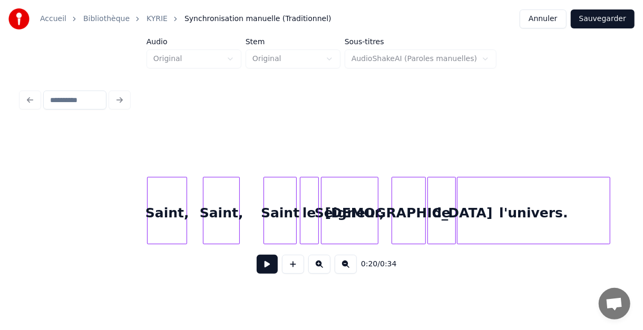
scroll to position [0, 0]
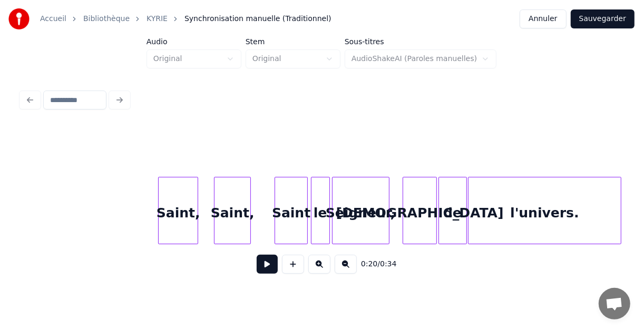
click at [264, 269] on button at bounding box center [267, 264] width 21 height 19
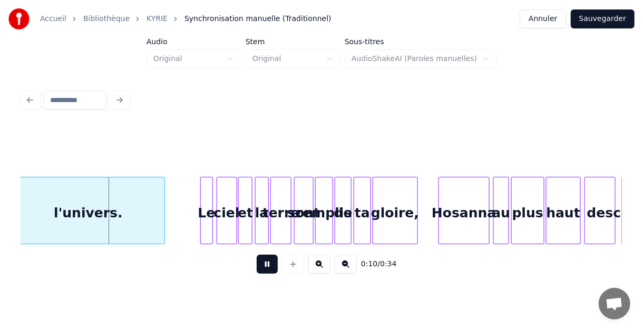
scroll to position [0, 554]
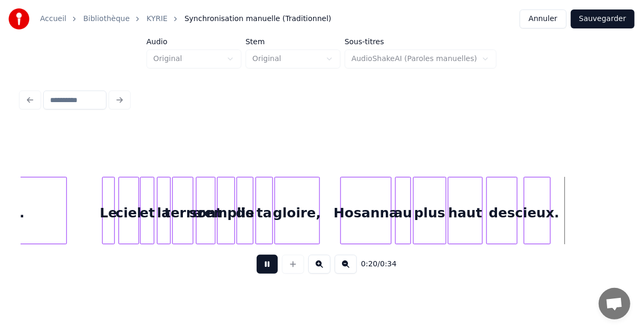
click at [265, 271] on button at bounding box center [267, 264] width 21 height 19
click at [553, 190] on div "cieux." at bounding box center [545, 214] width 26 height 72
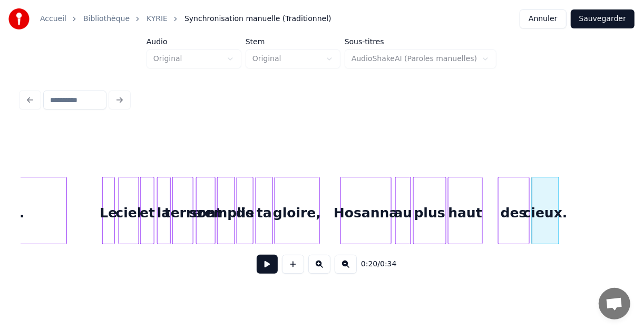
click at [517, 193] on div "des" at bounding box center [514, 214] width 31 height 72
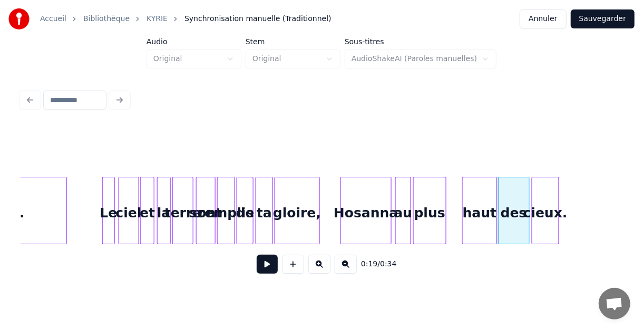
click at [489, 194] on div "haut" at bounding box center [480, 214] width 34 height 72
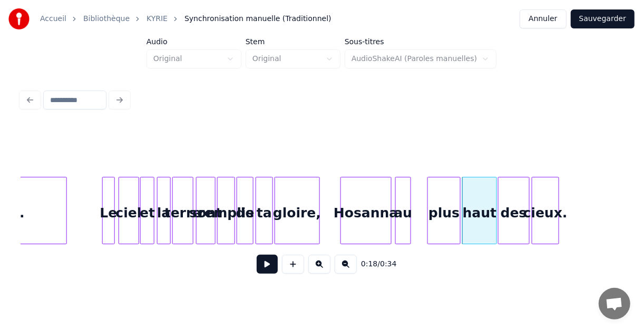
click at [444, 191] on div "plus" at bounding box center [444, 214] width 32 height 72
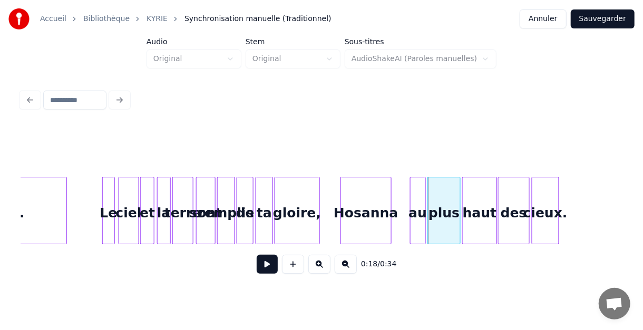
click at [416, 190] on div "au" at bounding box center [418, 214] width 14 height 72
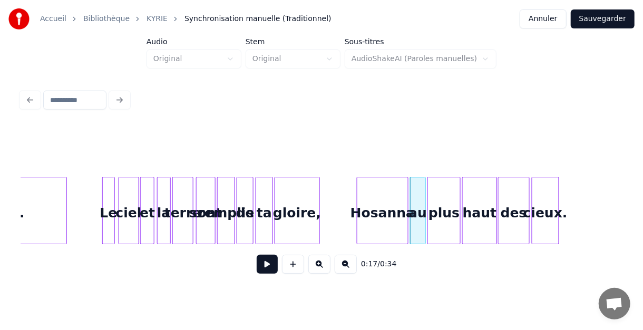
click at [391, 191] on div "Hosanna" at bounding box center [382, 214] width 50 height 72
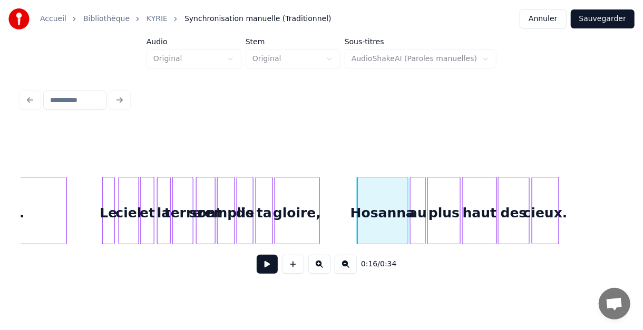
click at [592, 20] on button "Sauvegarder" at bounding box center [603, 18] width 64 height 19
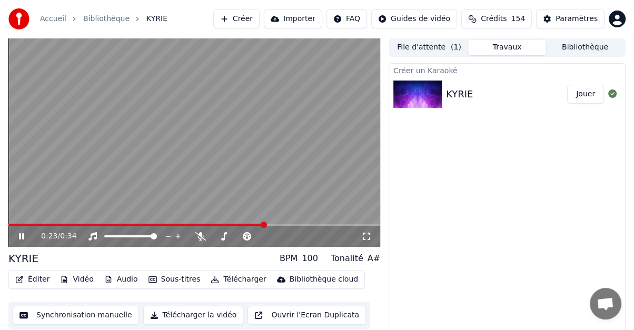
click at [21, 233] on icon at bounding box center [29, 236] width 24 height 8
click at [35, 277] on button "Éditer" at bounding box center [32, 279] width 43 height 15
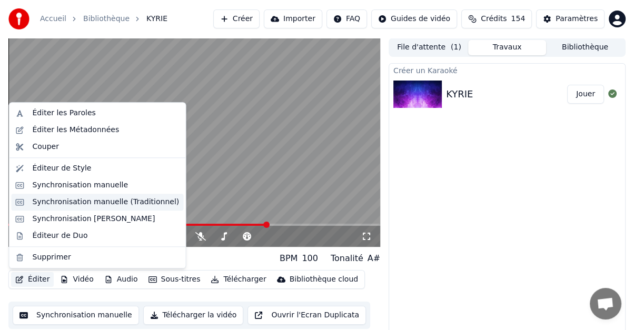
click at [50, 204] on div "Synchronisation manuelle (Traditionnel)" at bounding box center [106, 202] width 147 height 11
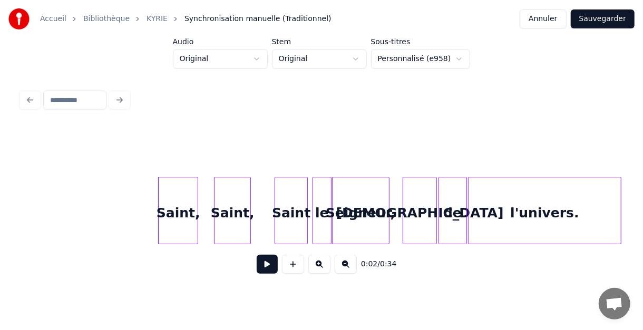
click at [322, 202] on div "le" at bounding box center [322, 214] width 18 height 72
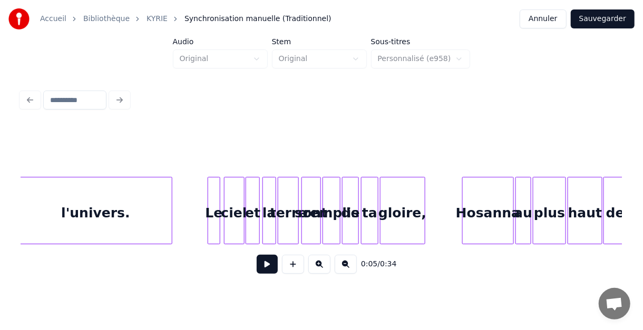
scroll to position [0, 498]
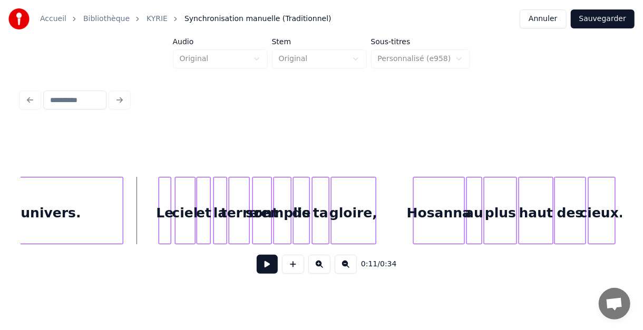
click at [267, 267] on button at bounding box center [267, 264] width 21 height 19
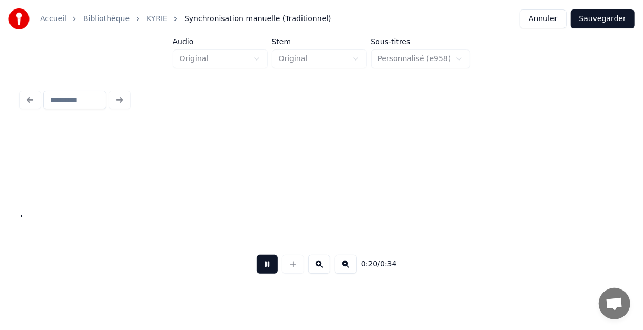
click at [265, 274] on button at bounding box center [267, 264] width 21 height 19
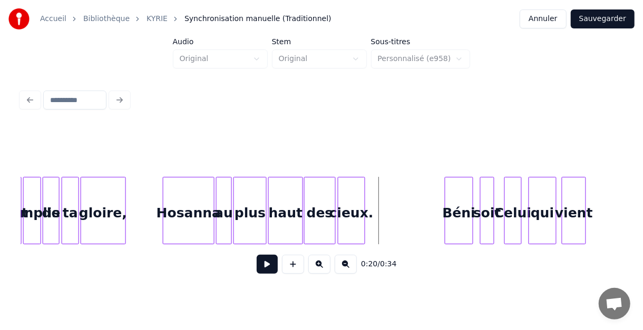
scroll to position [0, 706]
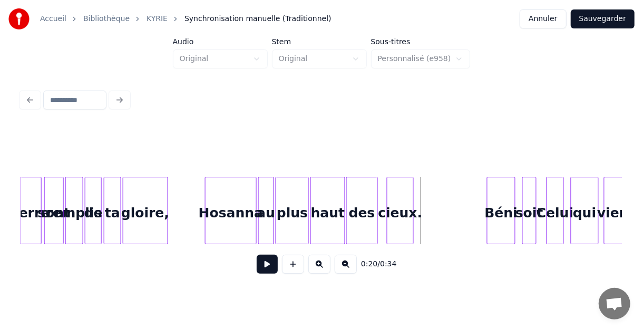
click at [406, 194] on div "cieux." at bounding box center [400, 214] width 26 height 72
click at [406, 194] on div "cieux." at bounding box center [402, 214] width 26 height 72
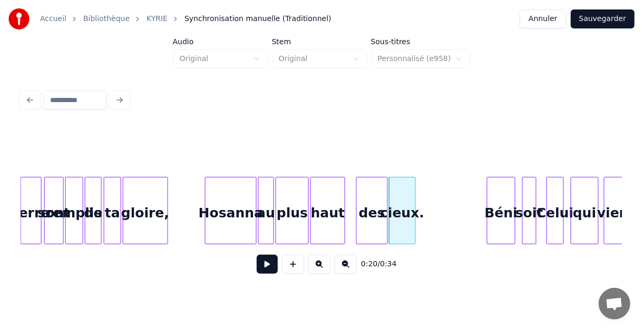
click at [372, 193] on div "des" at bounding box center [372, 214] width 31 height 72
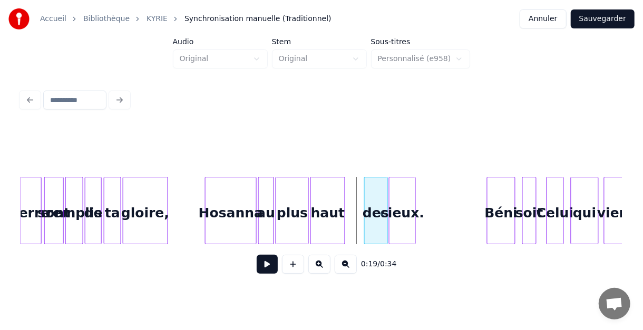
click at [366, 191] on div at bounding box center [366, 211] width 3 height 66
click at [341, 192] on div "haut" at bounding box center [345, 214] width 34 height 72
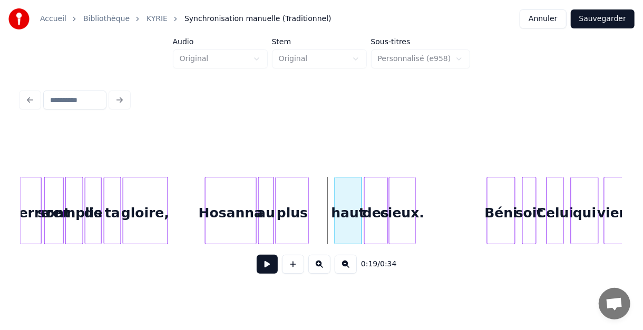
click at [337, 191] on div at bounding box center [336, 211] width 3 height 66
click at [319, 192] on div "plus" at bounding box center [315, 214] width 32 height 72
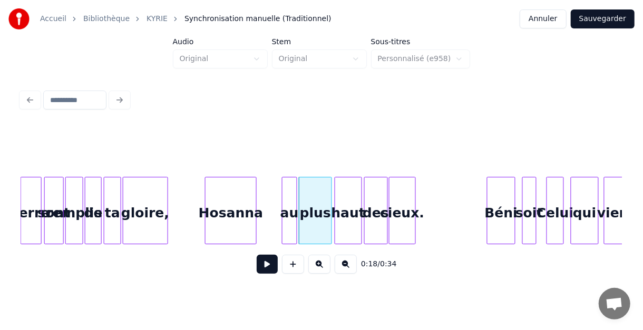
click at [289, 191] on div "au" at bounding box center [289, 214] width 14 height 72
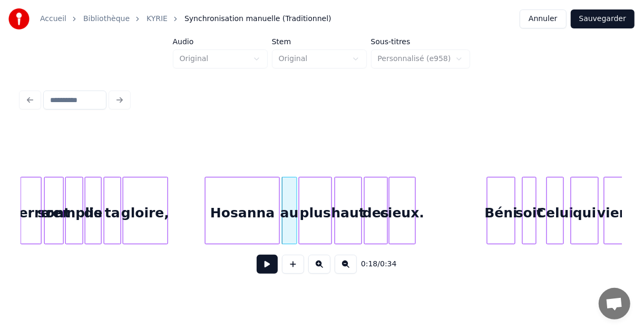
click at [278, 193] on div at bounding box center [277, 211] width 3 height 66
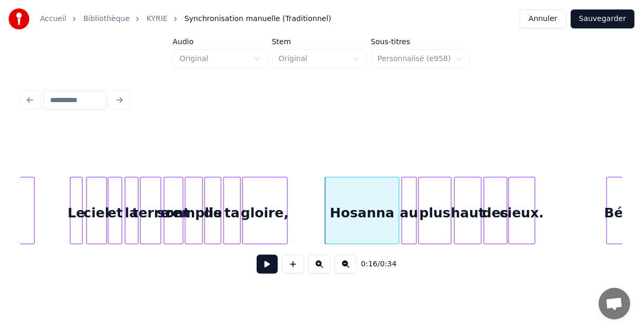
scroll to position [0, 572]
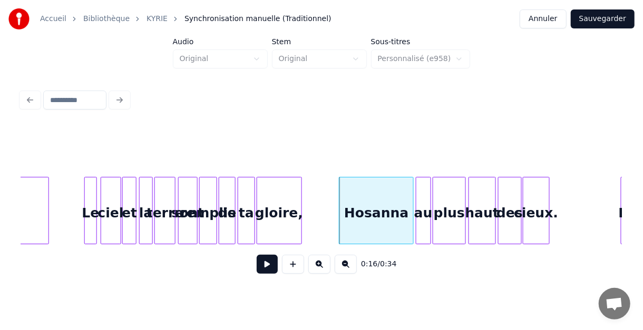
click at [65, 205] on div "Béni cieux. des haut plus au [DEMOGRAPHIC_DATA] gloire, ta de remplis sont terr…" at bounding box center [361, 210] width 1825 height 67
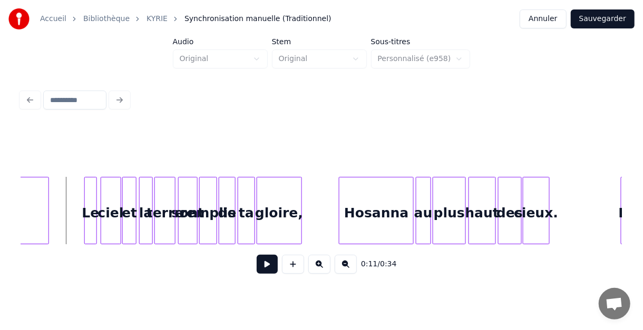
click at [264, 266] on button at bounding box center [267, 264] width 21 height 19
click at [267, 270] on button at bounding box center [267, 264] width 21 height 19
click at [420, 184] on div at bounding box center [420, 211] width 3 height 66
click at [448, 183] on div at bounding box center [449, 211] width 3 height 66
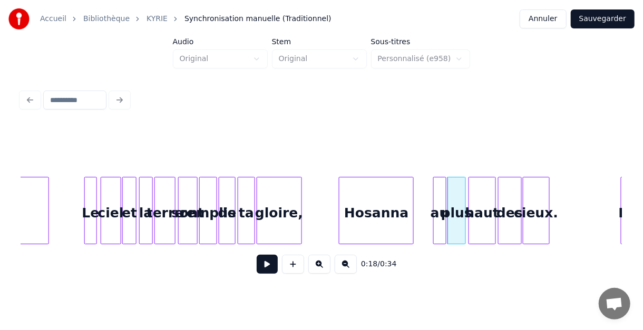
click at [441, 184] on div "au" at bounding box center [440, 214] width 12 height 72
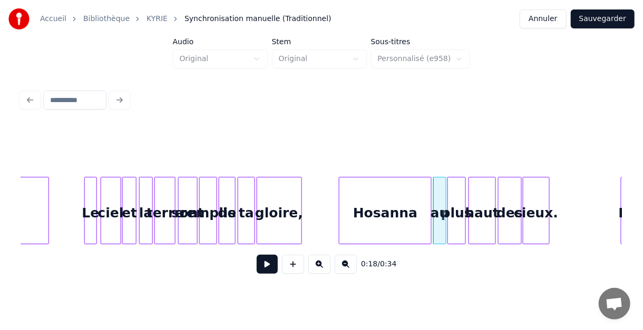
click at [429, 185] on div at bounding box center [429, 211] width 3 height 66
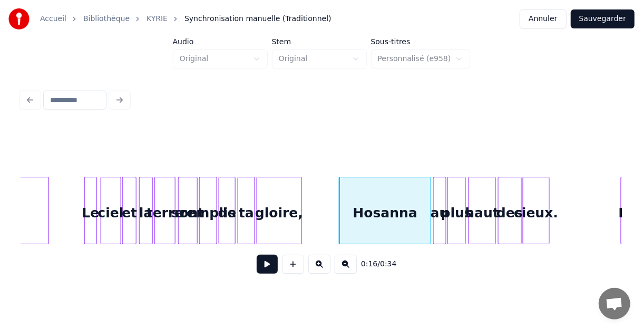
click at [324, 210] on div "Béni cieux. des haut plus au [DEMOGRAPHIC_DATA] gloire, ta de remplis sont terr…" at bounding box center [361, 210] width 1825 height 67
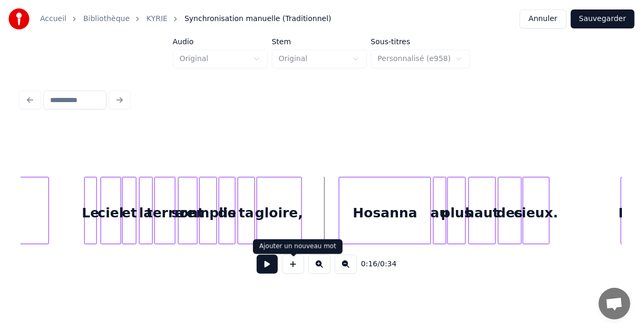
click at [271, 270] on button at bounding box center [267, 264] width 21 height 19
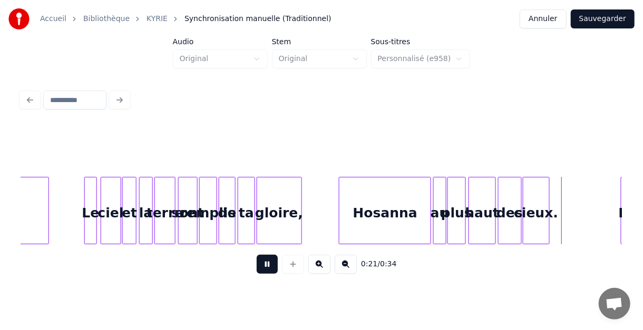
click at [270, 270] on button at bounding box center [267, 264] width 21 height 19
click at [72, 210] on div "Béni cieux. des haut plus au [DEMOGRAPHIC_DATA] gloire, ta de remplis sont terr…" at bounding box center [361, 210] width 1825 height 67
click at [263, 269] on button at bounding box center [267, 264] width 21 height 19
click at [266, 271] on button at bounding box center [267, 264] width 21 height 19
click at [283, 193] on div "gloire," at bounding box center [283, 214] width 44 height 72
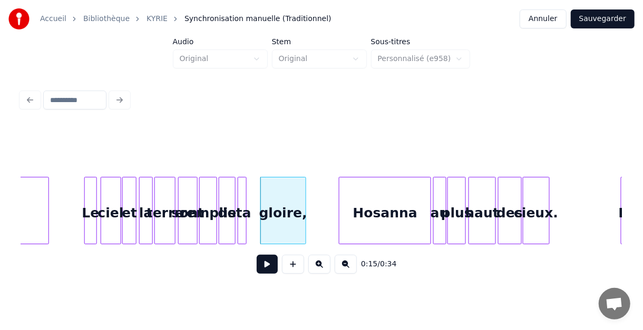
click at [246, 198] on div at bounding box center [244, 211] width 3 height 66
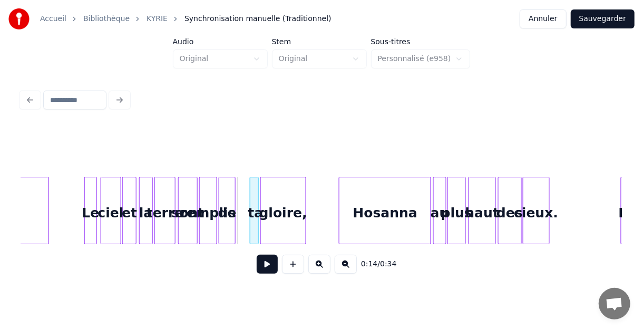
click at [253, 199] on div "ta" at bounding box center [255, 214] width 11 height 72
click at [216, 199] on div "remplis" at bounding box center [207, 214] width 17 height 72
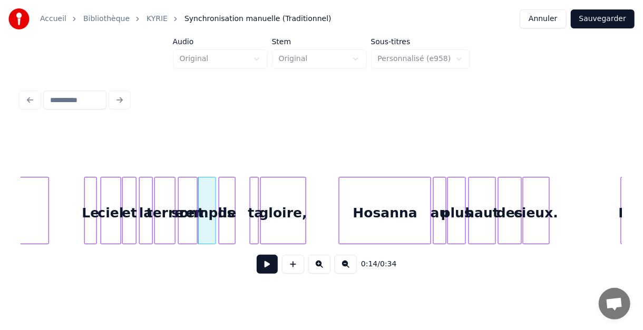
click at [229, 190] on div "de" at bounding box center [227, 214] width 16 height 72
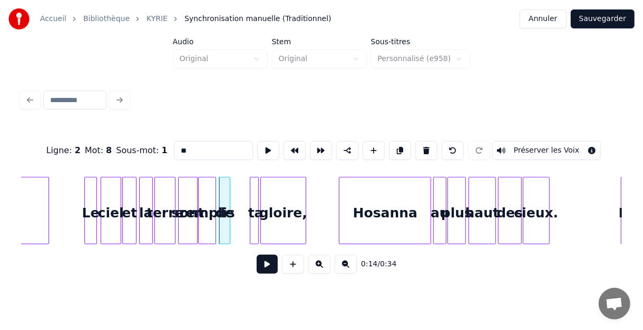
click at [229, 191] on div at bounding box center [228, 211] width 3 height 66
click at [242, 193] on div "de" at bounding box center [243, 214] width 11 height 72
click at [233, 194] on div at bounding box center [233, 211] width 3 height 66
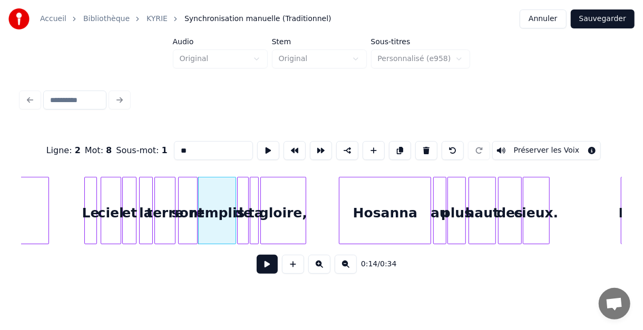
click at [74, 207] on div "Béni cieux. des haut plus au [DEMOGRAPHIC_DATA] gloire, ta de remplis sont terr…" at bounding box center [361, 210] width 1825 height 67
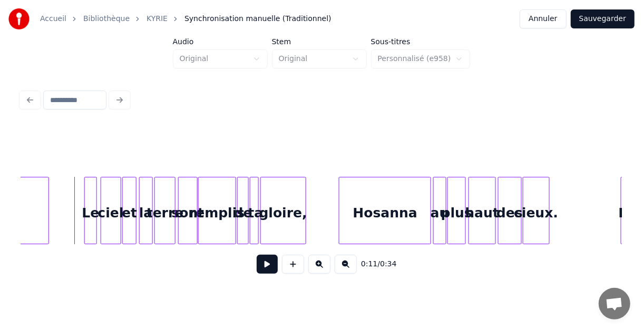
click at [266, 268] on button at bounding box center [267, 264] width 21 height 19
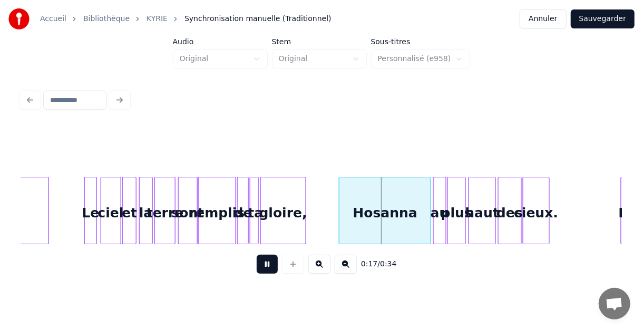
click at [266, 268] on button at bounding box center [267, 264] width 21 height 19
click at [63, 204] on div "Béni cieux. des haut plus au [DEMOGRAPHIC_DATA] gloire, ta de remplis sont terr…" at bounding box center [361, 210] width 1825 height 67
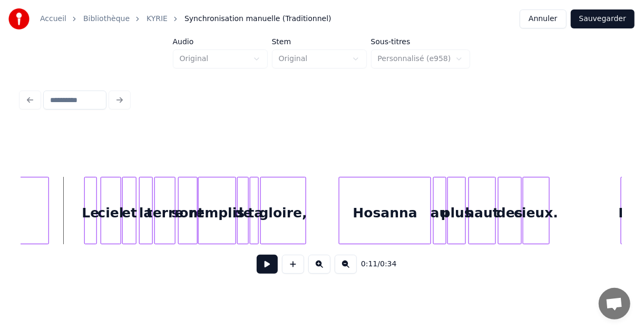
click at [265, 270] on button at bounding box center [267, 264] width 21 height 19
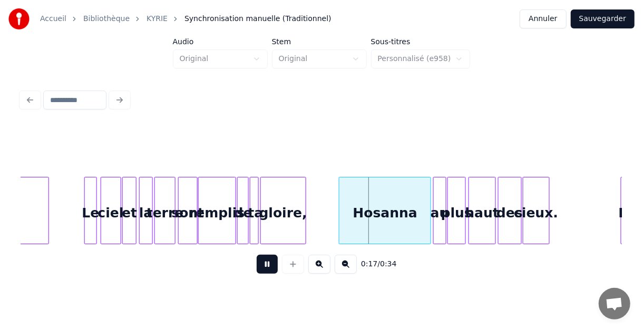
click at [264, 270] on button at bounding box center [267, 264] width 21 height 19
click at [314, 200] on div at bounding box center [314, 211] width 3 height 66
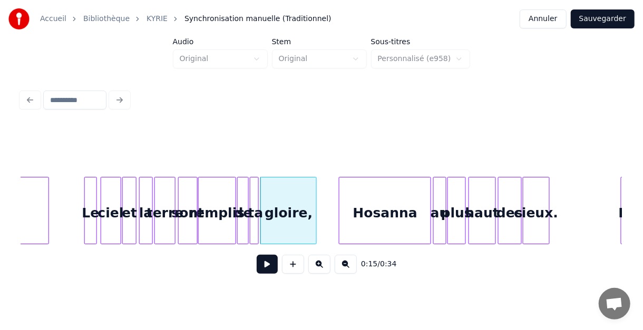
click at [74, 208] on div "Béni cieux. des haut plus au [DEMOGRAPHIC_DATA] gloire, ta de remplis sont terr…" at bounding box center [361, 210] width 1825 height 67
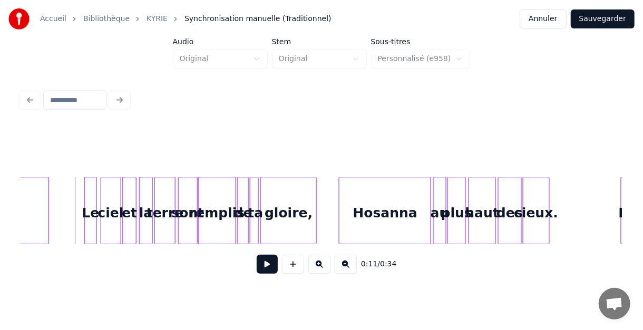
click at [267, 267] on button at bounding box center [267, 264] width 21 height 19
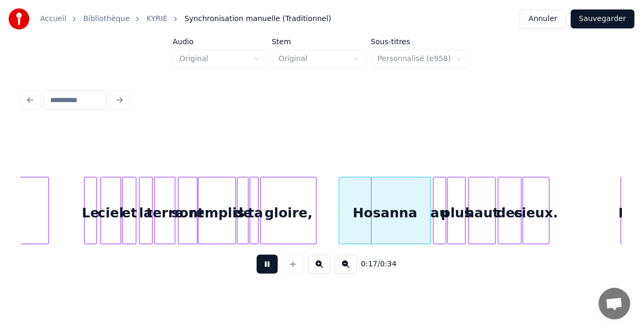
click at [265, 269] on button at bounding box center [267, 264] width 21 height 19
click at [63, 207] on div "Béni cieux. des haut plus au [DEMOGRAPHIC_DATA] gloire, ta de remplis sont terr…" at bounding box center [361, 210] width 1825 height 67
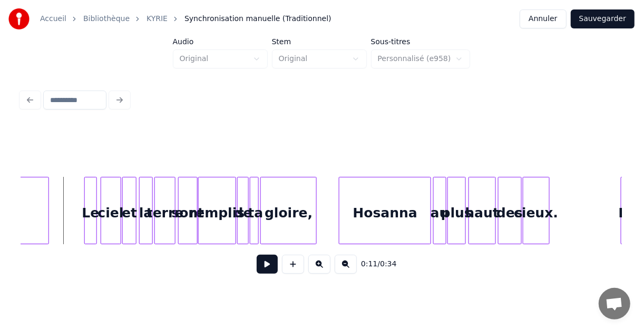
click at [266, 269] on button at bounding box center [267, 264] width 21 height 19
click at [267, 204] on div at bounding box center [268, 211] width 3 height 66
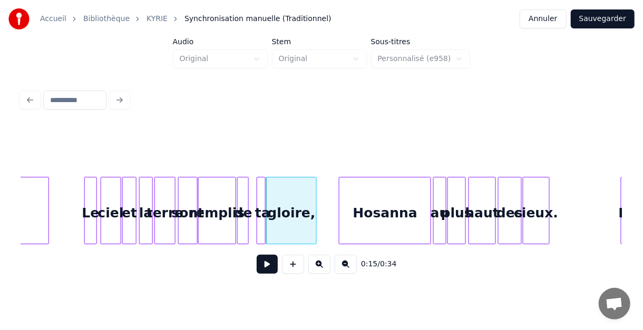
click at [260, 206] on div "ta" at bounding box center [262, 214] width 11 height 72
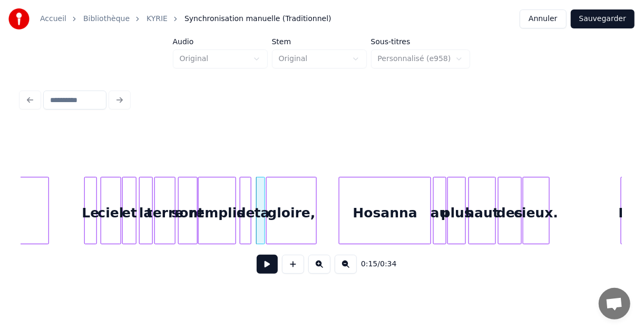
click at [246, 201] on div "de" at bounding box center [245, 214] width 11 height 72
click at [65, 207] on div "Béni cieux. des haut plus au [DEMOGRAPHIC_DATA] gloire, ta de remplis sont terr…" at bounding box center [361, 210] width 1825 height 67
click at [266, 263] on button at bounding box center [267, 264] width 21 height 19
click at [270, 272] on button at bounding box center [267, 264] width 21 height 19
click at [562, 224] on div at bounding box center [561, 211] width 3 height 66
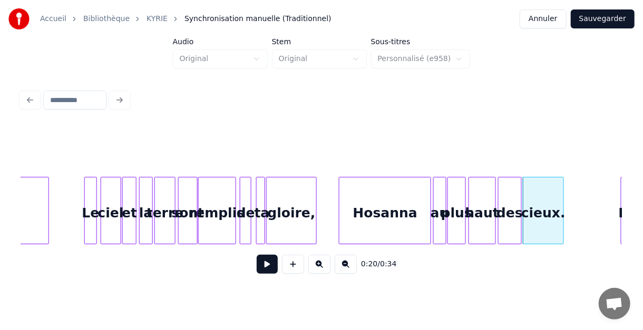
click at [325, 212] on div "Béni cieux. des haut plus au [DEMOGRAPHIC_DATA] gloire, ta de remplis sont terr…" at bounding box center [361, 210] width 1825 height 67
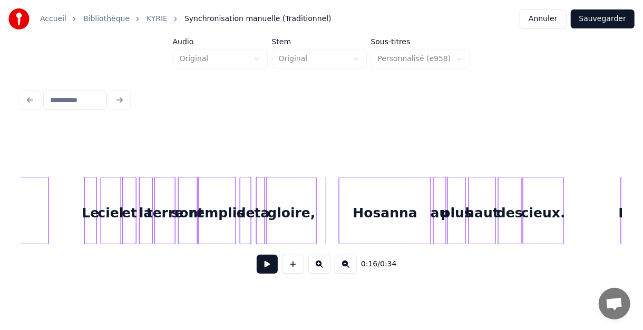
click at [266, 272] on button at bounding box center [267, 264] width 21 height 19
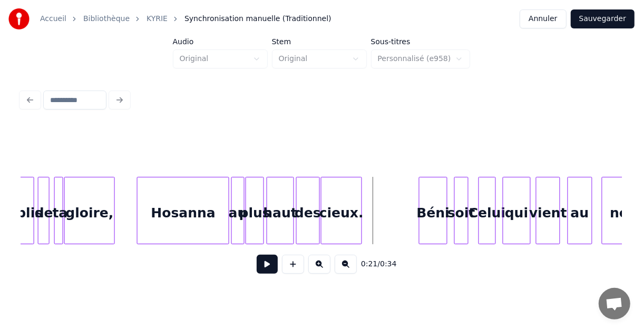
scroll to position [0, 786]
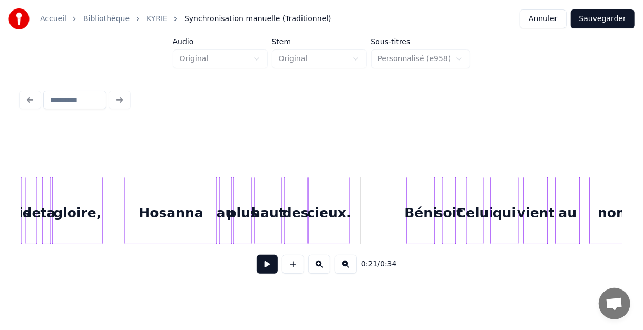
click at [110, 205] on div "des haut plus au Hosanna gloire, ta de remplis cieux. Béni soit Celui qui vient…" at bounding box center [147, 210] width 1825 height 67
click at [264, 270] on button at bounding box center [267, 264] width 21 height 19
click at [267, 272] on button at bounding box center [267, 264] width 21 height 19
click at [392, 198] on div "Béni" at bounding box center [390, 214] width 27 height 72
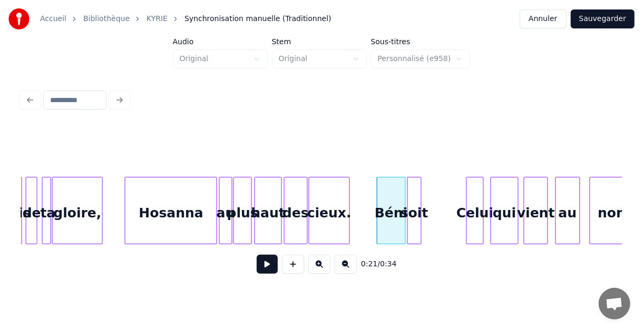
click at [415, 195] on div "soit" at bounding box center [414, 214] width 13 height 72
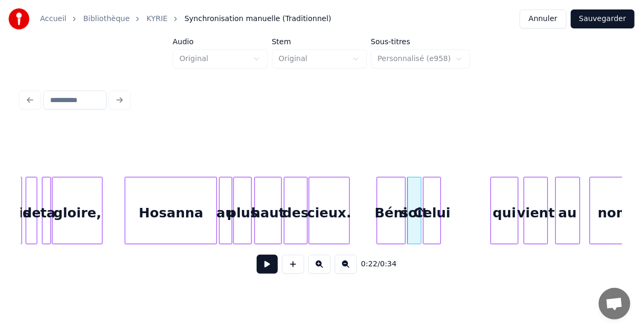
click at [434, 194] on div "Celui" at bounding box center [432, 214] width 17 height 72
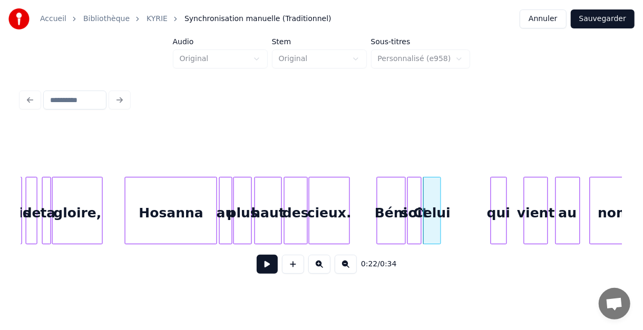
click at [506, 195] on div at bounding box center [504, 211] width 3 height 66
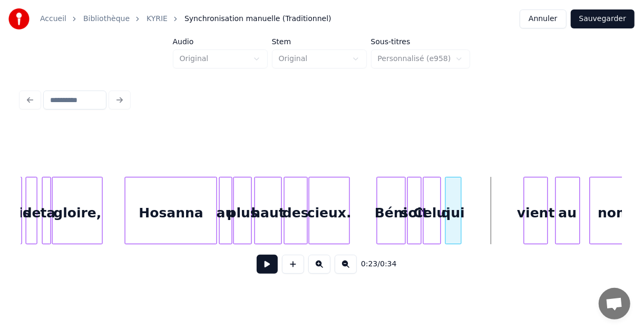
click at [454, 195] on div "qui" at bounding box center [453, 214] width 15 height 72
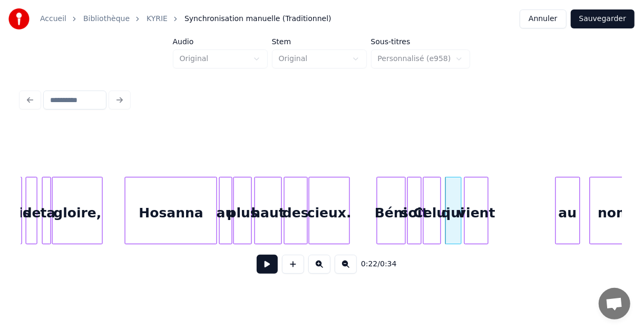
click at [473, 196] on div "vient" at bounding box center [476, 214] width 23 height 72
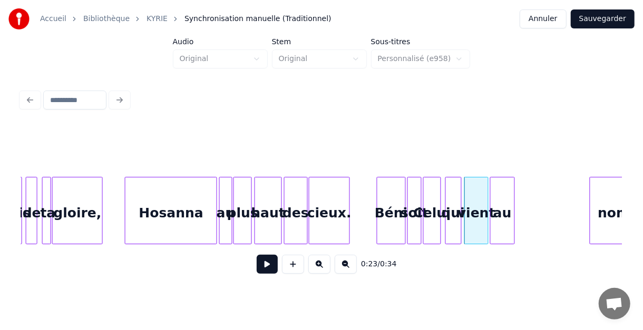
click at [503, 199] on div "au" at bounding box center [503, 214] width 24 height 72
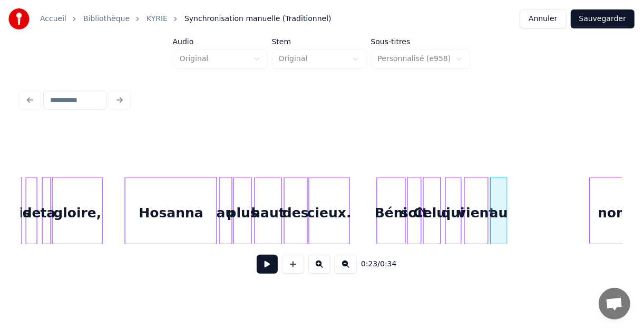
click at [505, 198] on div at bounding box center [505, 211] width 3 height 66
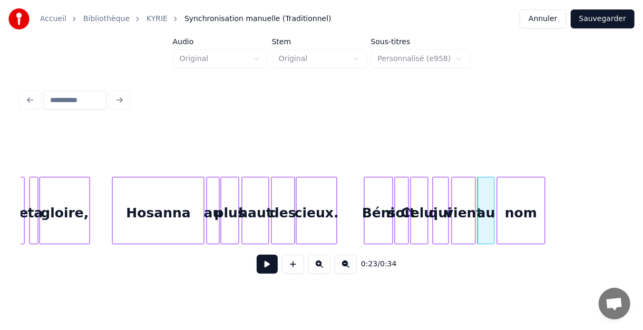
click at [523, 195] on div "nom" at bounding box center [520, 214] width 47 height 72
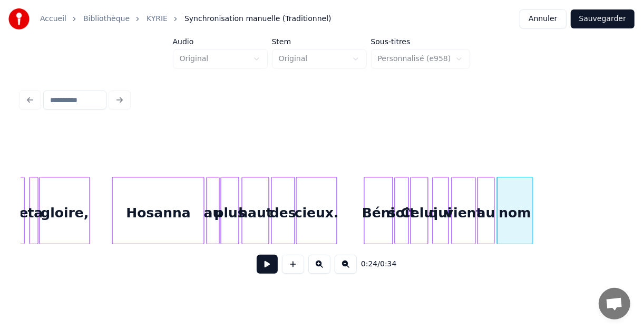
click at [531, 195] on div at bounding box center [531, 211] width 3 height 66
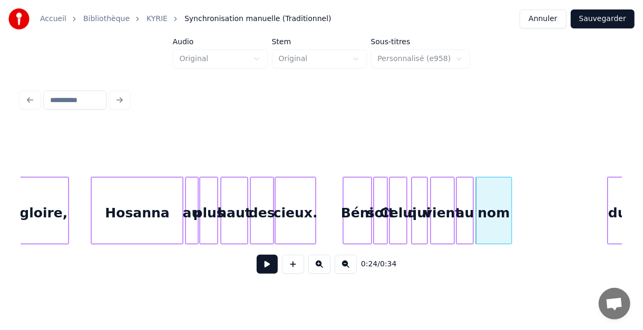
scroll to position [0, 911]
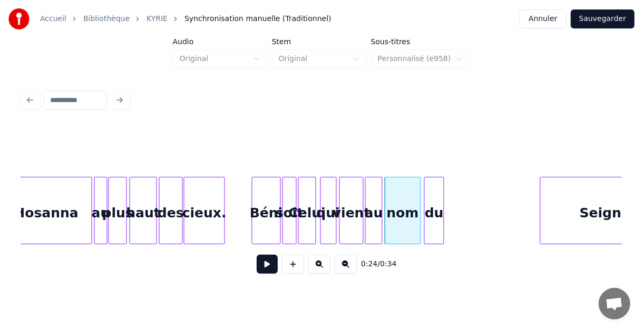
click at [434, 193] on div "du" at bounding box center [434, 214] width 19 height 72
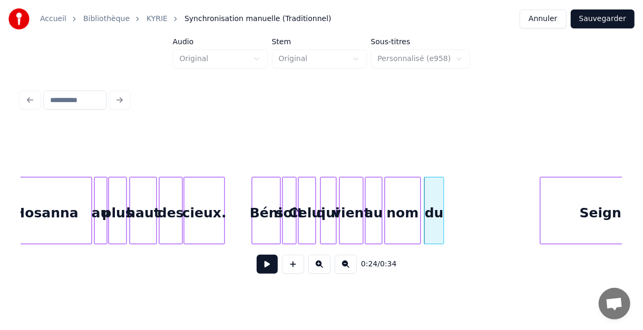
scroll to position [0, 976]
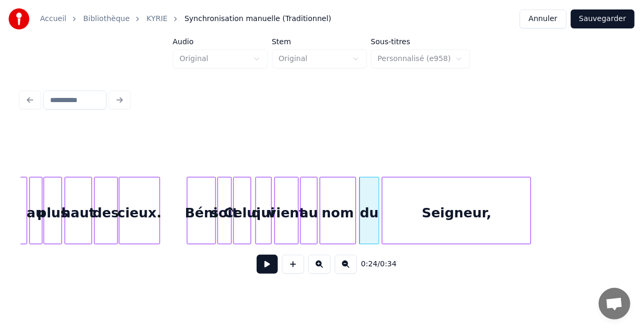
click at [475, 194] on div "Seigneur," at bounding box center [457, 214] width 148 height 72
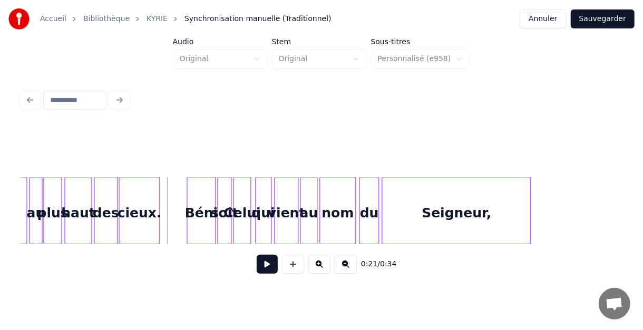
click at [266, 271] on button at bounding box center [267, 264] width 21 height 19
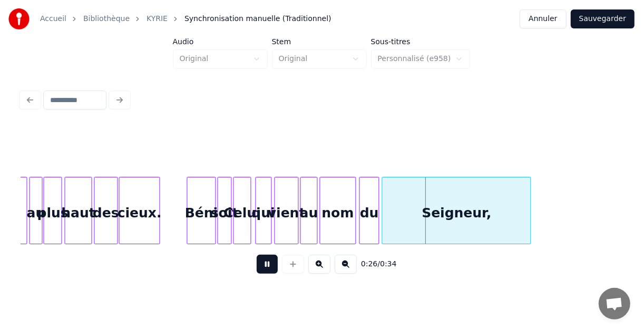
click at [264, 270] on button at bounding box center [267, 264] width 21 height 19
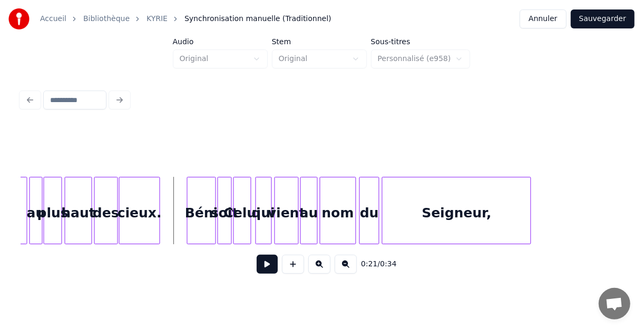
click at [262, 268] on button at bounding box center [267, 264] width 21 height 19
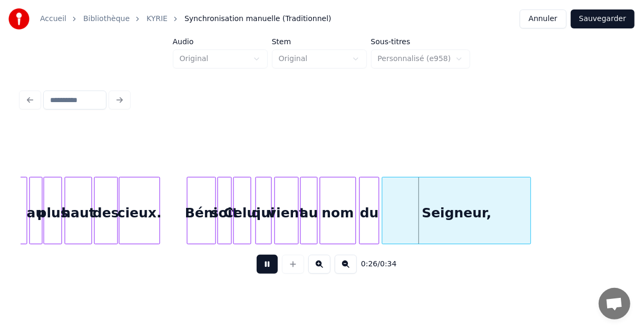
click at [261, 266] on button at bounding box center [267, 264] width 21 height 19
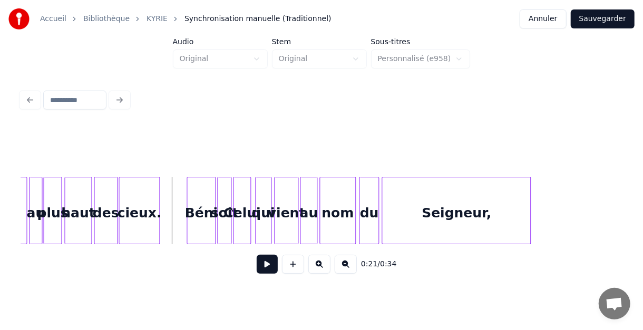
click at [263, 265] on button at bounding box center [267, 264] width 21 height 19
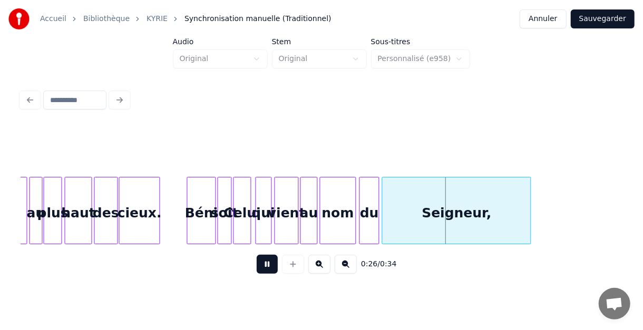
click at [262, 267] on button at bounding box center [267, 264] width 21 height 19
click at [366, 201] on div at bounding box center [367, 211] width 3 height 66
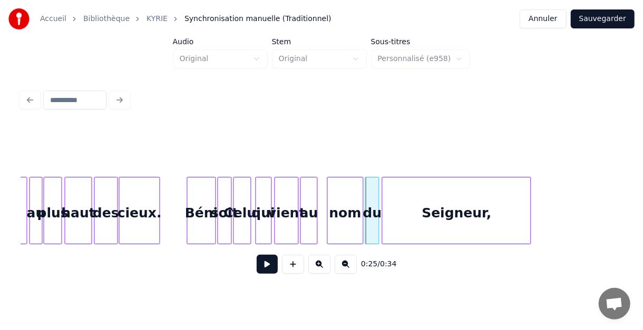
click at [338, 199] on div "nom" at bounding box center [346, 214] width 36 height 72
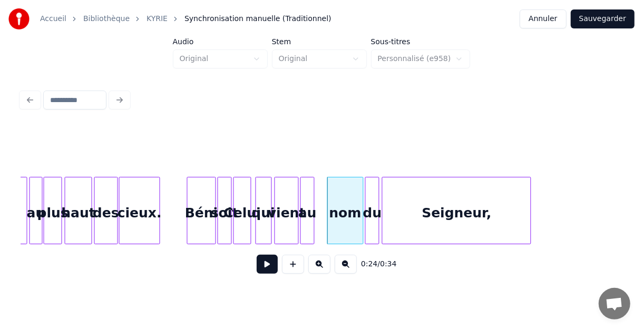
click at [312, 195] on div at bounding box center [312, 211] width 3 height 66
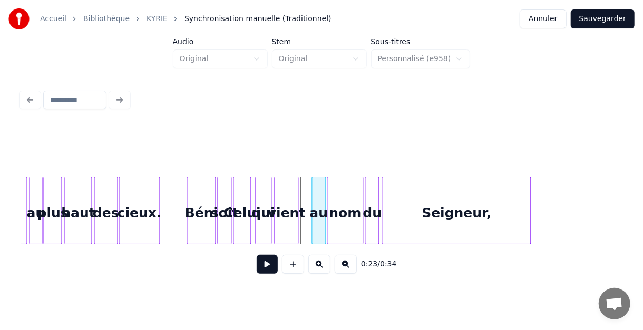
click at [319, 194] on div "au" at bounding box center [318, 214] width 13 height 72
click at [305, 193] on div at bounding box center [305, 211] width 3 height 66
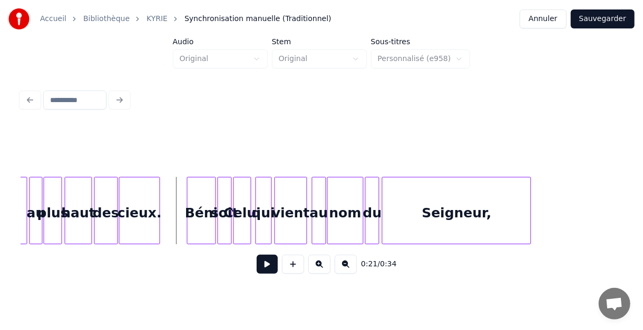
click at [263, 271] on button at bounding box center [267, 264] width 21 height 19
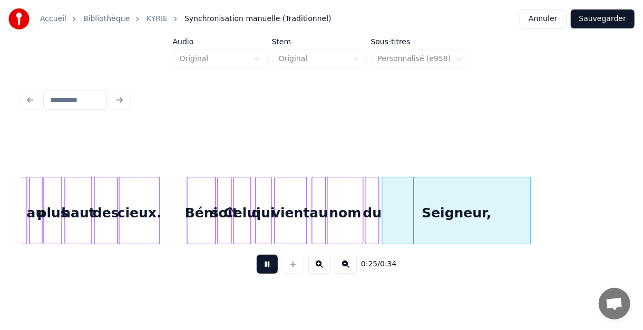
click at [262, 271] on button at bounding box center [267, 264] width 21 height 19
click at [355, 220] on div at bounding box center [353, 211] width 3 height 66
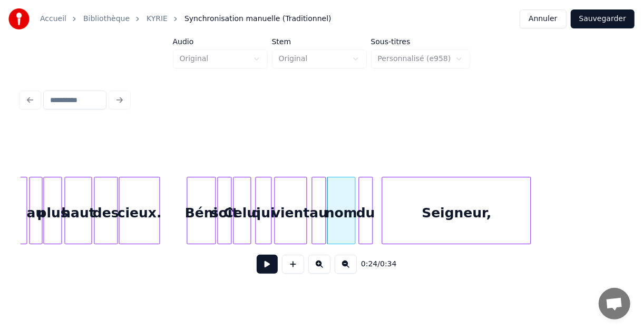
click at [368, 219] on div "du" at bounding box center [365, 214] width 13 height 72
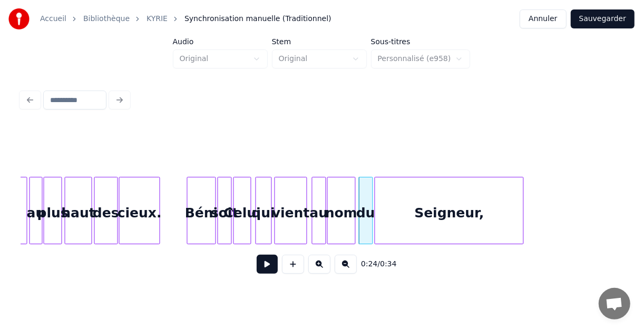
click at [389, 215] on div "Seigneur," at bounding box center [449, 214] width 148 height 72
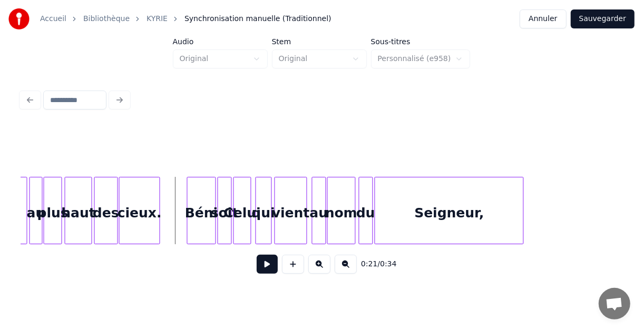
click at [266, 269] on button at bounding box center [267, 264] width 21 height 19
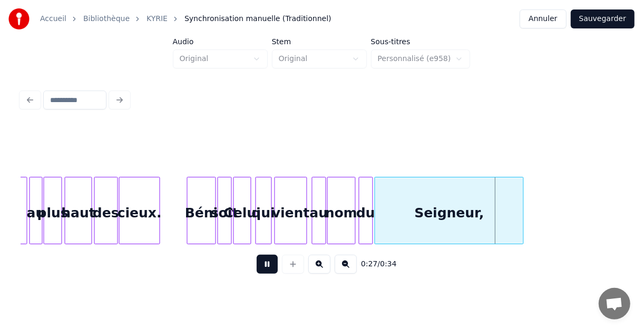
click at [271, 272] on button at bounding box center [267, 264] width 21 height 19
click at [524, 216] on div "Seigneur," at bounding box center [450, 210] width 149 height 67
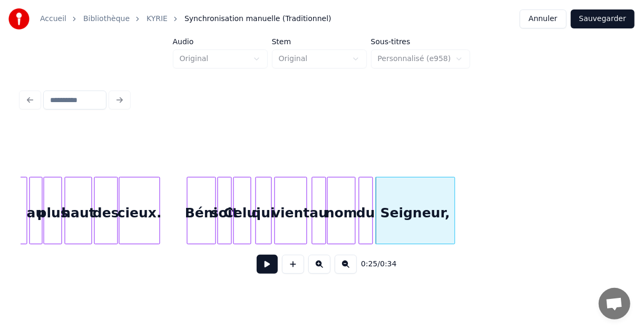
click at [453, 225] on div at bounding box center [453, 211] width 3 height 66
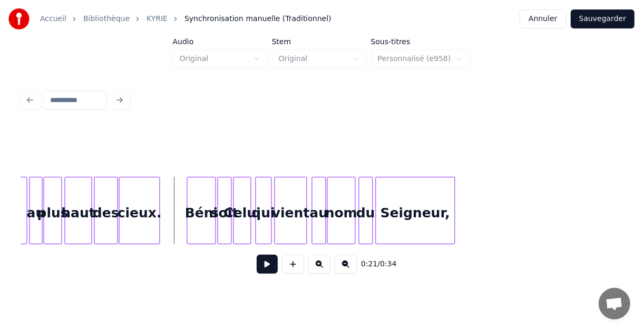
click at [268, 270] on button at bounding box center [267, 264] width 21 height 19
click at [267, 273] on button at bounding box center [267, 264] width 21 height 19
click at [421, 226] on div at bounding box center [418, 211] width 3 height 66
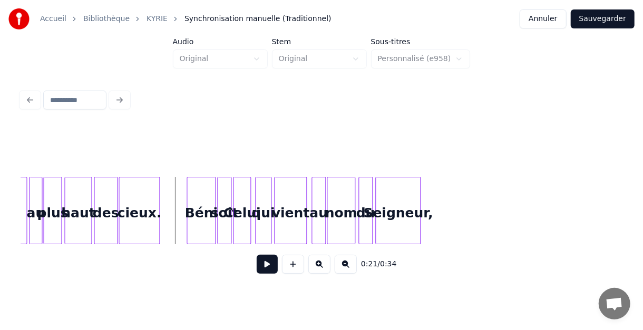
click at [263, 268] on button at bounding box center [267, 264] width 21 height 19
click at [260, 269] on button at bounding box center [267, 264] width 21 height 19
click at [431, 226] on div at bounding box center [429, 211] width 3 height 66
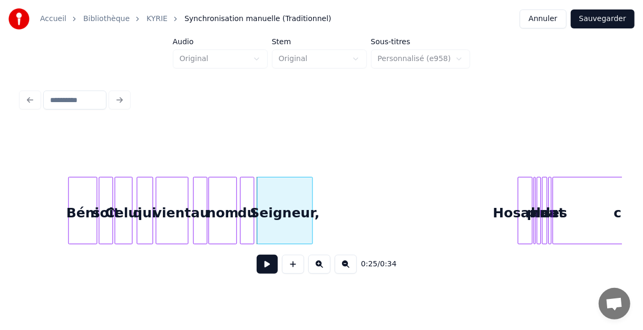
scroll to position [0, 1165]
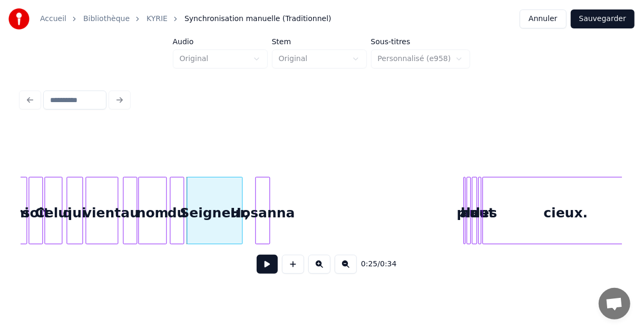
click at [262, 209] on div "Hosanna" at bounding box center [263, 214] width 14 height 72
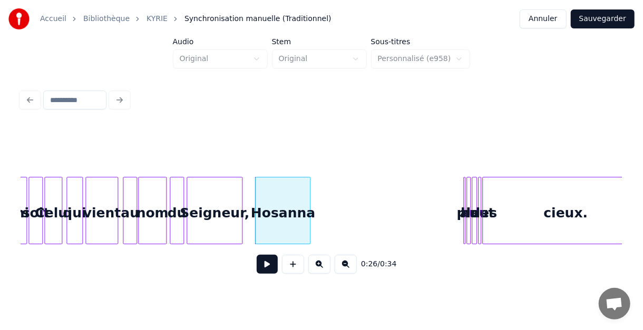
click at [309, 207] on div at bounding box center [308, 211] width 3 height 66
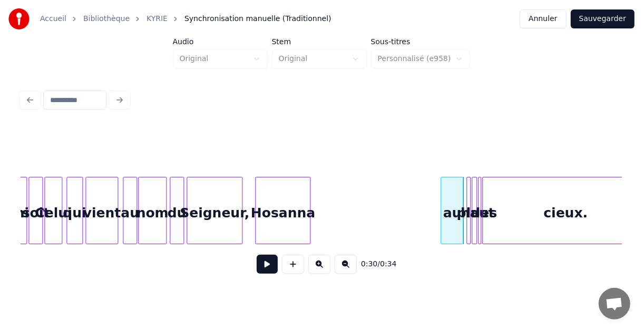
click at [443, 198] on div at bounding box center [442, 211] width 3 height 66
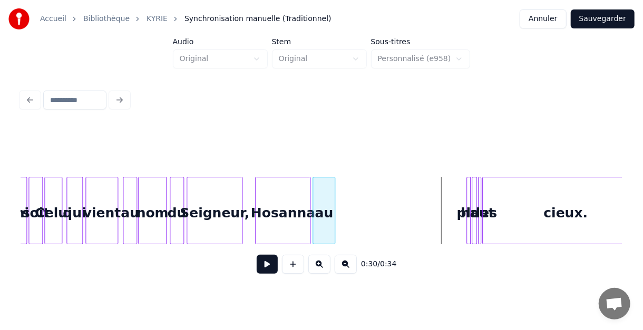
click at [328, 190] on div "au" at bounding box center [324, 214] width 22 height 72
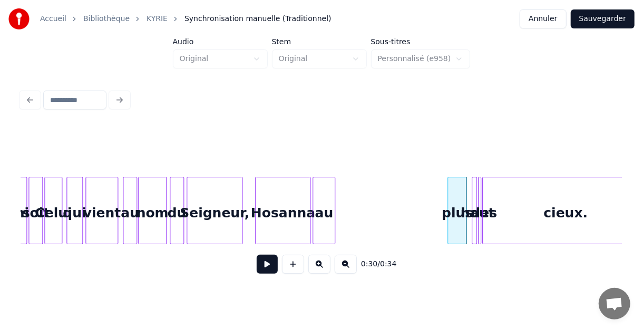
click at [448, 193] on div at bounding box center [449, 211] width 3 height 66
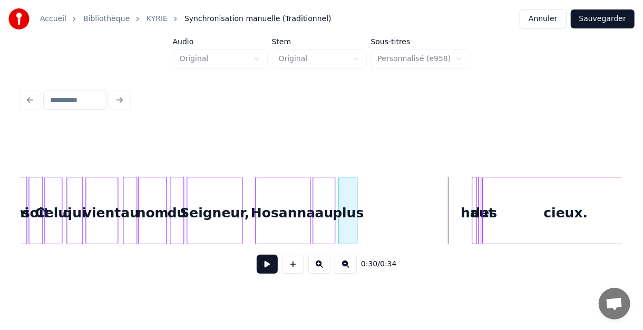
click at [351, 187] on div "plus" at bounding box center [348, 214] width 18 height 72
click at [473, 192] on div at bounding box center [474, 211] width 3 height 66
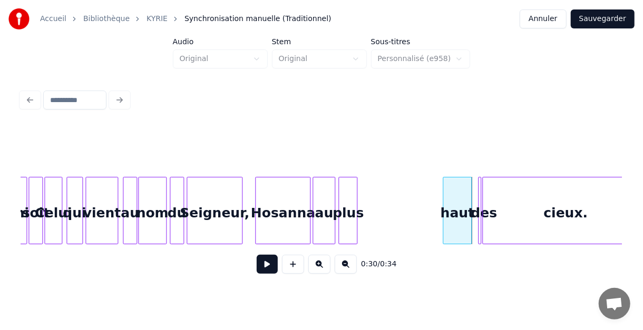
click at [443, 193] on div at bounding box center [444, 211] width 3 height 66
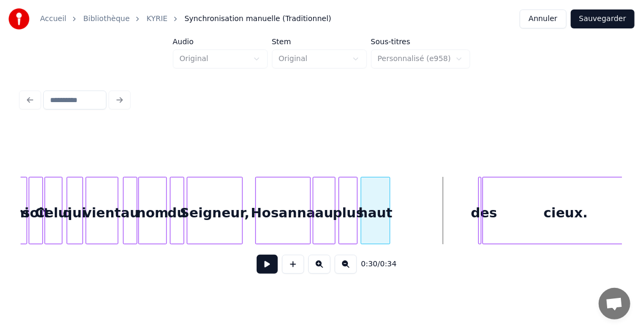
click at [380, 190] on div "haut" at bounding box center [375, 214] width 28 height 72
click at [477, 195] on div at bounding box center [478, 211] width 3 height 66
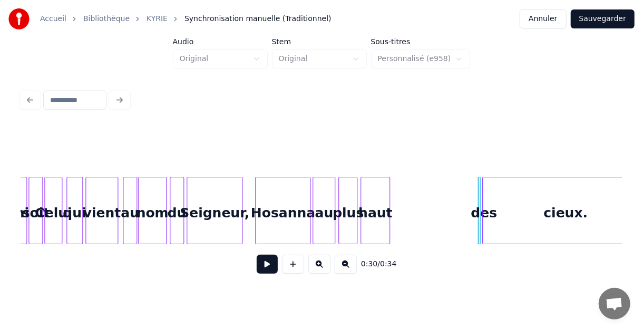
drag, startPoint x: 471, startPoint y: 194, endPoint x: 458, endPoint y: 192, distance: 12.7
click at [461, 192] on div at bounding box center [462, 211] width 3 height 66
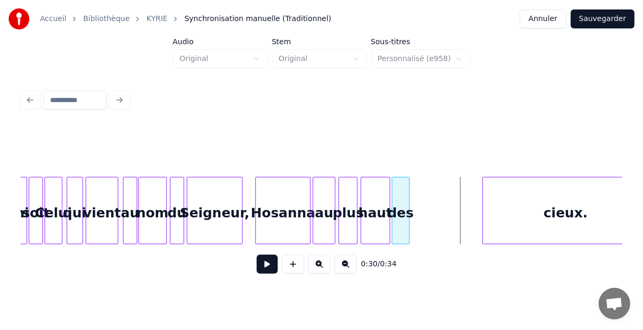
click at [403, 189] on div "des" at bounding box center [400, 214] width 17 height 72
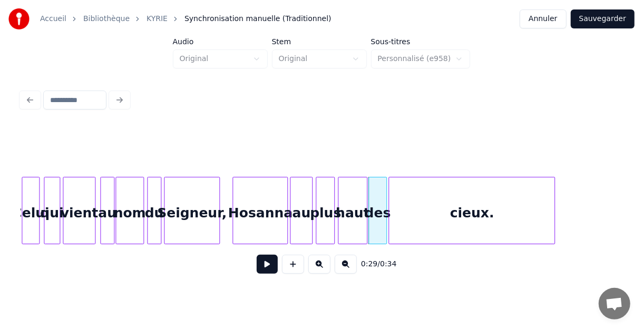
click at [438, 191] on div "cieux." at bounding box center [471, 214] width 165 height 72
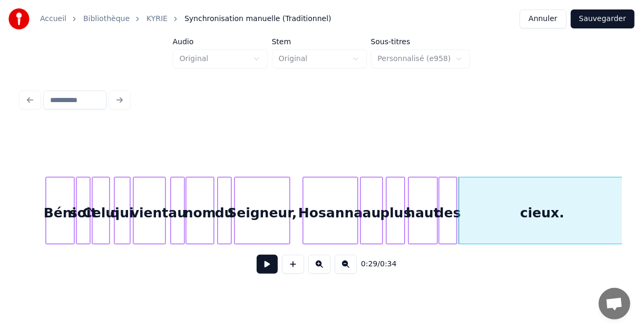
scroll to position [0, 1076]
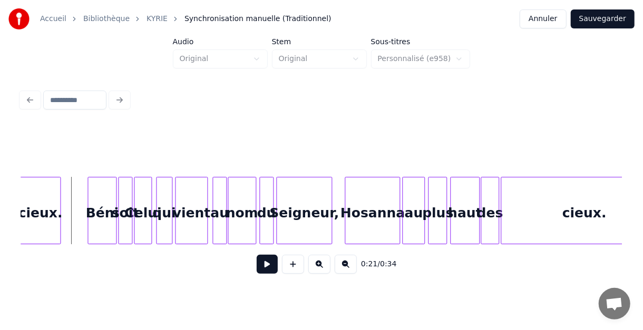
click at [266, 267] on button at bounding box center [267, 264] width 21 height 19
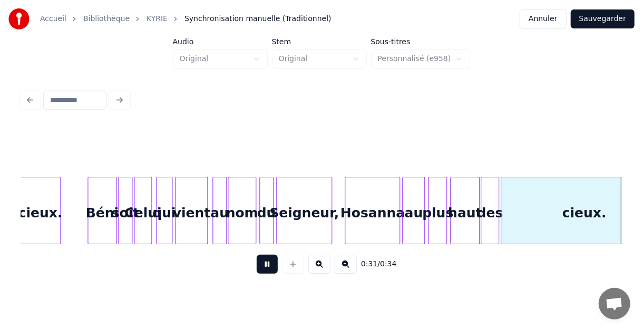
scroll to position [0, 1224]
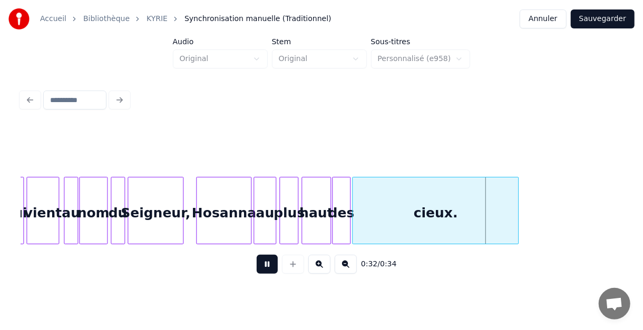
click at [269, 268] on button at bounding box center [267, 264] width 21 height 19
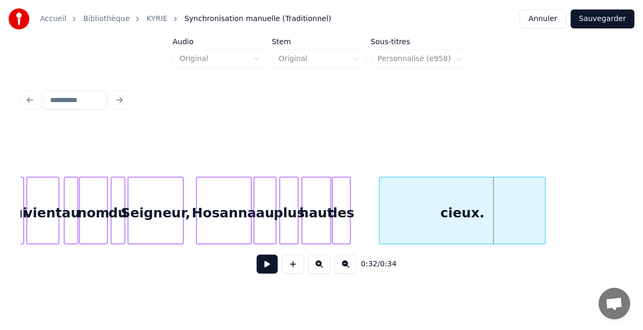
click at [478, 206] on div "cieux." at bounding box center [461, 214] width 165 height 72
click at [368, 199] on div "des" at bounding box center [366, 214] width 17 height 72
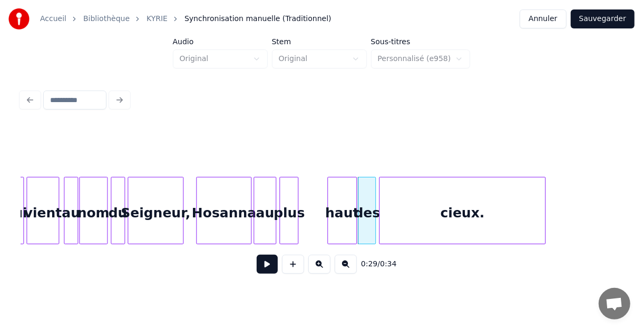
click at [337, 195] on div "haut" at bounding box center [342, 214] width 28 height 72
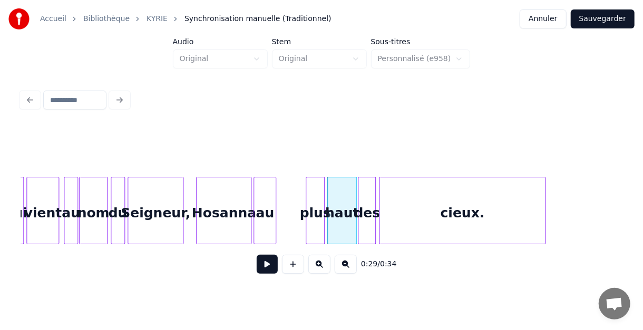
click at [316, 196] on div "plus" at bounding box center [315, 214] width 18 height 72
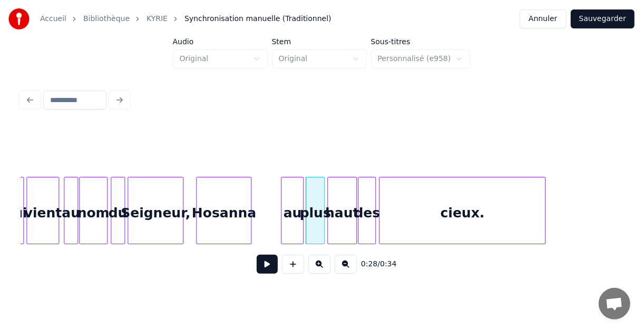
click at [292, 193] on div "au" at bounding box center [292, 214] width 22 height 72
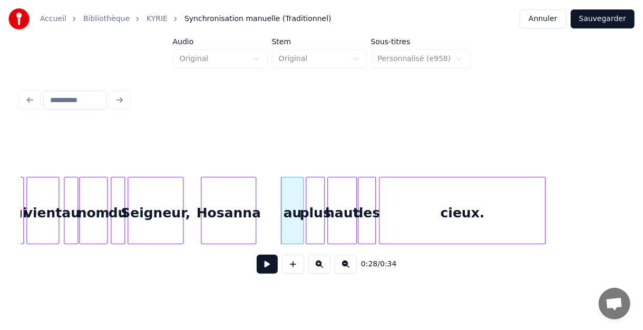
click at [256, 196] on div "Hosanna" at bounding box center [228, 210] width 55 height 67
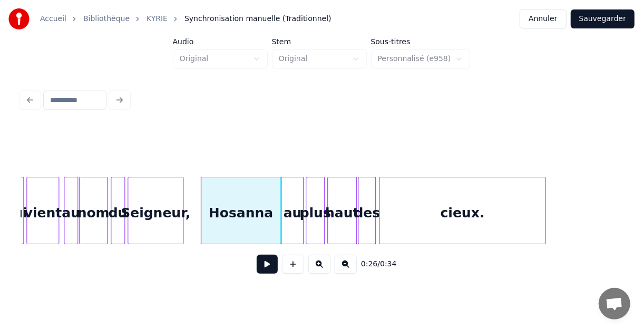
click at [279, 198] on div at bounding box center [278, 211] width 3 height 66
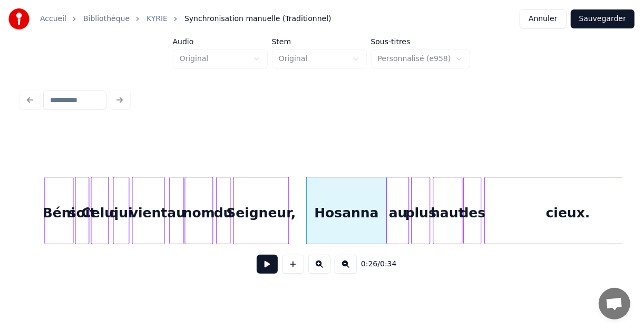
scroll to position [0, 1084]
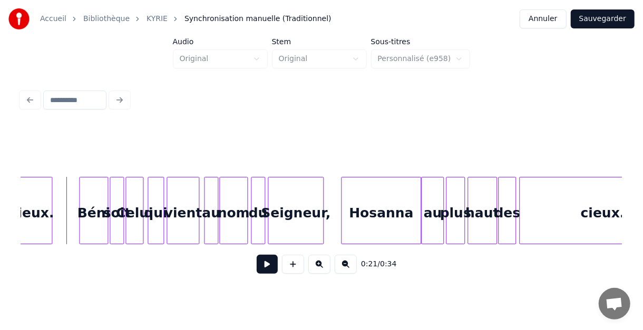
click at [268, 266] on button at bounding box center [267, 264] width 21 height 19
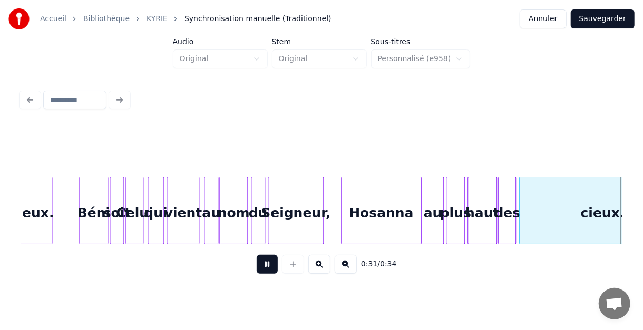
scroll to position [0, 1224]
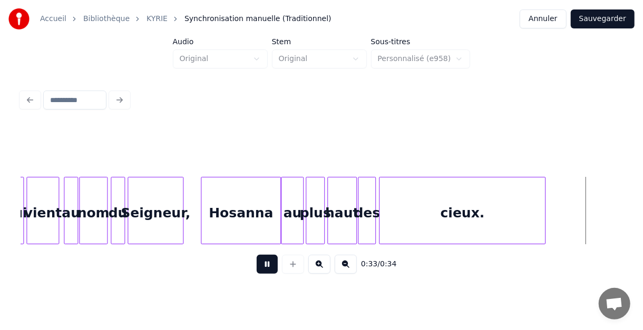
click at [268, 267] on button at bounding box center [267, 264] width 21 height 19
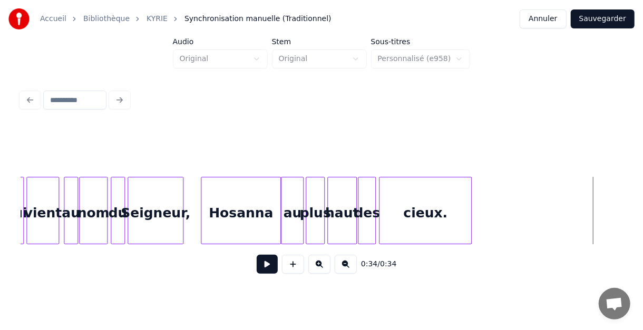
click at [470, 222] on div at bounding box center [469, 211] width 3 height 66
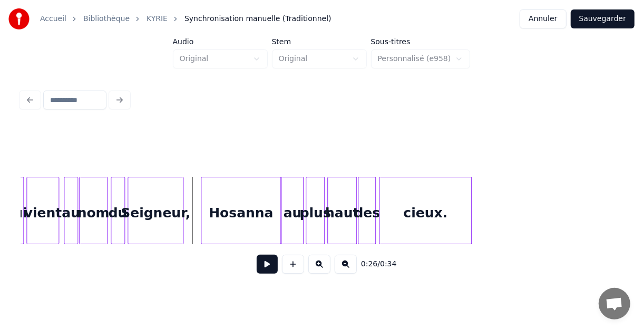
click at [267, 266] on button at bounding box center [267, 264] width 21 height 19
click at [268, 267] on button at bounding box center [267, 264] width 21 height 19
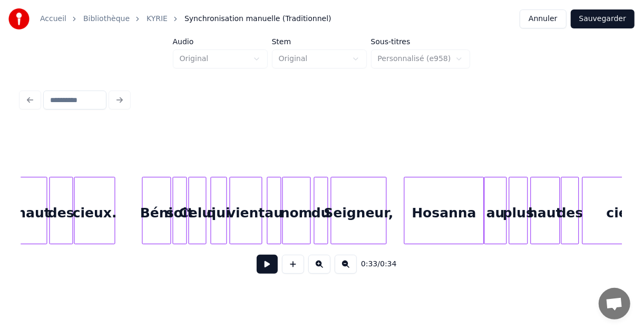
scroll to position [0, 1014]
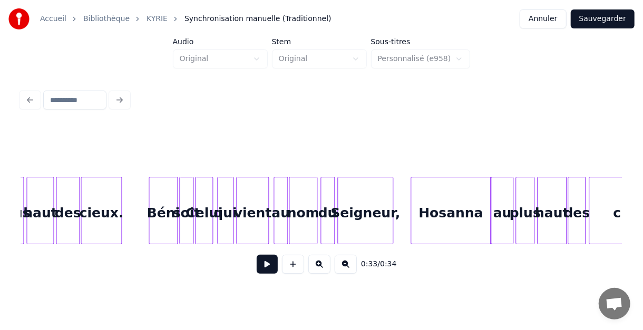
click at [266, 267] on button at bounding box center [267, 264] width 21 height 19
click at [602, 18] on button "Sauvegarder" at bounding box center [603, 18] width 64 height 19
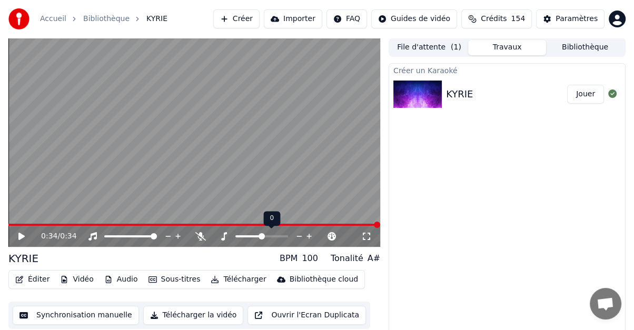
click at [298, 236] on icon at bounding box center [300, 236] width 10 height 11
click at [21, 237] on icon at bounding box center [21, 236] width 6 height 7
click at [310, 235] on icon at bounding box center [310, 236] width 10 height 11
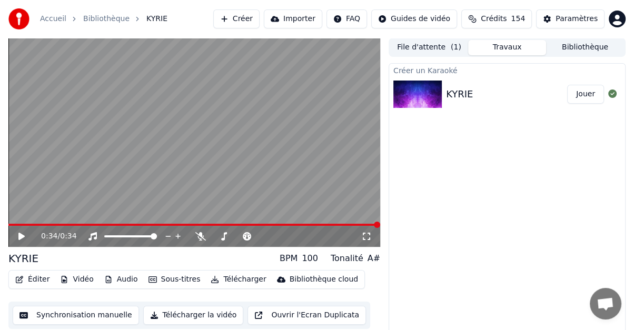
click at [17, 236] on icon at bounding box center [29, 236] width 24 height 8
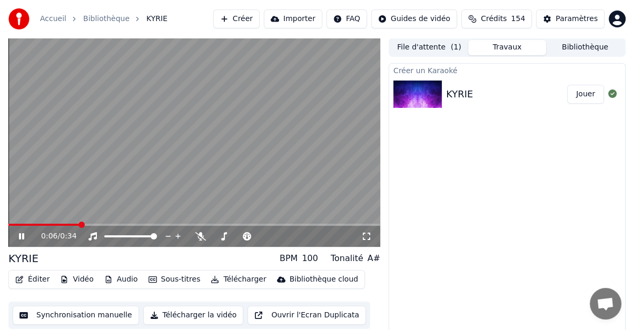
click at [19, 237] on icon at bounding box center [21, 236] width 5 height 6
click at [299, 238] on icon at bounding box center [300, 236] width 10 height 11
click at [8, 223] on span at bounding box center [11, 225] width 6 height 6
click at [20, 238] on icon at bounding box center [21, 236] width 6 height 7
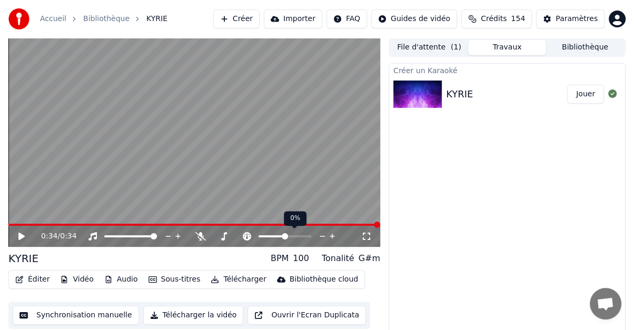
click at [321, 236] on icon at bounding box center [323, 236] width 10 height 11
click at [322, 236] on icon at bounding box center [323, 236] width 10 height 11
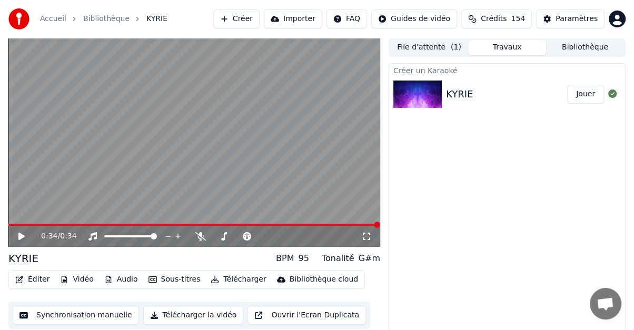
click at [20, 238] on icon at bounding box center [21, 236] width 6 height 7
click at [28, 281] on button "Éditer" at bounding box center [32, 279] width 43 height 15
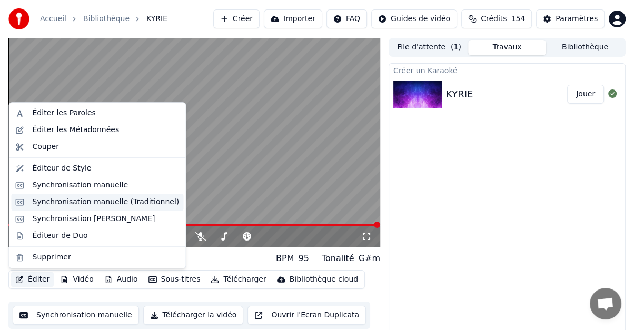
click at [42, 200] on div "Synchronisation manuelle (Traditionnel)" at bounding box center [106, 202] width 147 height 11
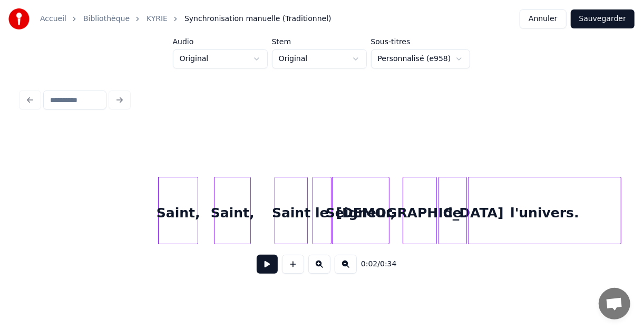
click at [270, 269] on button at bounding box center [267, 264] width 21 height 19
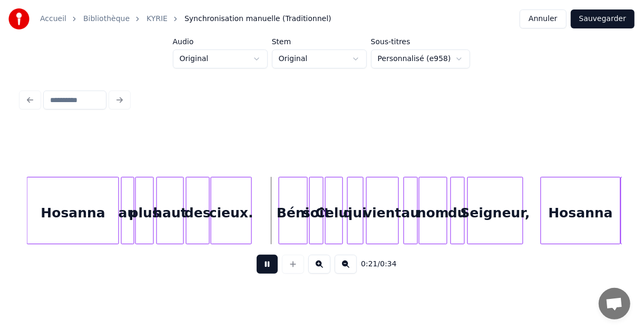
scroll to position [0, 919]
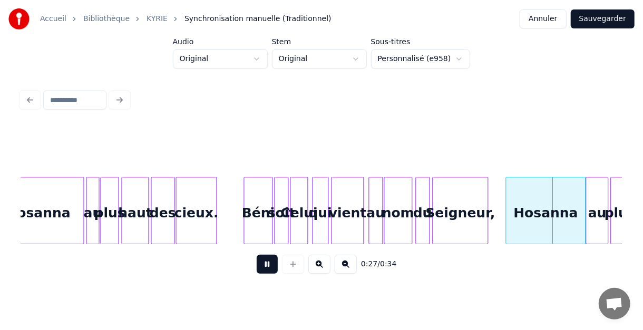
click at [266, 273] on button at bounding box center [267, 264] width 21 height 19
click at [224, 204] on div "Hosanna au plus haut des cieux. Béni soit Celui qui vient au nom du Seigneur, H…" at bounding box center [14, 210] width 1825 height 67
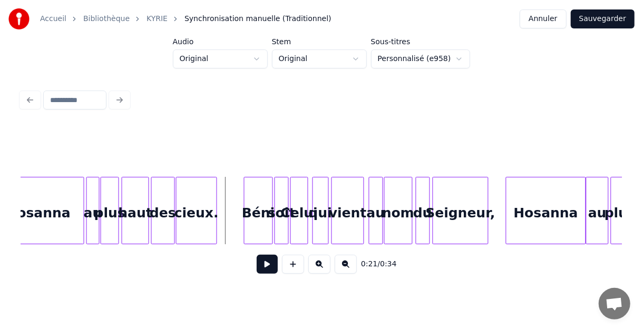
click at [264, 267] on button at bounding box center [267, 264] width 21 height 19
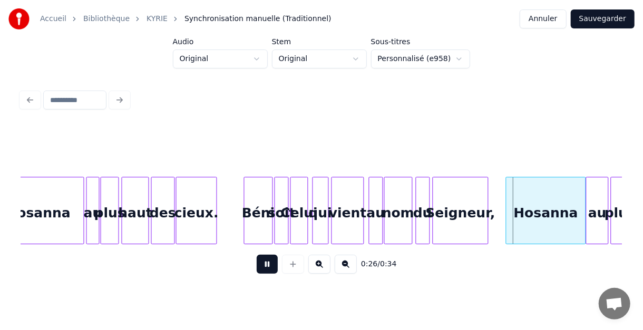
click at [266, 267] on button at bounding box center [267, 264] width 21 height 19
click at [422, 196] on div at bounding box center [421, 211] width 3 height 66
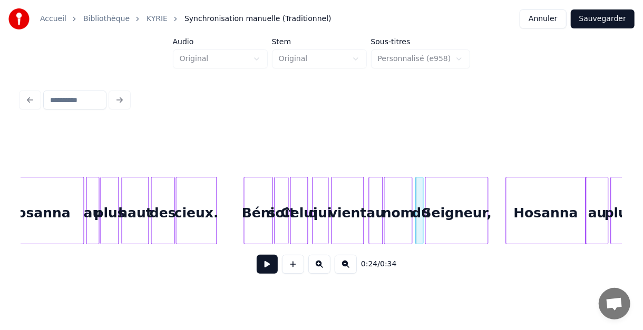
click at [427, 195] on div at bounding box center [427, 211] width 3 height 66
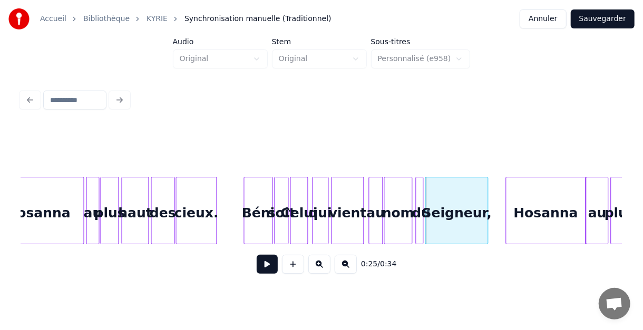
click at [232, 210] on div "Hosanna au plus haut des cieux. Béni soit Celui qui vient au nom du Seigneur, H…" at bounding box center [14, 210] width 1825 height 67
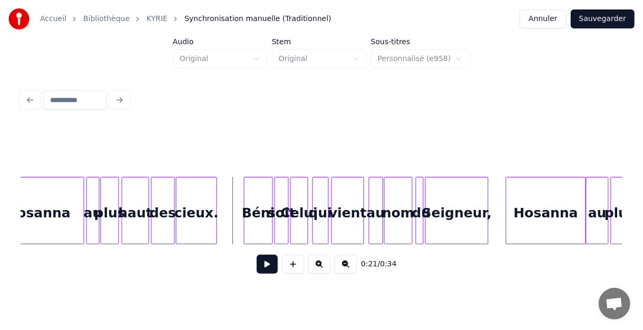
click at [265, 270] on button at bounding box center [267, 264] width 21 height 19
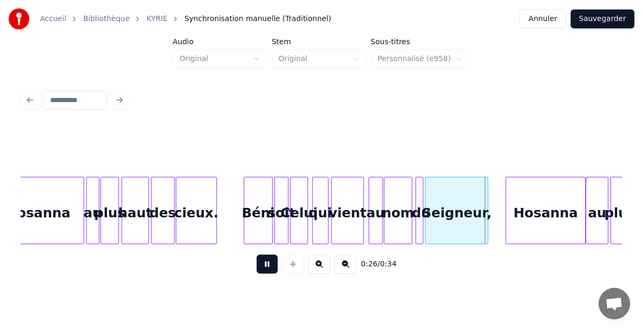
click at [265, 274] on button at bounding box center [267, 264] width 21 height 19
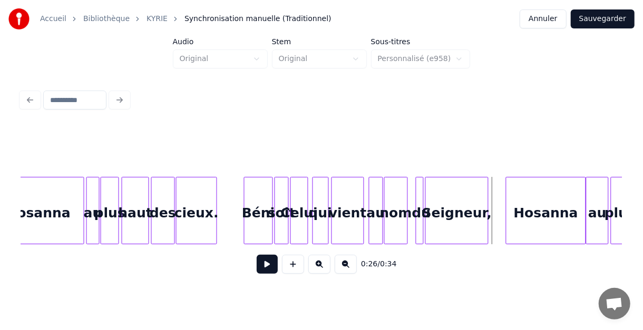
click at [406, 194] on div at bounding box center [405, 211] width 3 height 66
click at [419, 193] on div at bounding box center [420, 211] width 3 height 66
click at [411, 200] on div "du" at bounding box center [416, 214] width 11 height 72
click at [420, 197] on div at bounding box center [421, 211] width 3 height 66
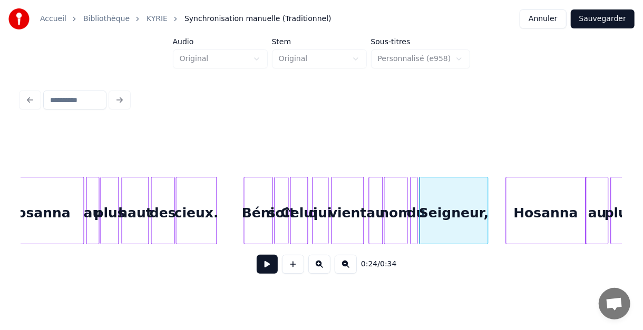
click at [232, 210] on div "Hosanna au plus haut des cieux. Béni soit Celui qui vient au nom du Seigneur, H…" at bounding box center [14, 210] width 1825 height 67
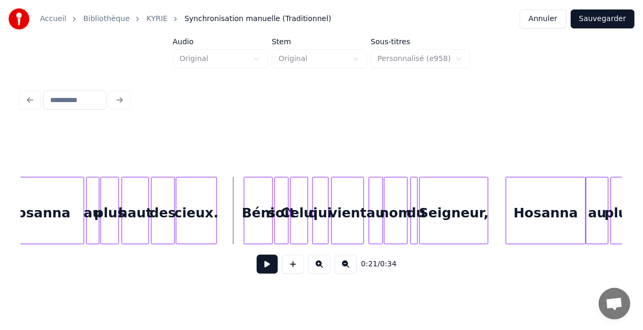
click at [263, 267] on button at bounding box center [267, 264] width 21 height 19
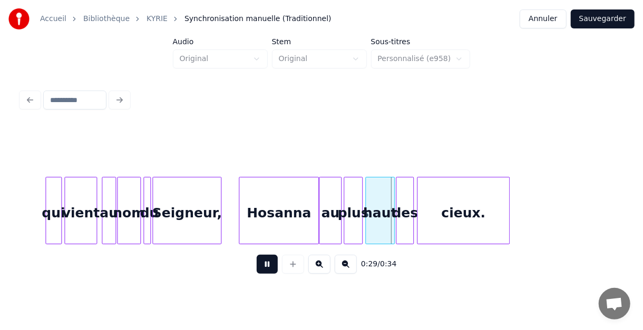
scroll to position [0, 1224]
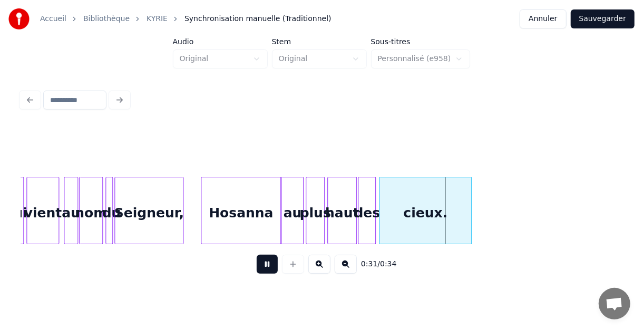
click at [249, 269] on div "0:31 / 0:34" at bounding box center [322, 264] width 584 height 23
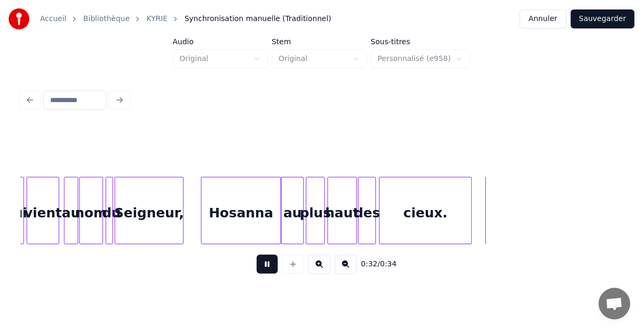
click at [262, 271] on button at bounding box center [267, 264] width 21 height 19
click at [265, 267] on button at bounding box center [267, 264] width 21 height 19
click at [612, 19] on button "Sauvegarder" at bounding box center [603, 18] width 64 height 19
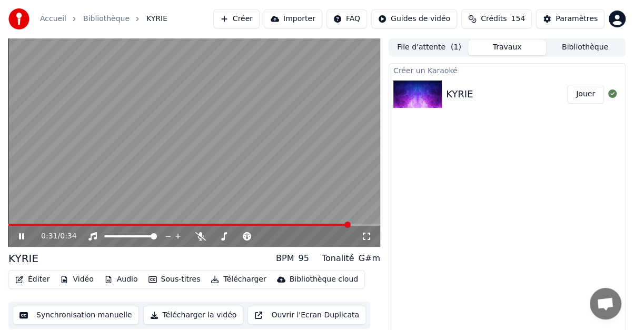
click at [20, 236] on icon at bounding box center [21, 236] width 5 height 6
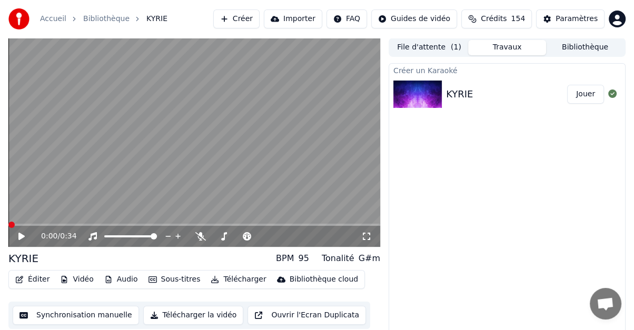
click at [8, 225] on span at bounding box center [11, 225] width 6 height 6
click at [8, 223] on span at bounding box center [11, 225] width 6 height 6
click at [22, 235] on icon at bounding box center [21, 236] width 6 height 7
click at [19, 237] on icon at bounding box center [21, 236] width 5 height 6
click at [246, 233] on icon at bounding box center [247, 236] width 8 height 8
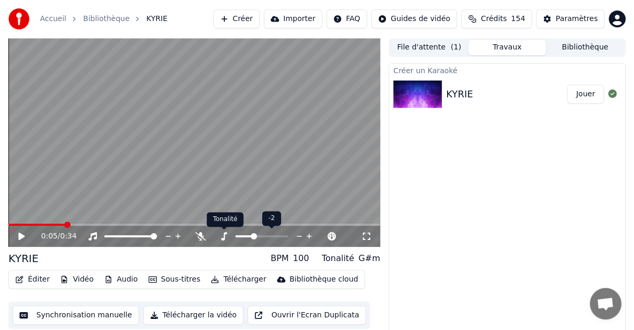
click at [223, 238] on icon at bounding box center [224, 236] width 6 height 8
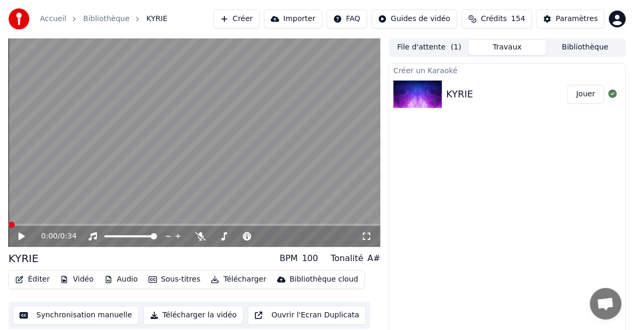
click at [8, 222] on span at bounding box center [11, 225] width 6 height 6
click at [23, 238] on icon at bounding box center [21, 236] width 6 height 7
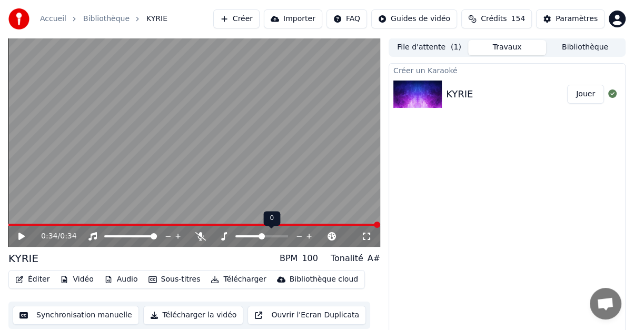
click at [302, 237] on icon at bounding box center [300, 236] width 10 height 11
click at [21, 239] on icon at bounding box center [29, 236] width 24 height 8
click at [323, 236] on icon at bounding box center [323, 236] width 10 height 11
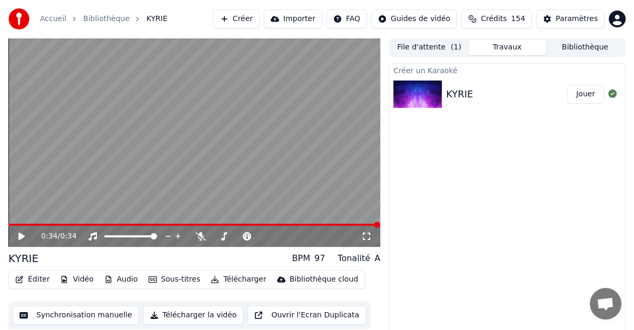
click at [23, 236] on icon at bounding box center [21, 236] width 6 height 7
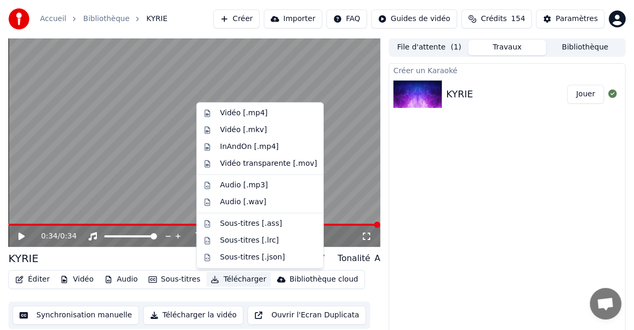
click at [227, 280] on button "Télécharger" at bounding box center [239, 279] width 64 height 15
click at [238, 112] on div "Vidéo [.mp4]" at bounding box center [243, 113] width 47 height 11
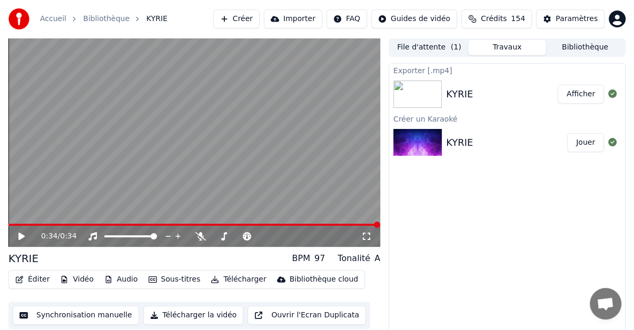
click at [587, 95] on button "Afficher" at bounding box center [581, 94] width 46 height 19
click at [20, 17] on img at bounding box center [18, 18] width 21 height 21
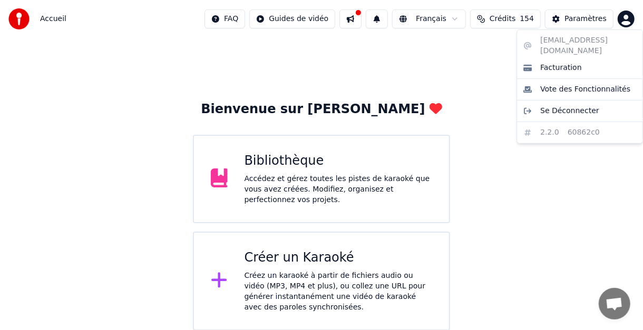
click at [626, 15] on html "Accueil FAQ Guides de vidéo Français Crédits 154 Paramètres Bienvenue sur Youka…" at bounding box center [321, 165] width 643 height 331
click at [589, 106] on span "Se Déconnecter" at bounding box center [569, 111] width 59 height 11
